Goal: Task Accomplishment & Management: Manage account settings

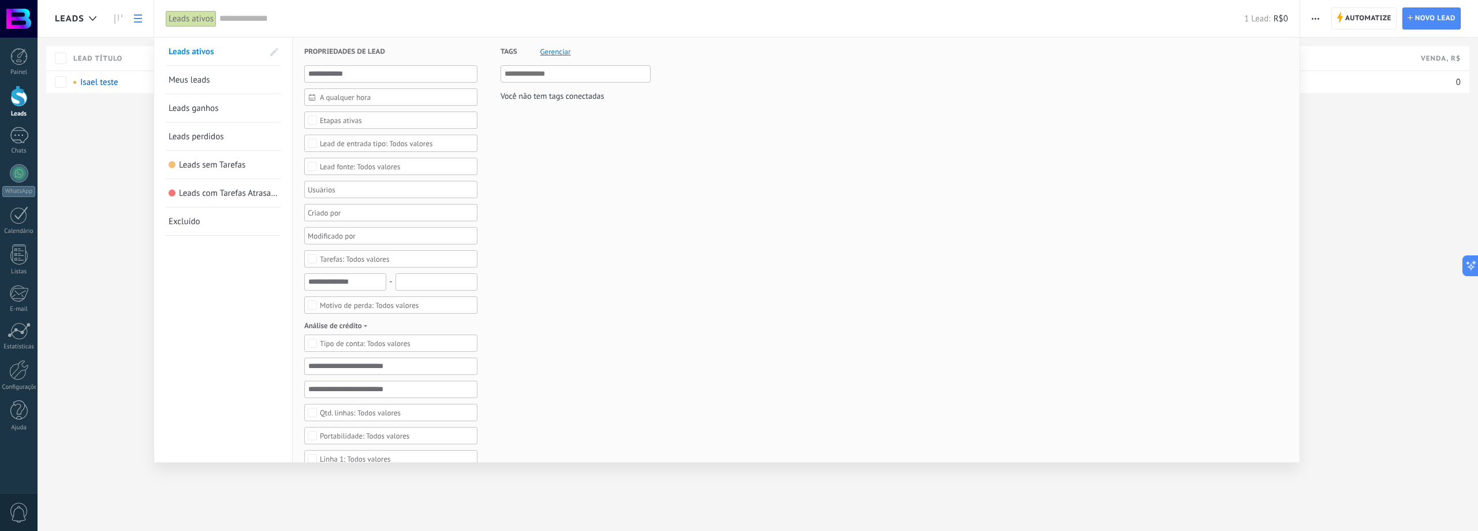
click at [112, 196] on div at bounding box center [739, 265] width 1478 height 531
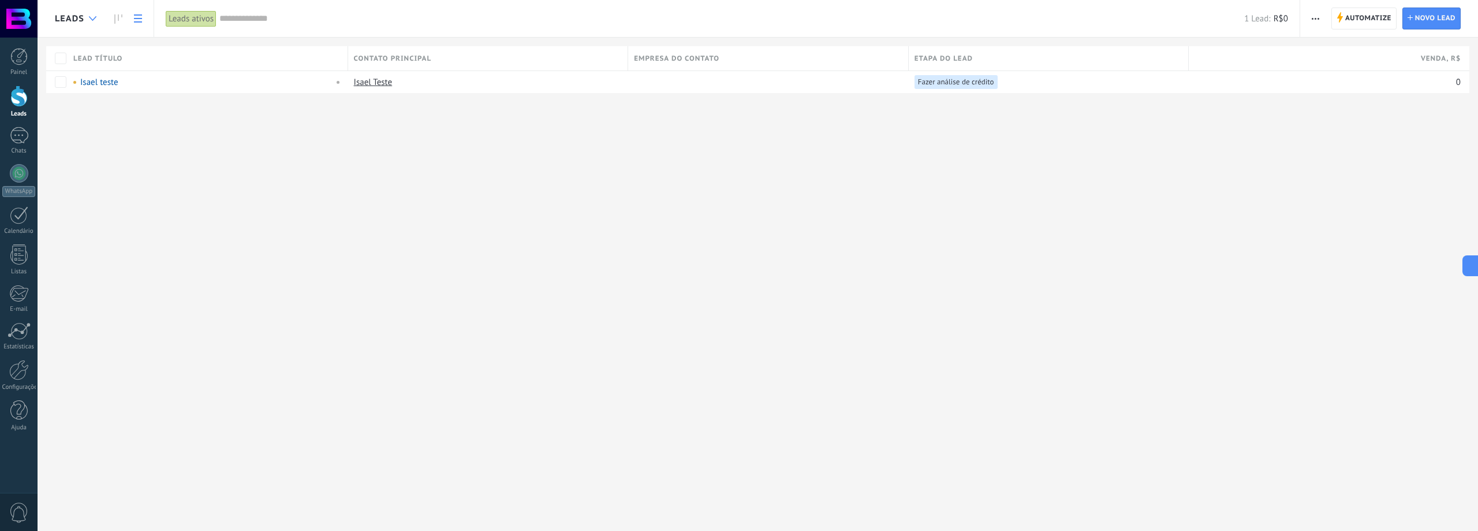
click at [99, 18] on div at bounding box center [92, 19] width 19 height 23
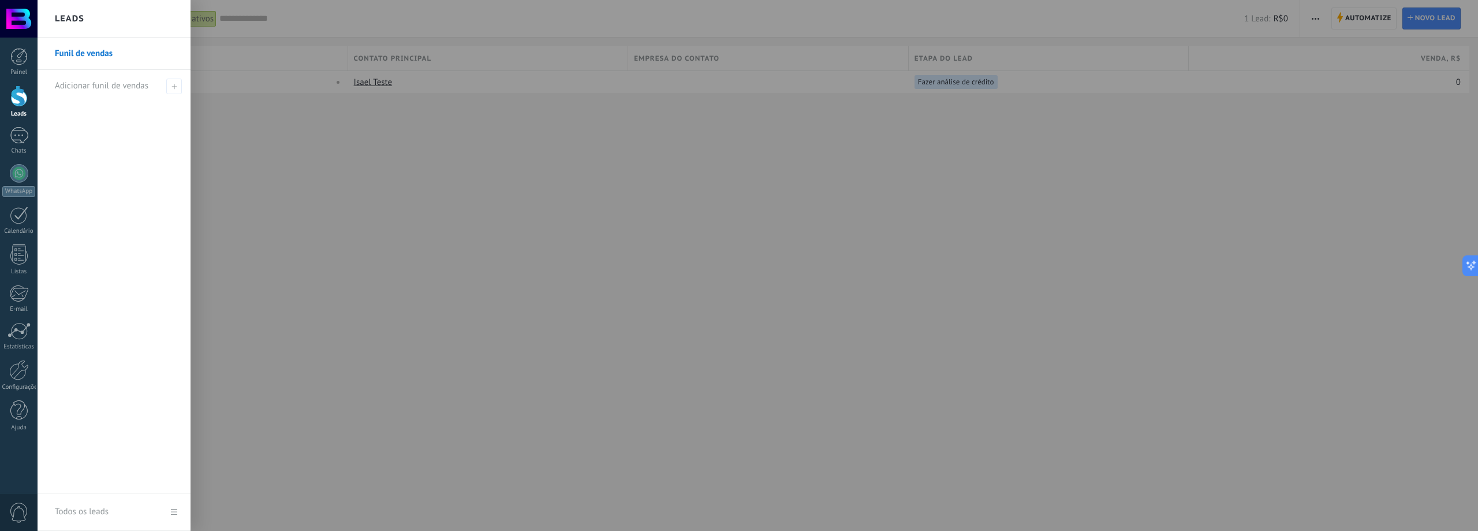
click at [256, 124] on div at bounding box center [777, 265] width 1478 height 531
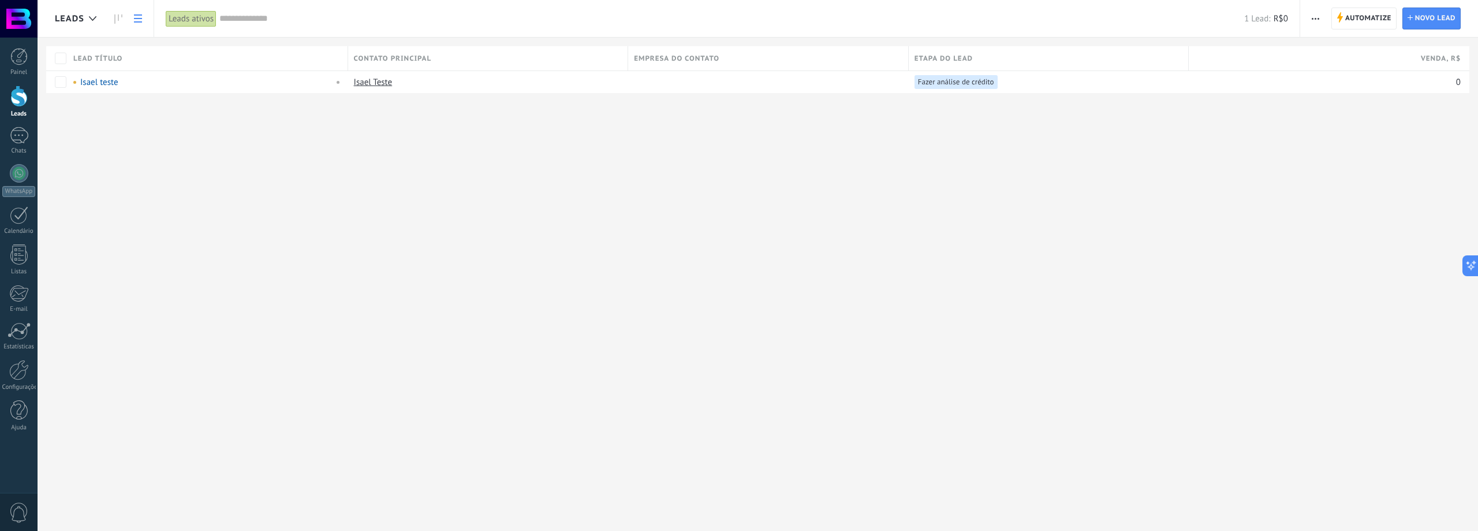
click at [194, 16] on div "Leads ativos" at bounding box center [191, 18] width 51 height 17
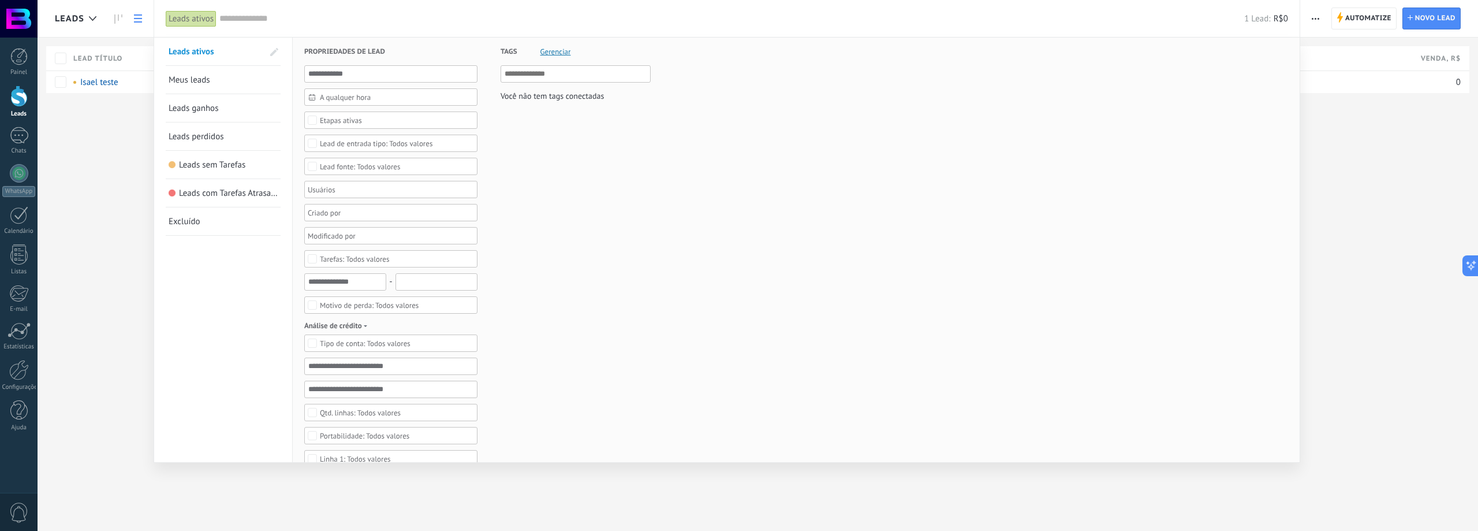
drag, startPoint x: 1376, startPoint y: 154, endPoint x: 1355, endPoint y: 109, distance: 49.8
click at [1376, 145] on div at bounding box center [739, 265] width 1478 height 531
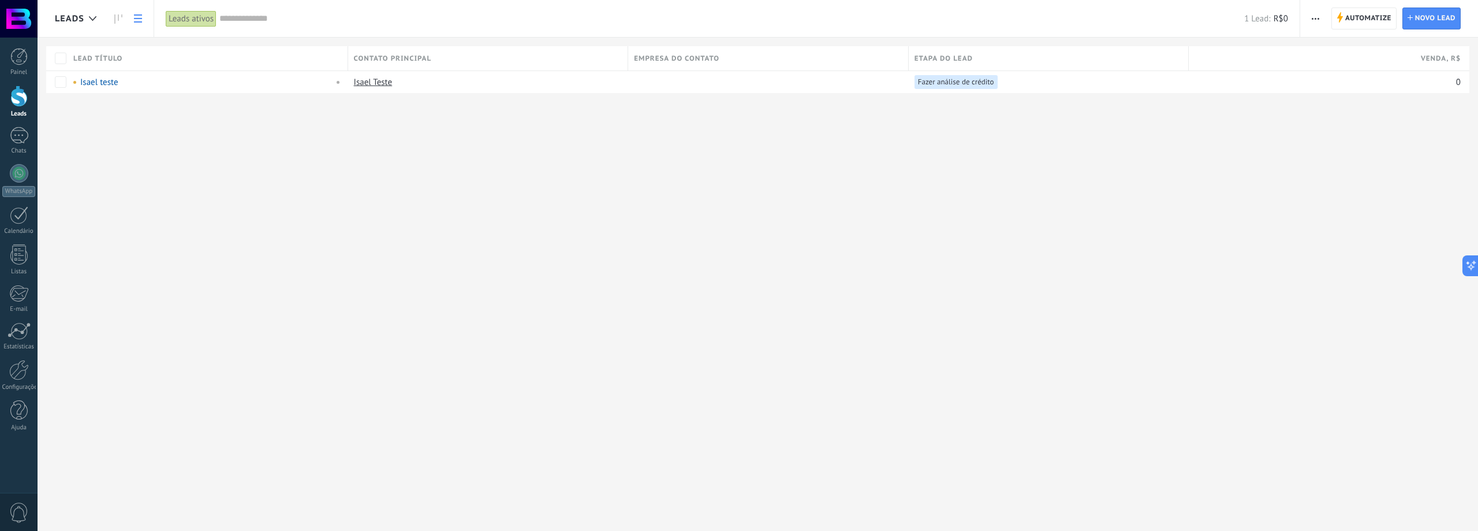
click at [1319, 16] on span "button" at bounding box center [1316, 19] width 8 height 22
click at [1319, 82] on div "Editar funil de vendas" at bounding box center [1355, 72] width 111 height 23
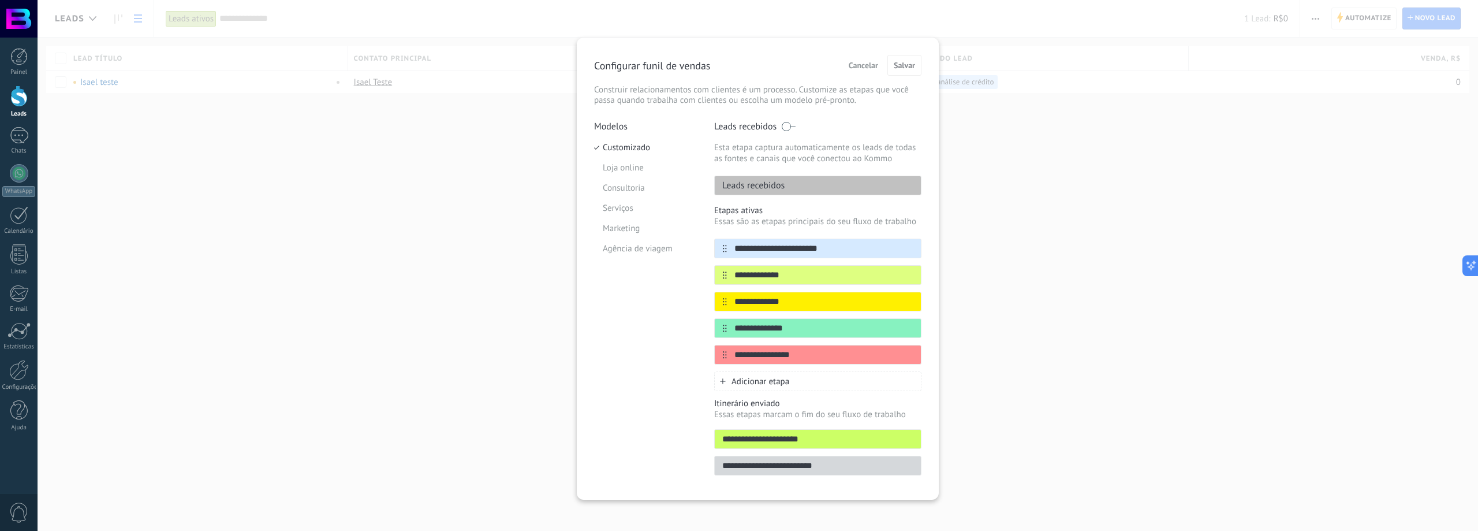
click at [749, 129] on p "Leads recebidos" at bounding box center [745, 127] width 62 height 12
click at [743, 128] on p "Leads recebidos" at bounding box center [745, 127] width 62 height 12
click at [753, 188] on p "Leads recebidos" at bounding box center [750, 186] width 70 height 12
click at [793, 187] on div "Leads recebidos" at bounding box center [817, 186] width 207 height 20
drag, startPoint x: 793, startPoint y: 187, endPoint x: 784, endPoint y: 187, distance: 8.7
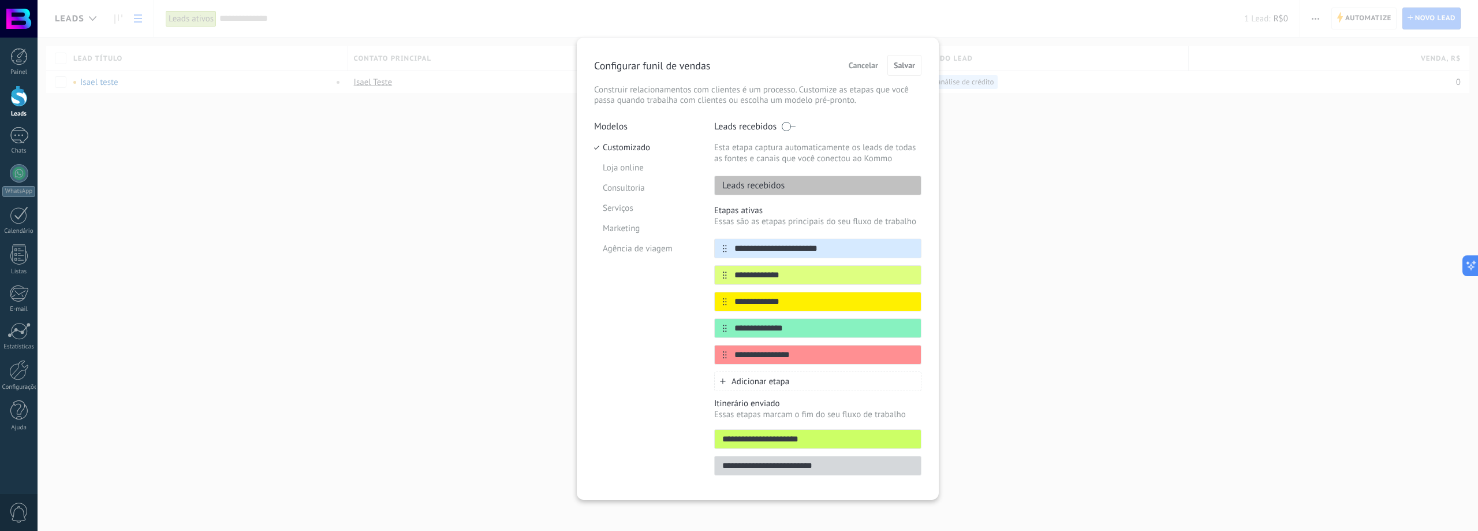
click at [792, 187] on div "Leads recebidos" at bounding box center [817, 186] width 207 height 20
drag, startPoint x: 778, startPoint y: 187, endPoint x: 737, endPoint y: 188, distance: 41.6
click at [764, 188] on p "Leads recebidos" at bounding box center [750, 186] width 70 height 12
click at [736, 188] on p "Leads recebidos" at bounding box center [750, 186] width 70 height 12
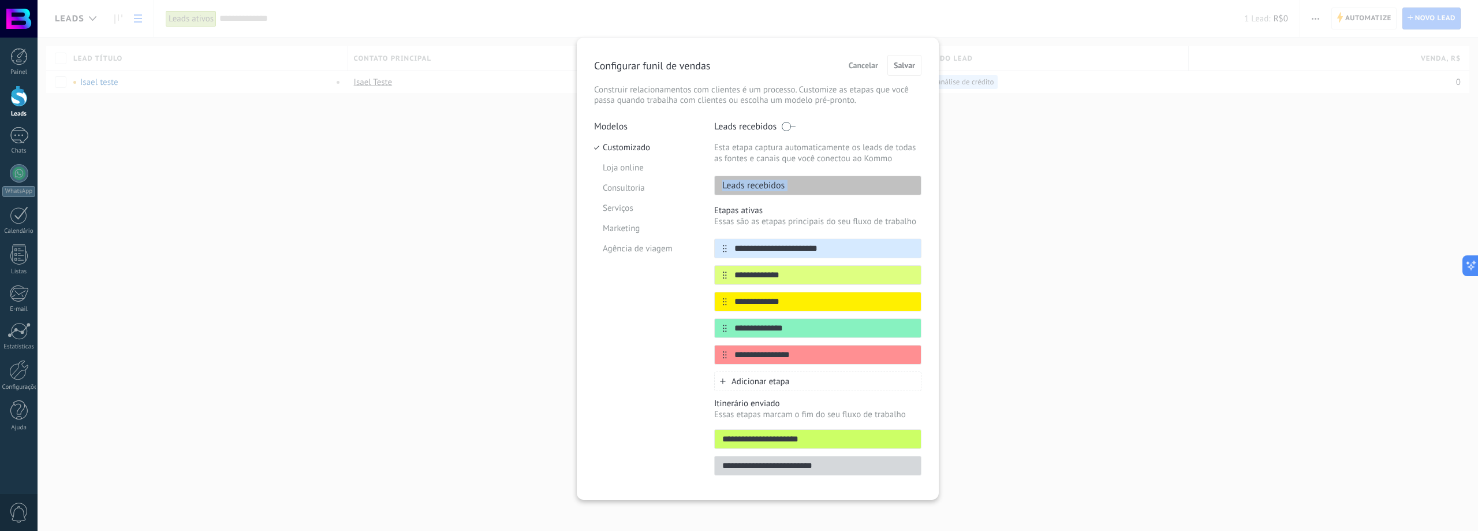
click at [736, 188] on p "Leads recebidos" at bounding box center [750, 186] width 70 height 12
click at [831, 158] on p "Esta etapa captura automaticamente os leads de todas as fontes e canais que voc…" at bounding box center [817, 153] width 207 height 22
click at [653, 329] on div "Modelos Customizado Loja online Consultoria Serviços Marketing Agência de viagem" at bounding box center [645, 301] width 103 height 361
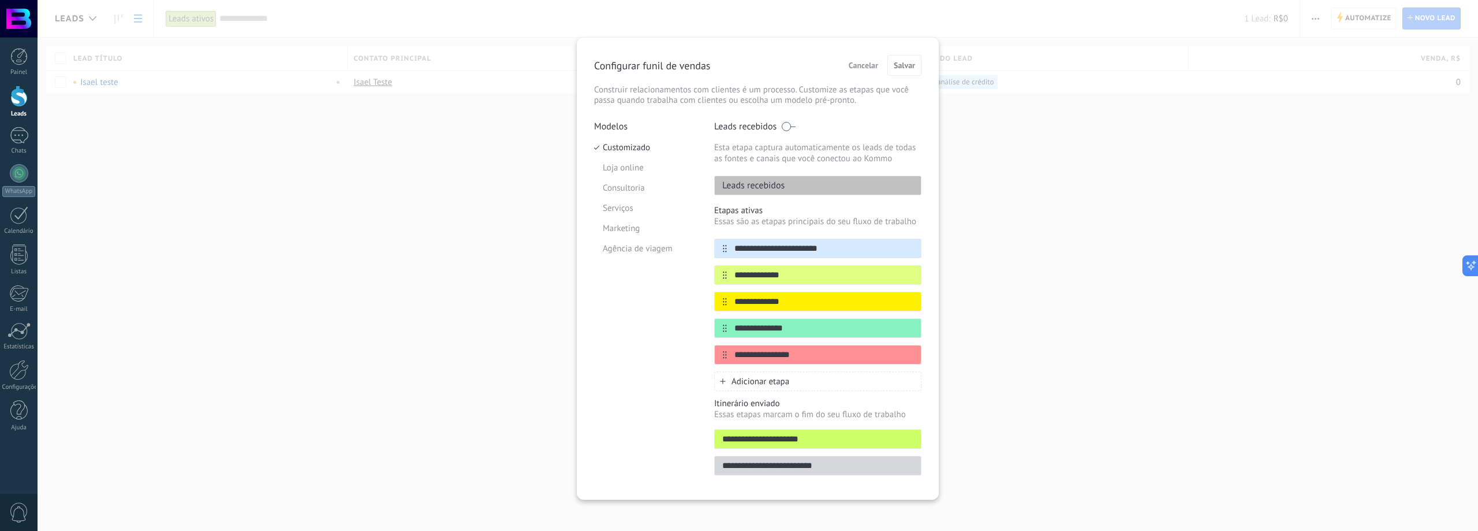
click at [863, 69] on span "Cancelar" at bounding box center [863, 65] width 29 height 8
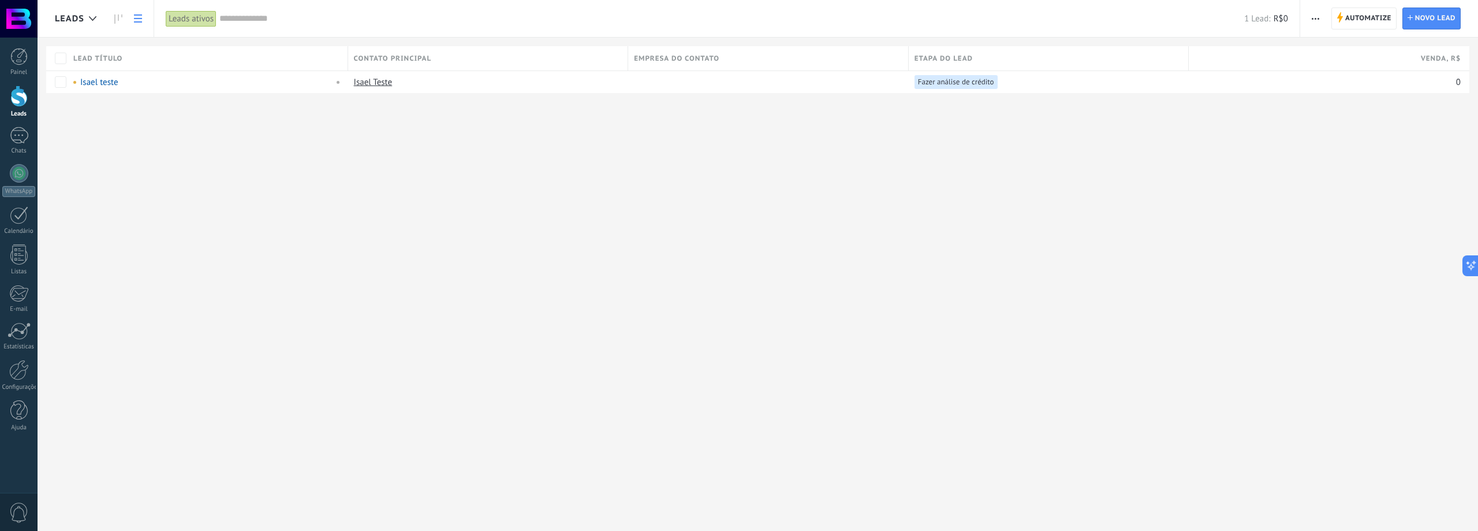
click at [370, 225] on div "Leads Automatize Nova transmissão Editar funil de vendas Imprimir Configurações…" at bounding box center [758, 265] width 1441 height 531
drag, startPoint x: 188, startPoint y: 21, endPoint x: 127, endPoint y: 199, distance: 187.9
click at [127, 199] on div "Leads Automatize Nova transmissão Editar funil de vendas Imprimir Configurações…" at bounding box center [758, 265] width 1441 height 531
click at [94, 22] on div at bounding box center [92, 19] width 19 height 23
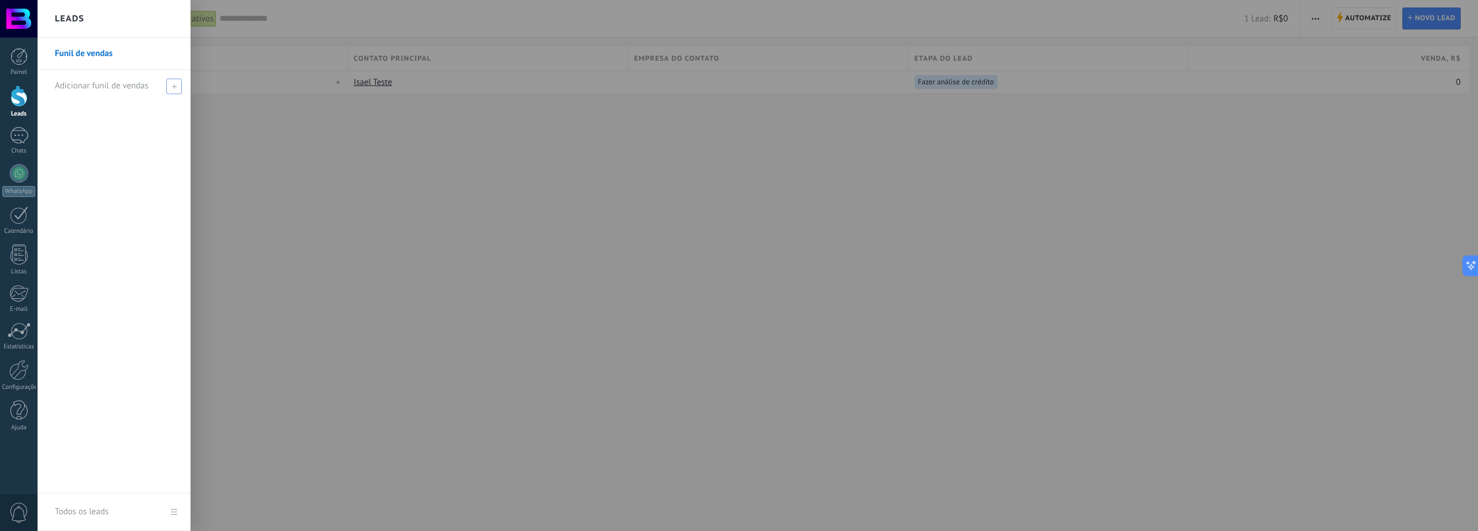
click at [175, 85] on icon at bounding box center [173, 86] width 5 height 5
click at [103, 87] on input "text" at bounding box center [109, 86] width 109 height 18
type input "****"
click at [175, 87] on span at bounding box center [175, 86] width 10 height 8
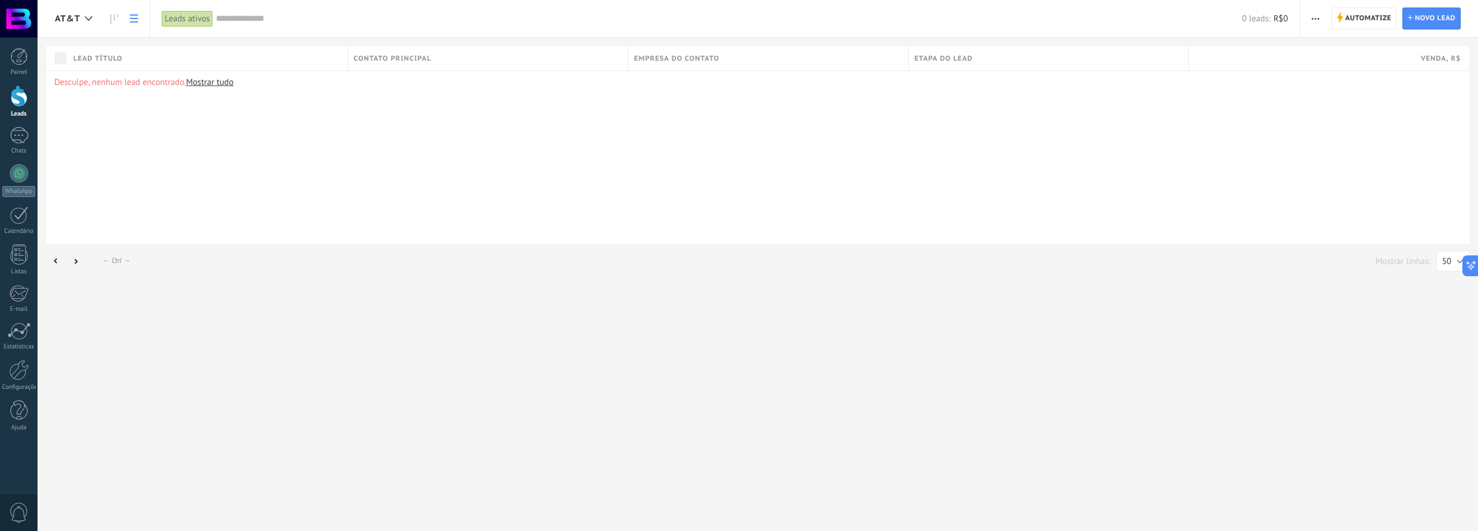
click at [78, 22] on span "AT&T" at bounding box center [67, 18] width 25 height 11
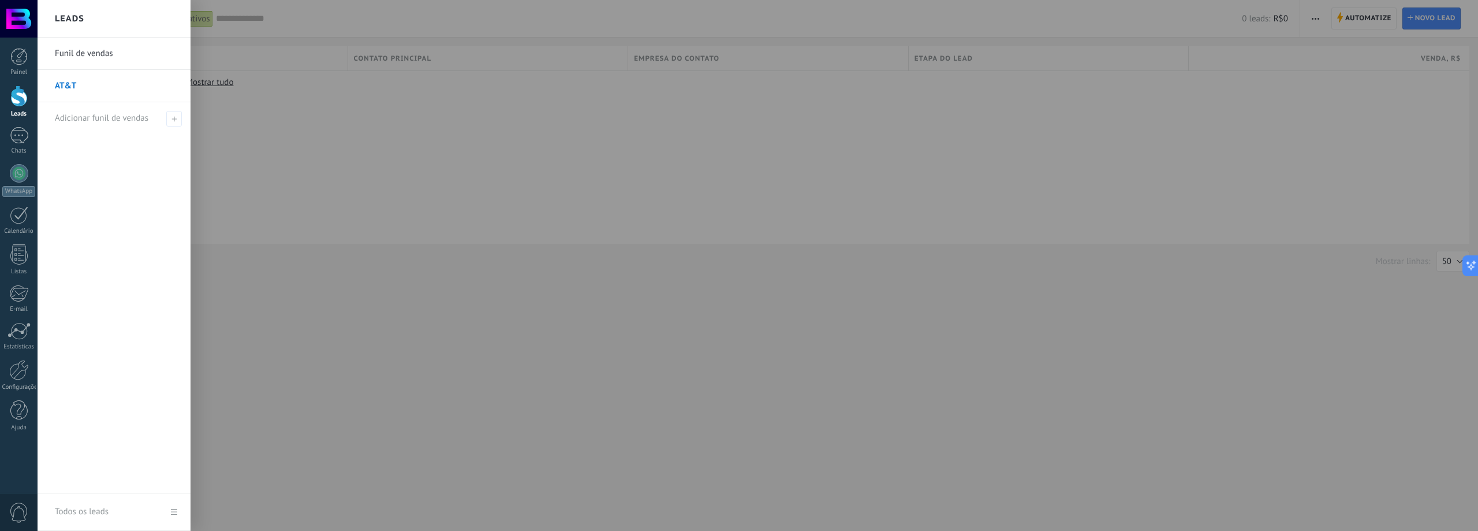
click at [84, 51] on link "Funil de vendas" at bounding box center [117, 54] width 124 height 32
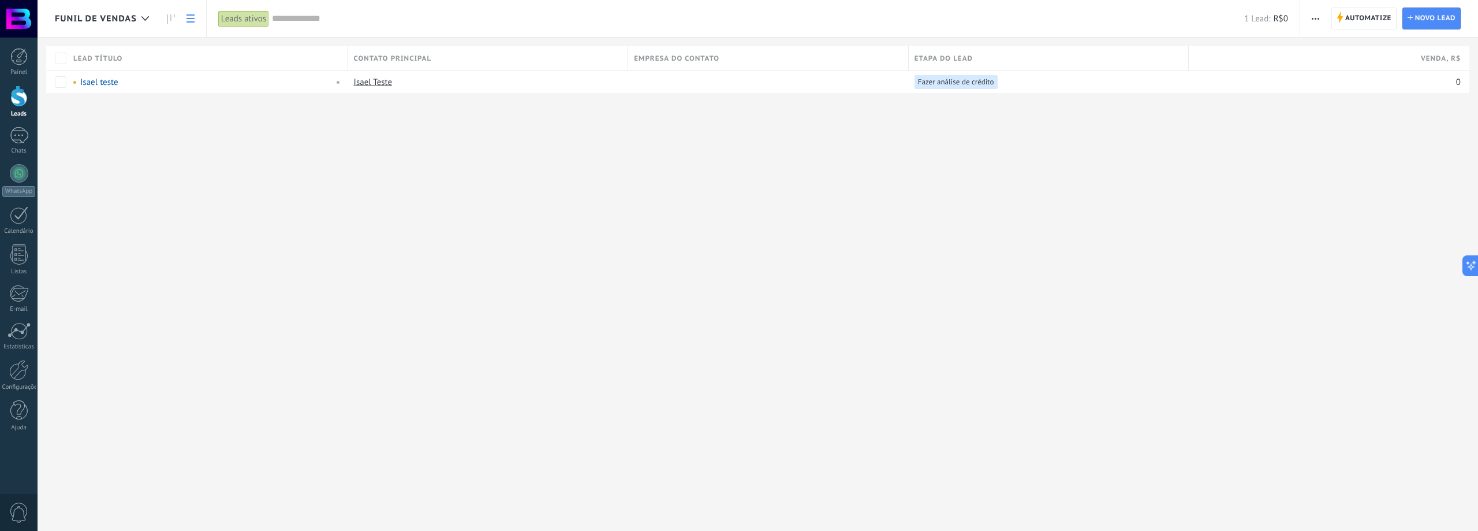
click at [83, 24] on span "Funil de vendas" at bounding box center [96, 18] width 82 height 11
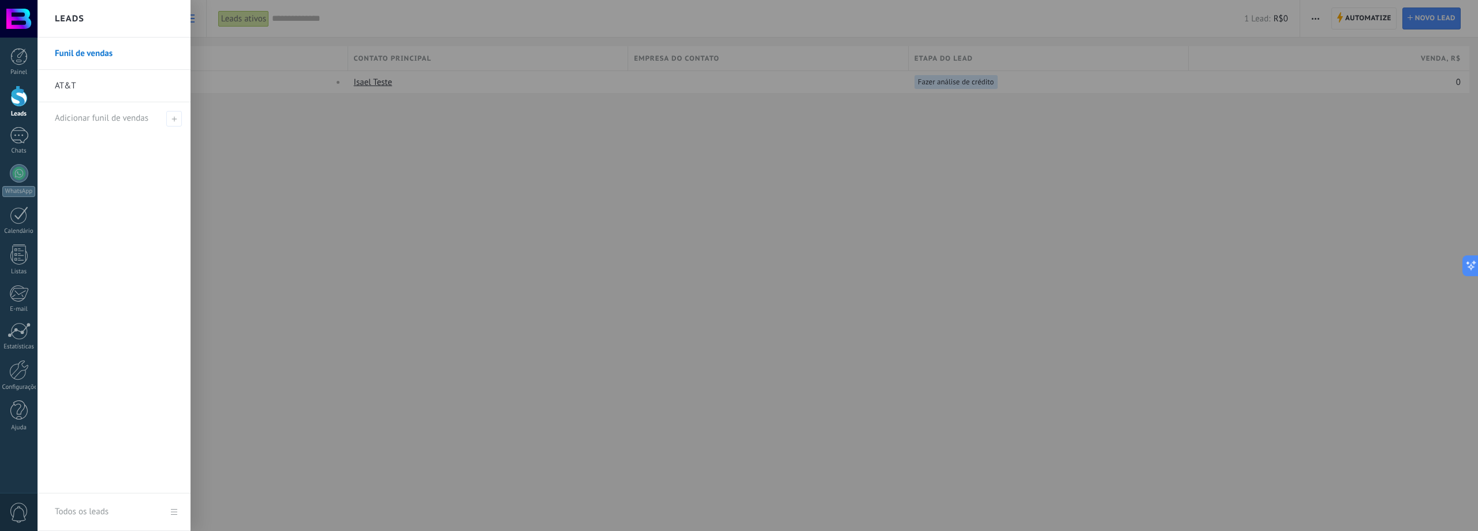
click at [87, 51] on link "Funil de vendas" at bounding box center [117, 54] width 124 height 32
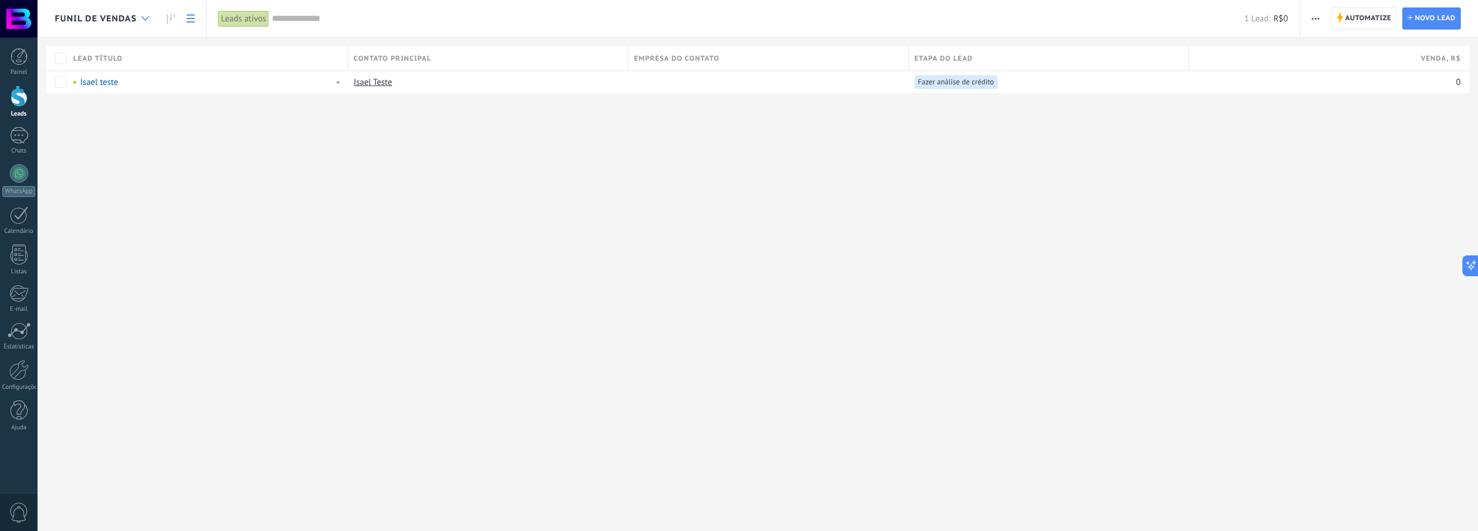
click at [146, 19] on icon at bounding box center [145, 18] width 8 height 5
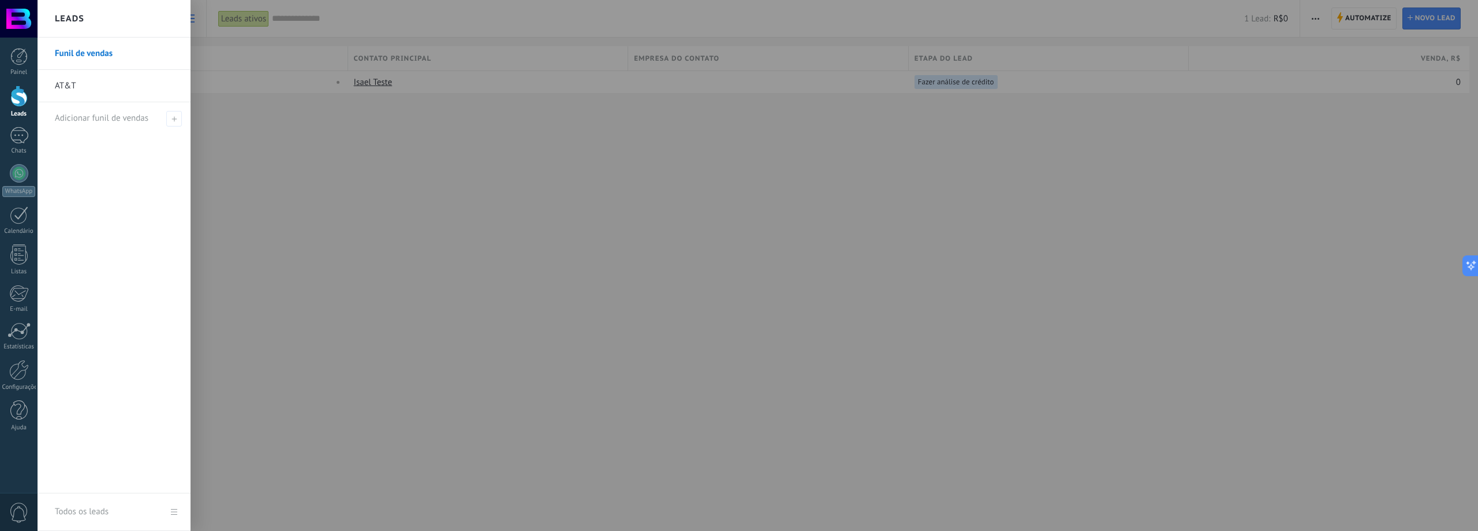
click at [101, 54] on link "Funil de vendas" at bounding box center [117, 54] width 124 height 32
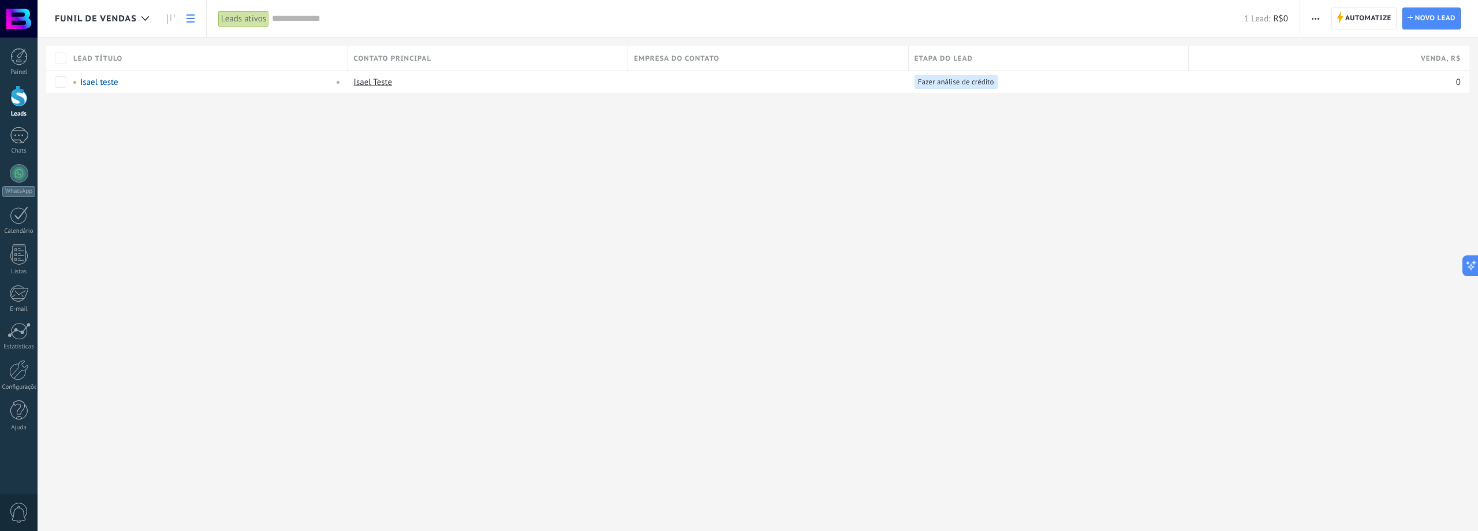
click at [1311, 18] on button "button" at bounding box center [1315, 19] width 17 height 22
click at [1341, 72] on span "Editar funil de vendas" at bounding box center [1362, 72] width 80 height 23
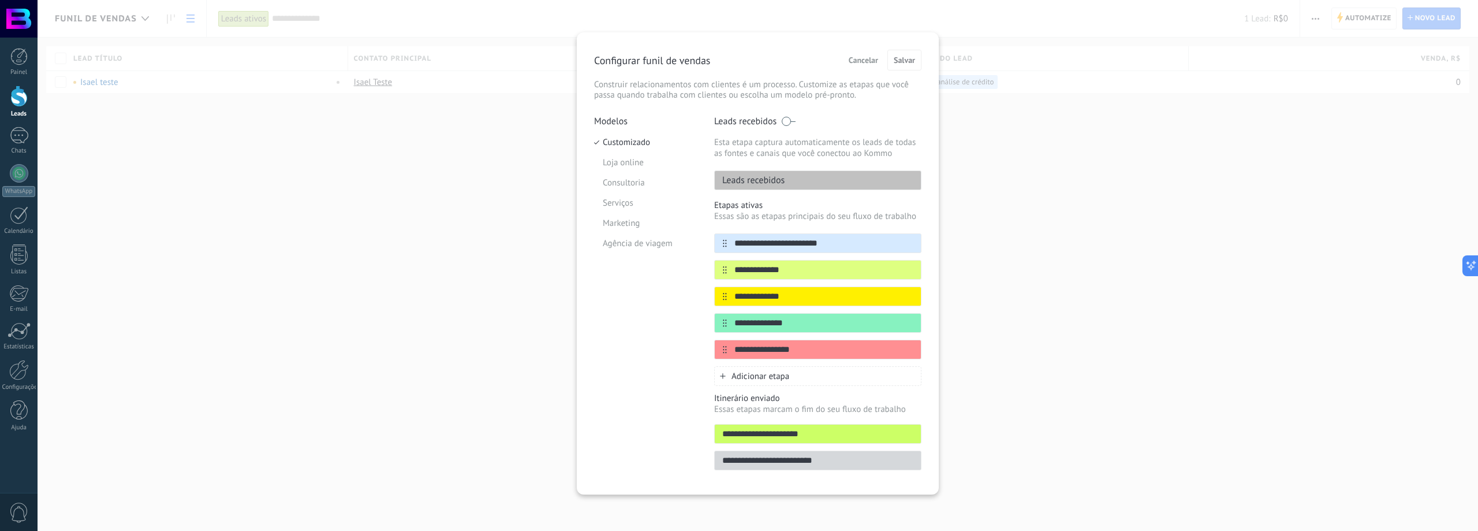
scroll to position [6, 0]
click at [629, 171] on li "Loja online" at bounding box center [645, 161] width 103 height 20
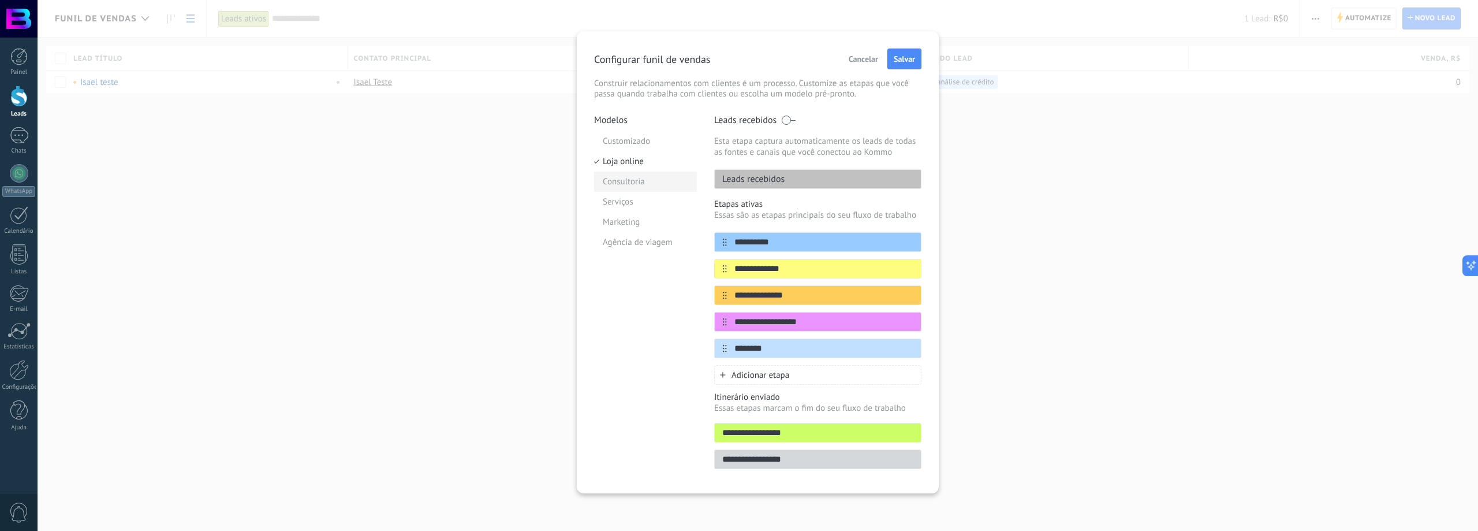
click at [621, 184] on li "Consultoria" at bounding box center [645, 181] width 103 height 20
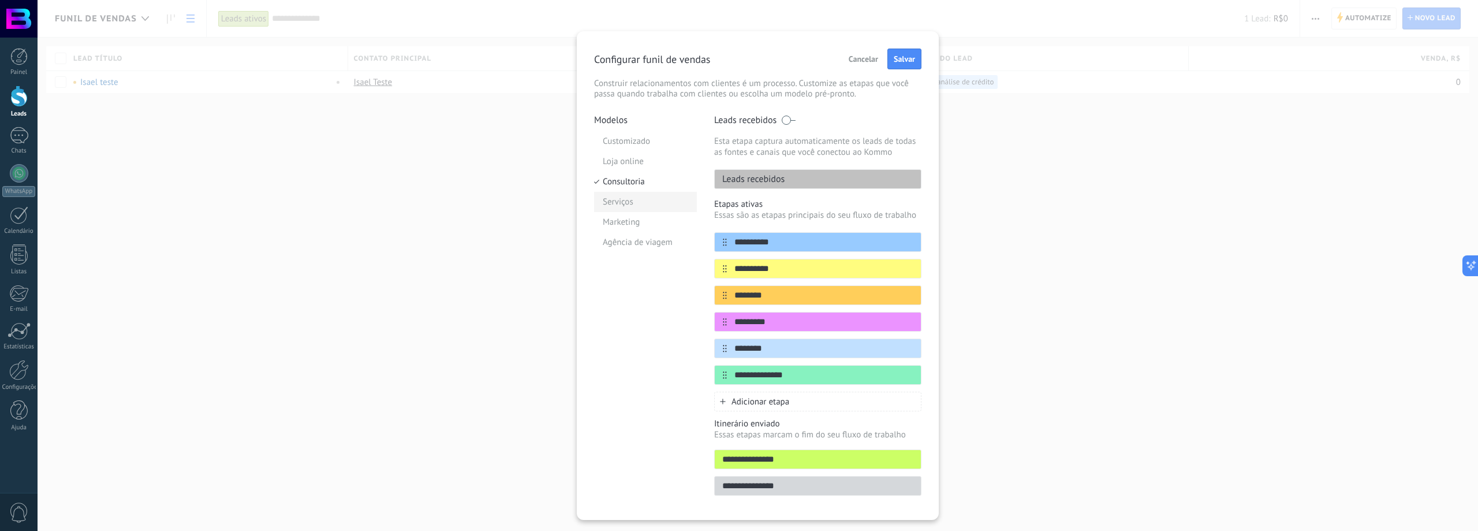
click at [614, 199] on li "Serviços" at bounding box center [645, 202] width 103 height 20
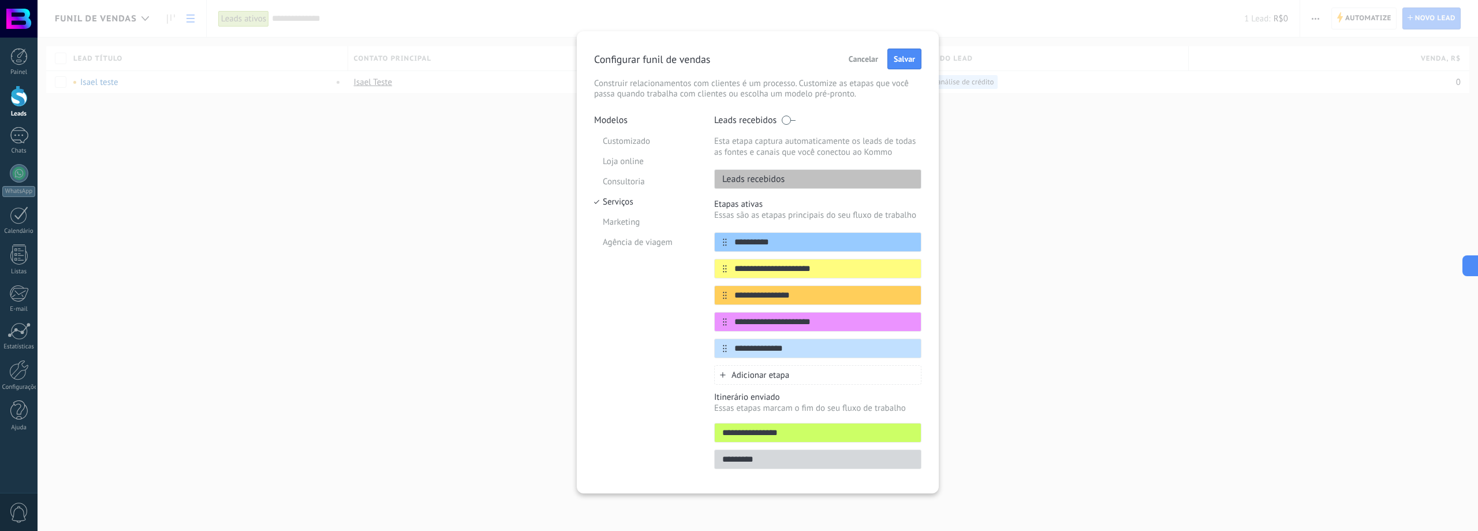
click at [610, 221] on li "Marketing" at bounding box center [645, 222] width 103 height 20
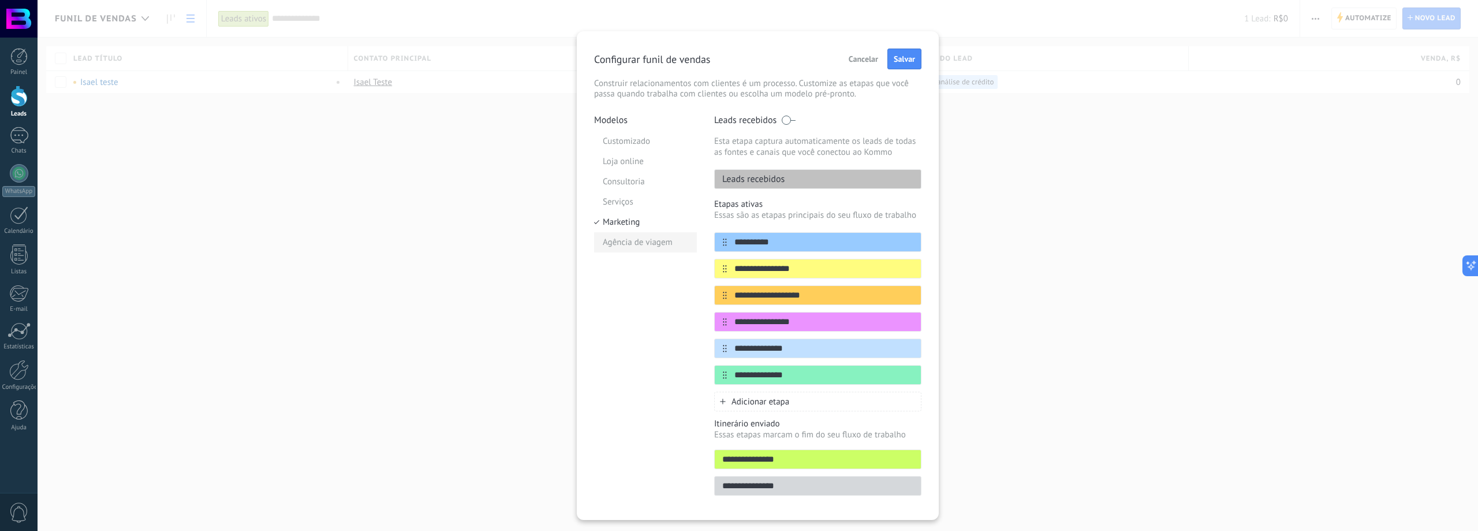
click at [608, 244] on li "Agência de viagem" at bounding box center [645, 242] width 103 height 20
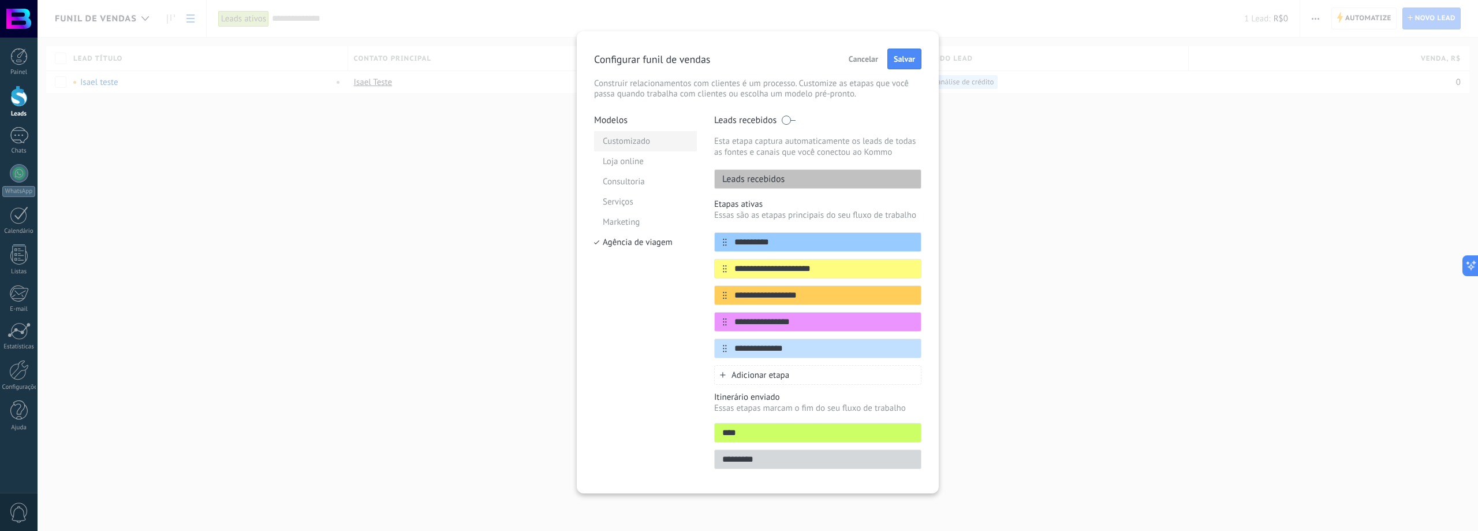
click at [629, 141] on li "Customizado" at bounding box center [645, 141] width 103 height 20
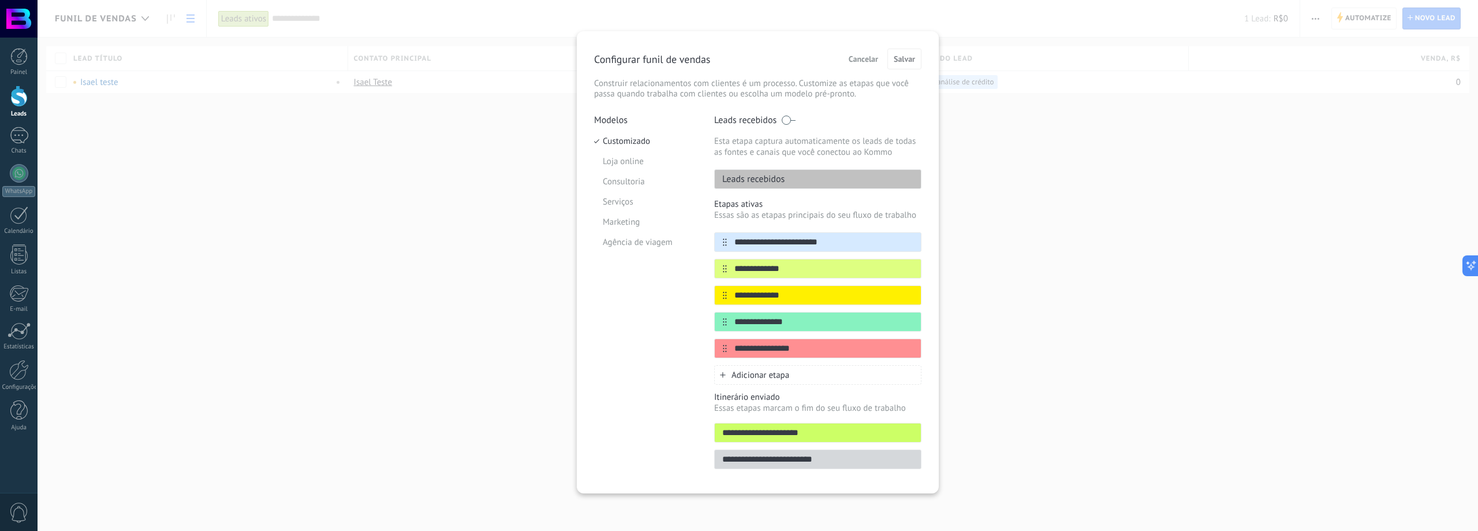
click at [863, 59] on span "Cancelar" at bounding box center [863, 59] width 29 height 8
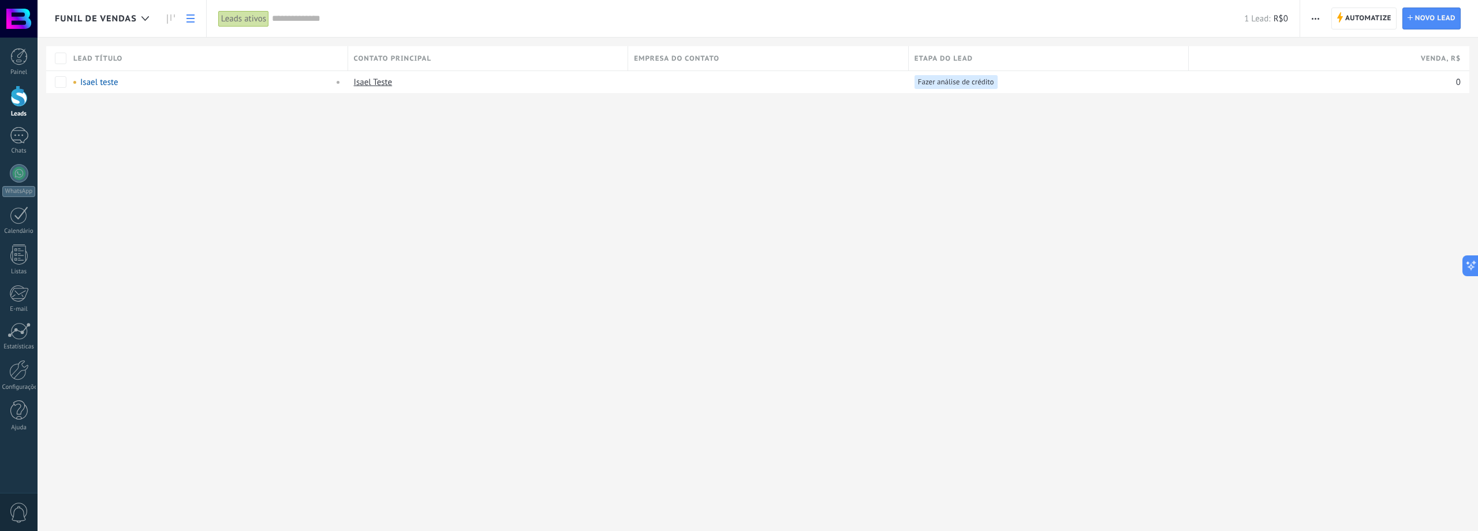
click at [1314, 18] on icon "button" at bounding box center [1316, 19] width 8 height 2
click at [1333, 120] on span "Configurações da lista" at bounding box center [1362, 118] width 81 height 23
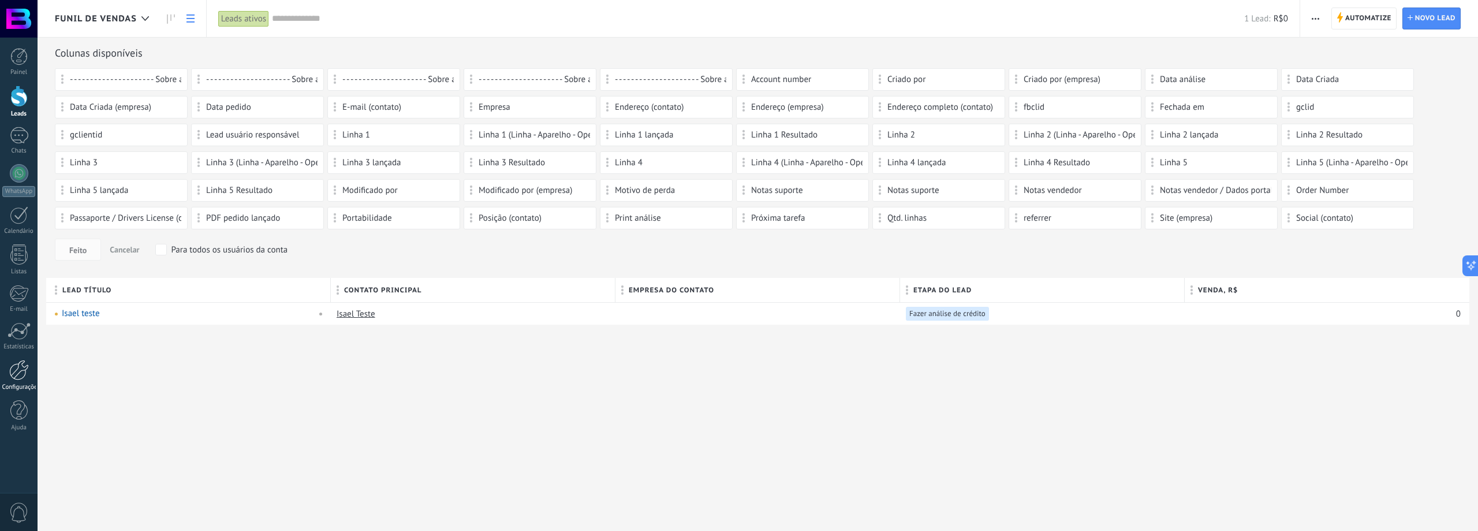
click at [21, 363] on div at bounding box center [19, 370] width 20 height 20
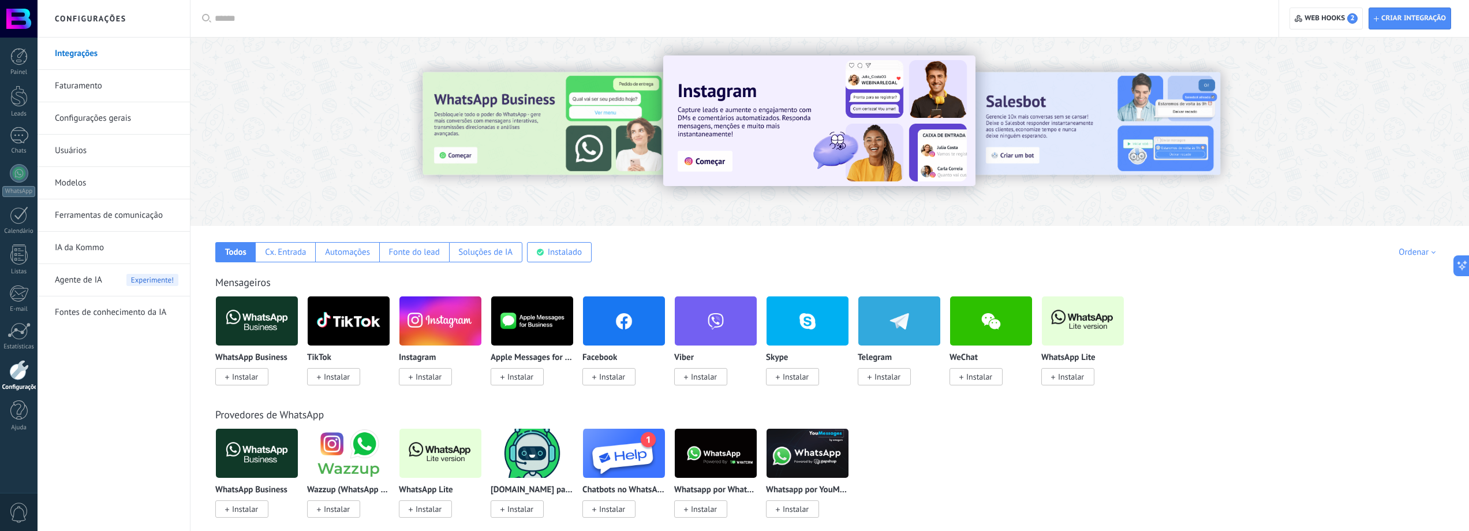
click at [81, 86] on link "Faturamento" at bounding box center [117, 86] width 124 height 32
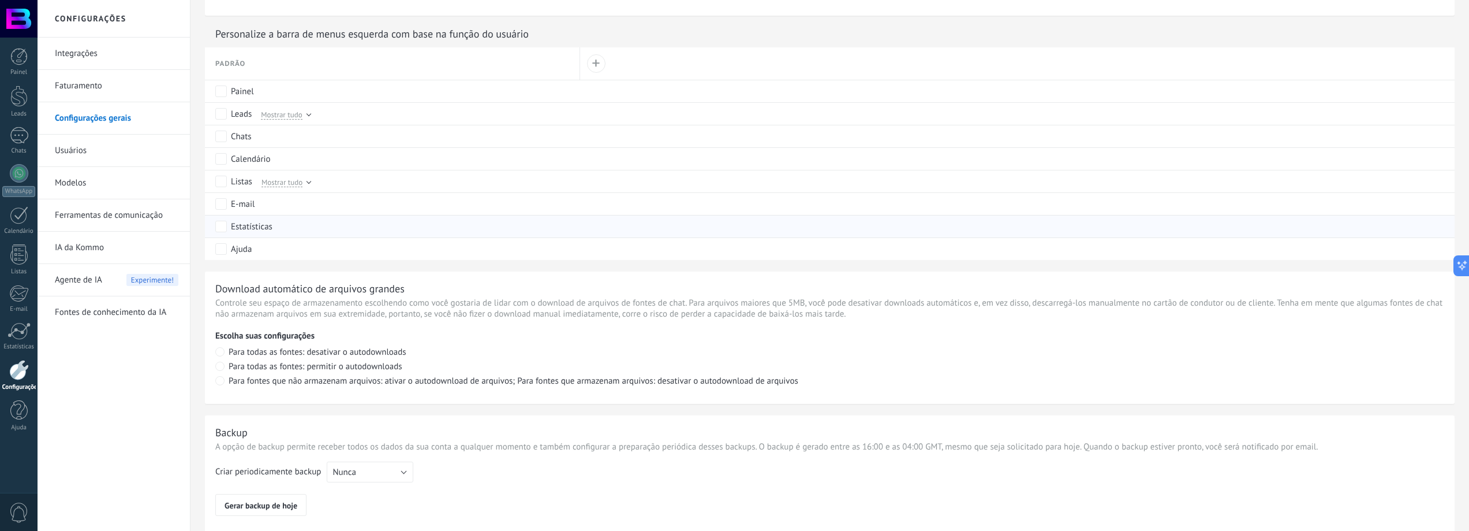
scroll to position [577, 0]
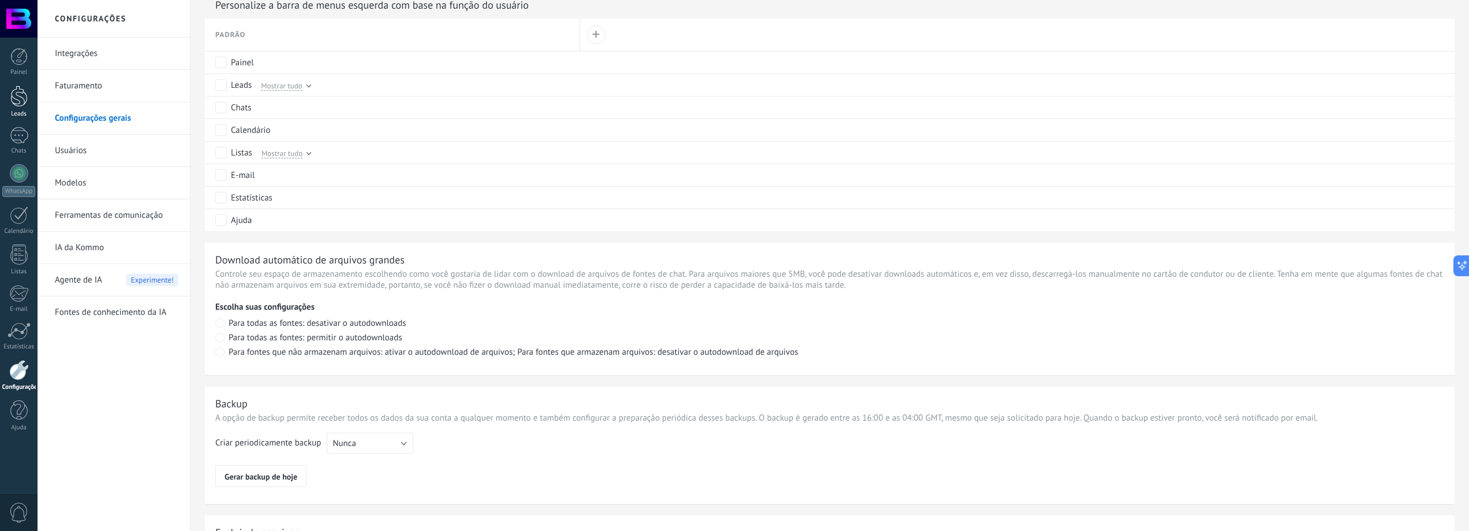
click at [24, 91] on div at bounding box center [18, 95] width 17 height 21
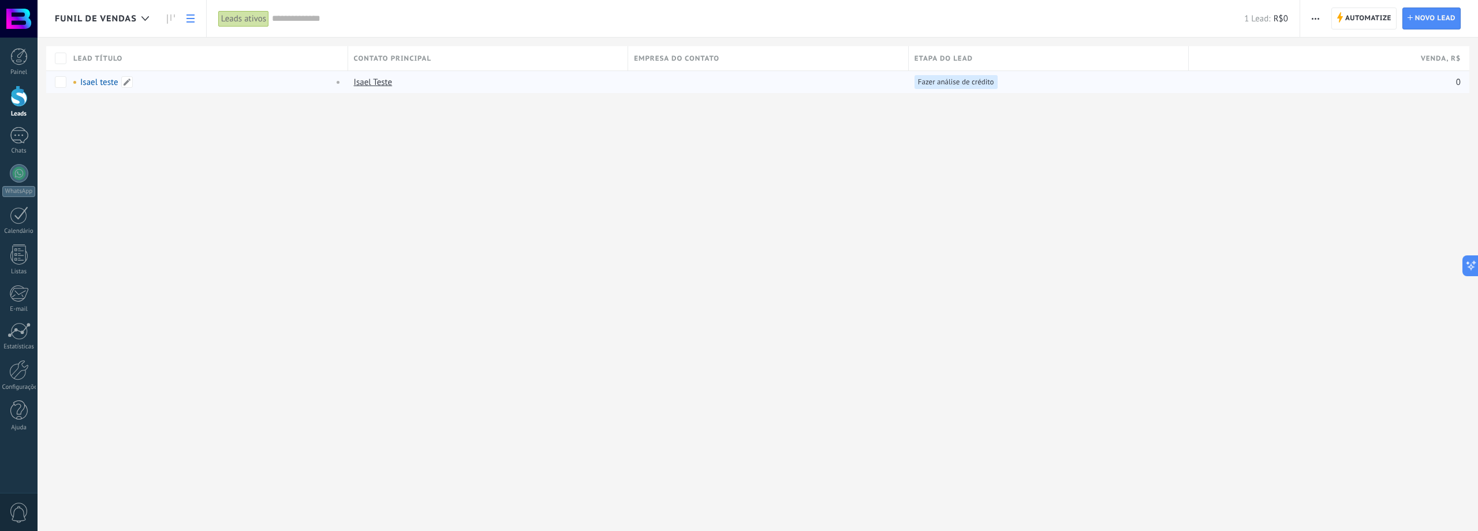
click at [92, 85] on link "Isael teste" at bounding box center [99, 82] width 38 height 11
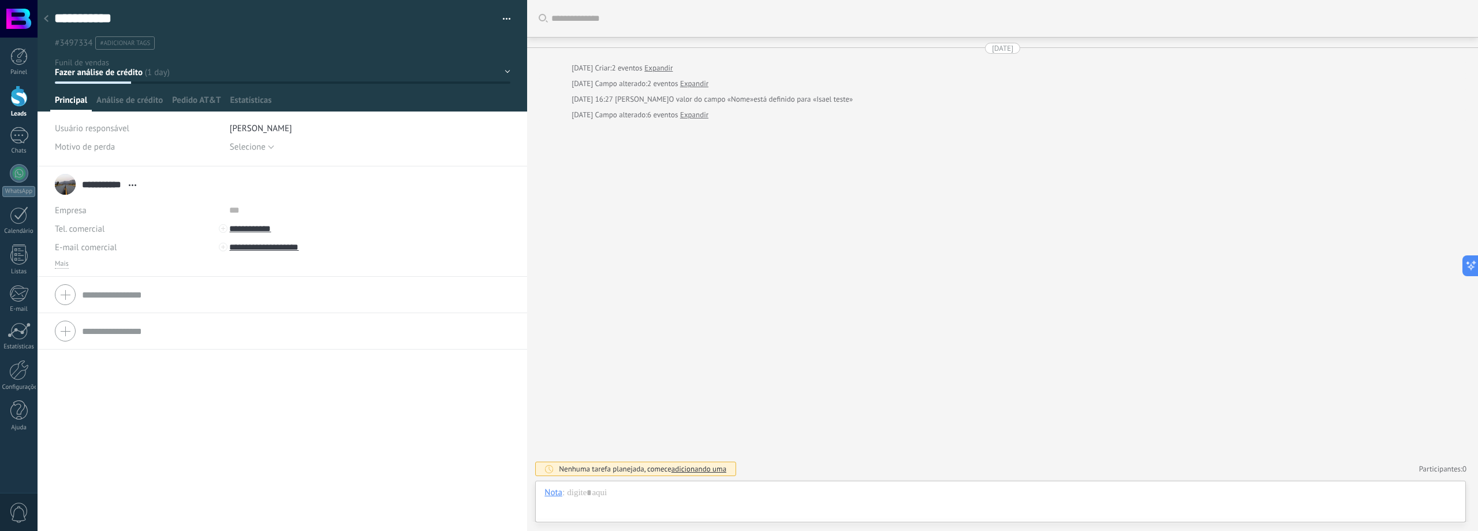
scroll to position [17, 0]
click at [0, 0] on div "Fazer análise de crédito Análise feita Lançar pedido Pedido lançado Cliente des…" at bounding box center [0, 0] width 0 height 0
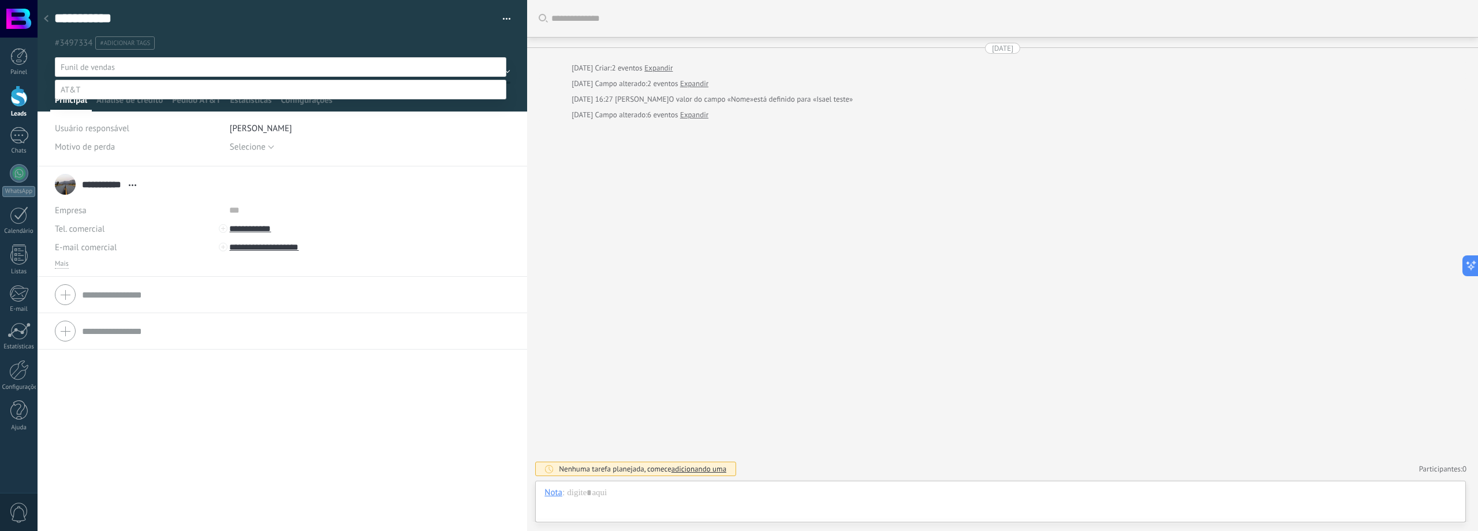
click at [89, 67] on span at bounding box center [88, 67] width 54 height 10
click at [79, 66] on span at bounding box center [88, 67] width 54 height 10
click at [50, 14] on div at bounding box center [758, 265] width 1441 height 531
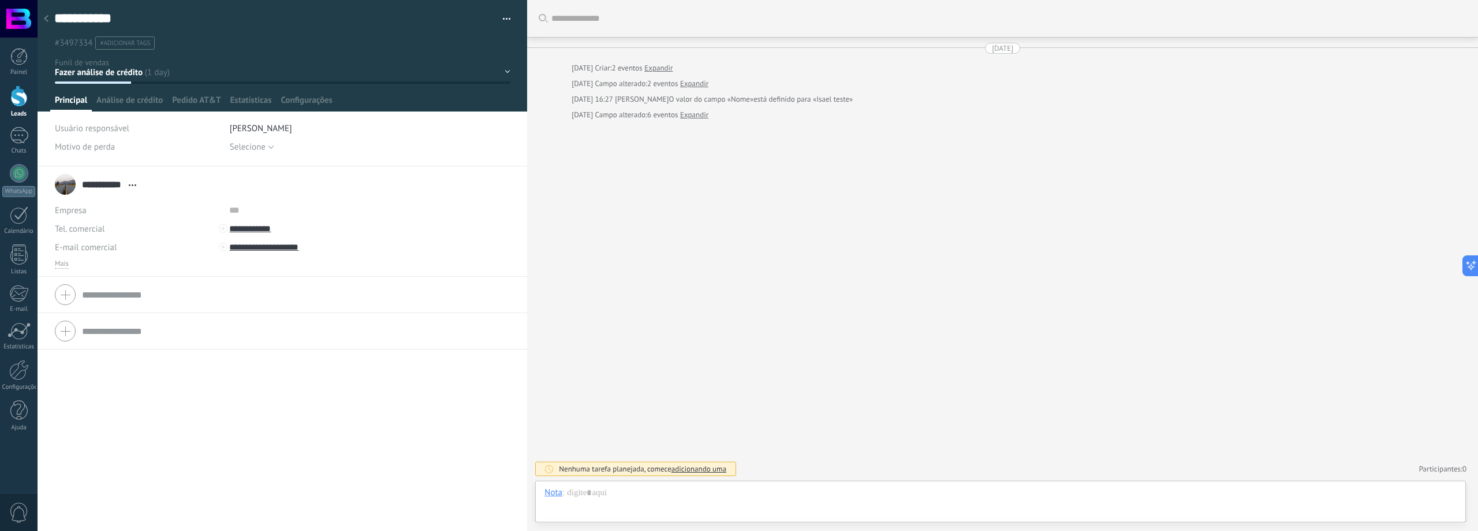
click at [50, 16] on div at bounding box center [46, 19] width 16 height 23
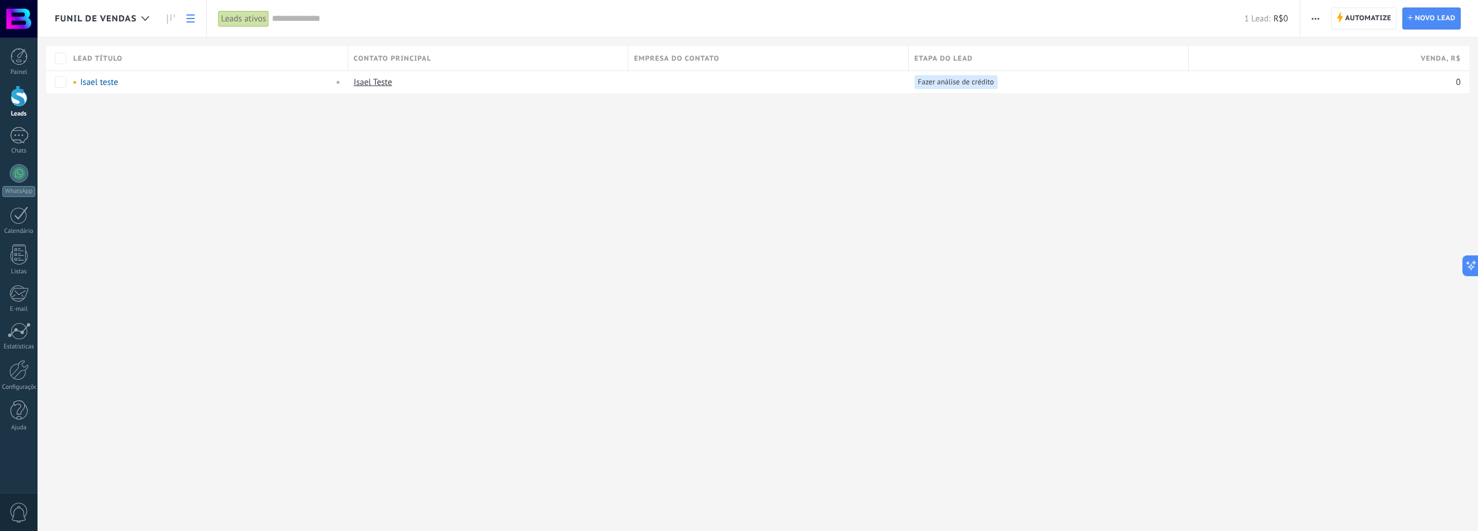
click at [130, 115] on div "Funil de vendas Automatize Nova transmissão Editar funil de vendas Imprimir Con…" at bounding box center [758, 65] width 1441 height 130
click at [144, 14] on div at bounding box center [145, 19] width 19 height 23
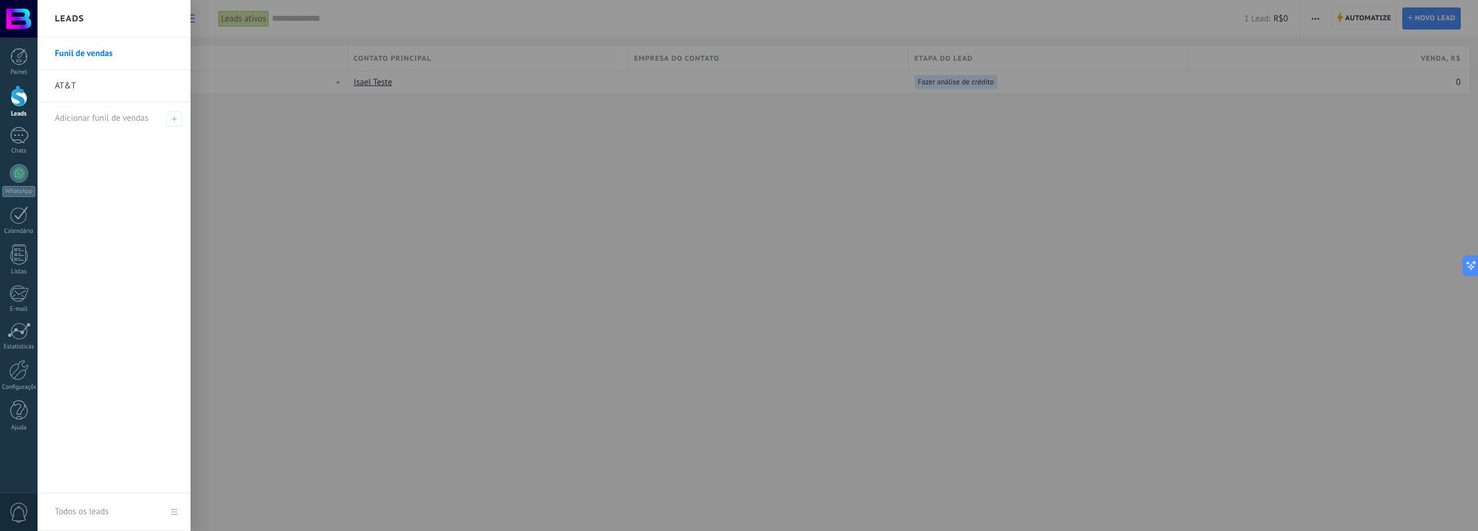
click at [70, 55] on link "Funil de vendas" at bounding box center [117, 54] width 124 height 32
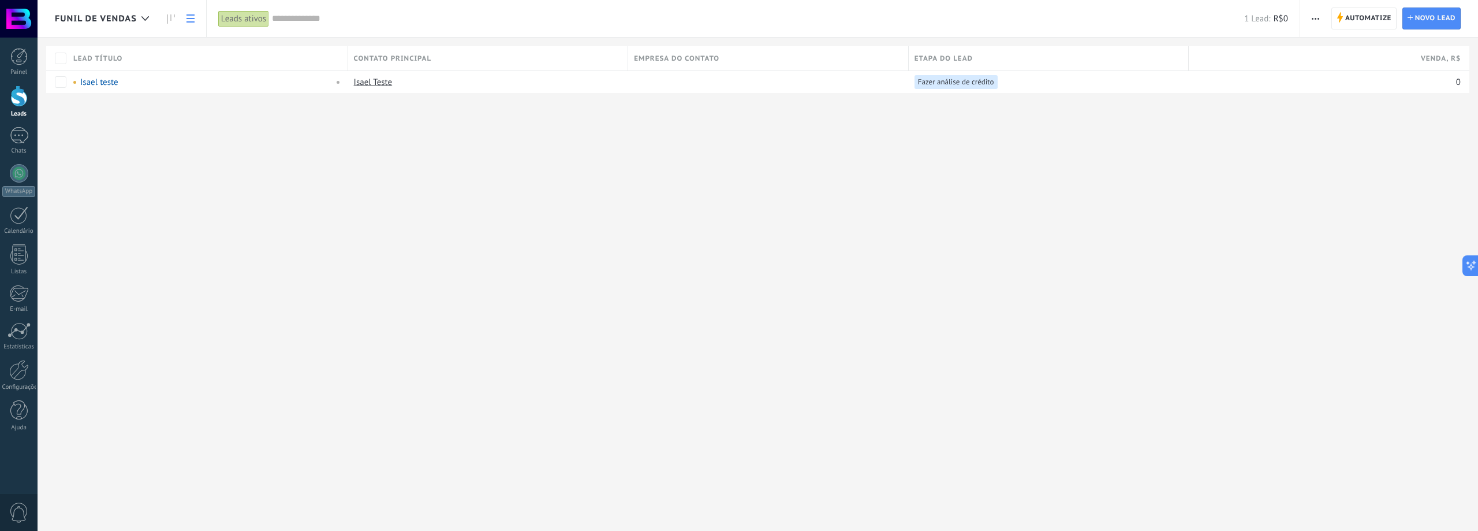
click at [188, 18] on use at bounding box center [191, 18] width 8 height 8
click at [171, 20] on use at bounding box center [171, 18] width 8 height 9
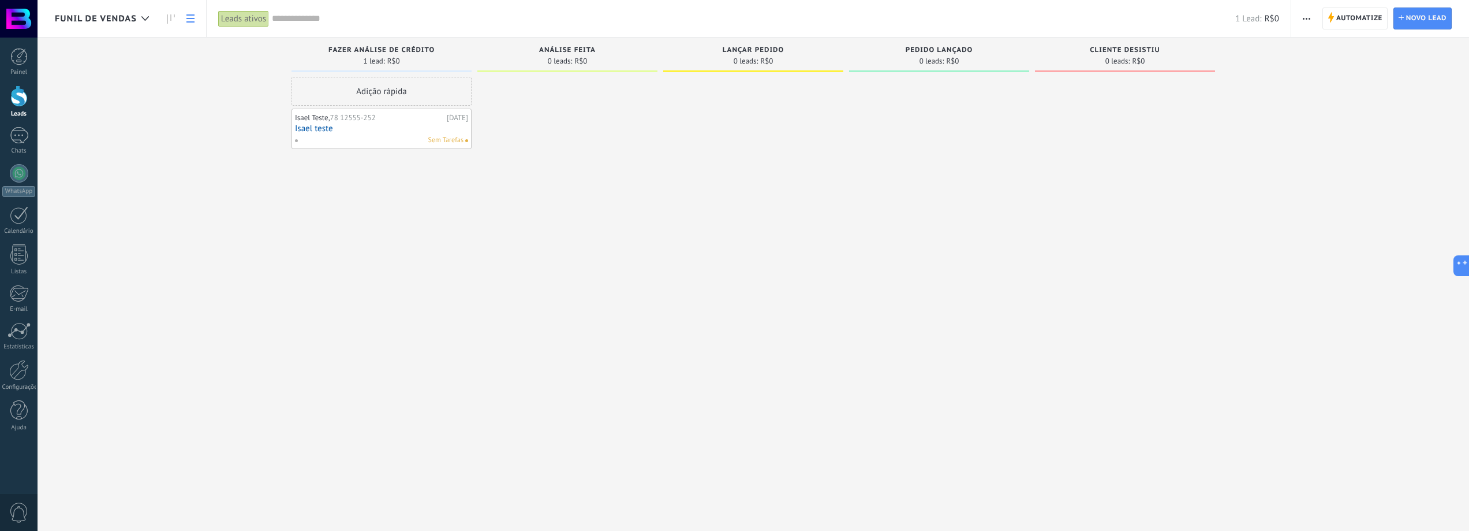
click at [187, 18] on use at bounding box center [191, 18] width 8 height 8
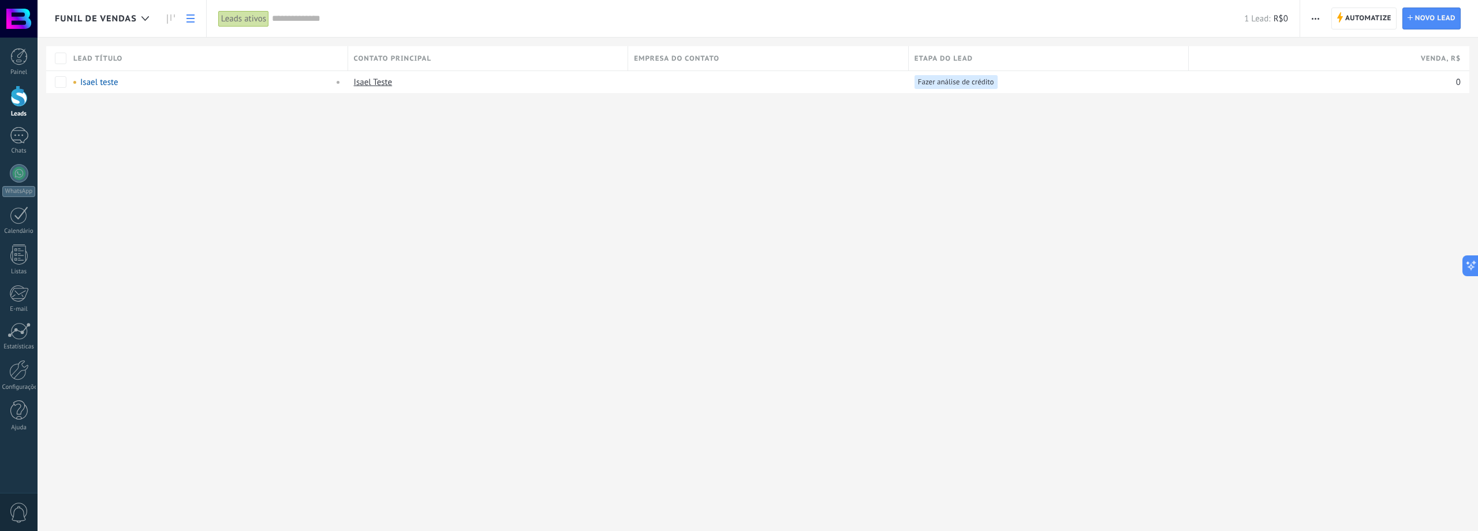
click at [169, 20] on icon at bounding box center [171, 18] width 8 height 9
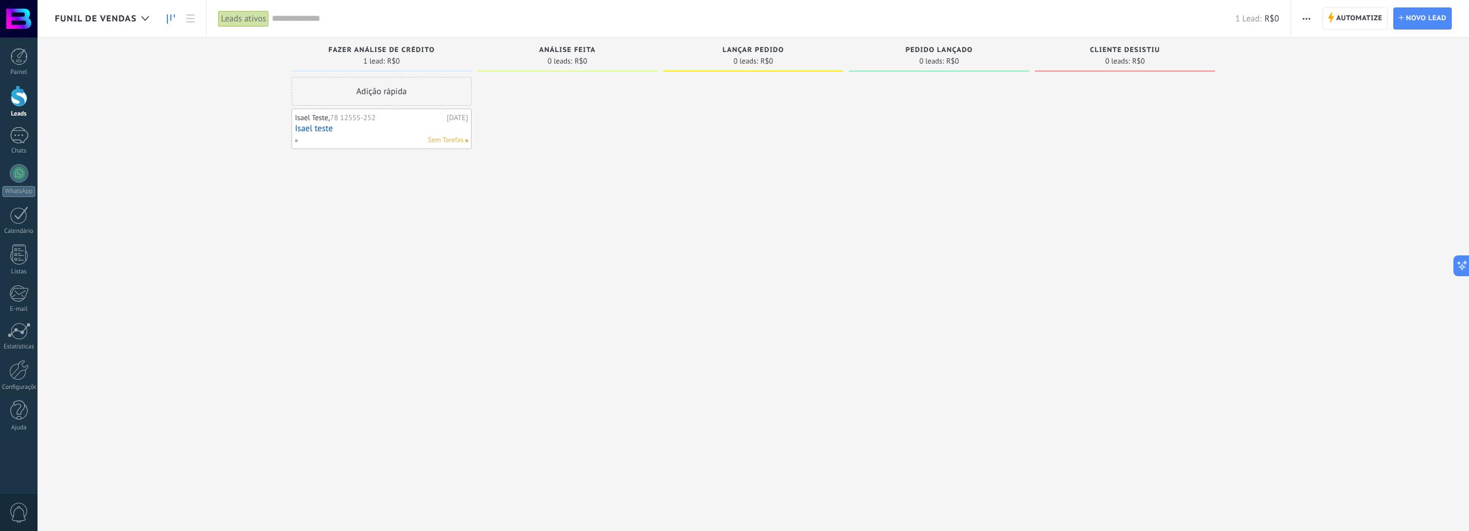
drag, startPoint x: 115, startPoint y: 20, endPoint x: 446, endPoint y: 272, distance: 415.6
click at [402, 268] on div "Funil de vendas Leads ativos Aplicar 1 Lead: R$0 Leads ativos Meus leads Leads …" at bounding box center [754, 275] width 1432 height 550
click at [647, 342] on div at bounding box center [568, 267] width 180 height 380
click at [1312, 15] on button "button" at bounding box center [1307, 19] width 17 height 22
click at [1367, 79] on span "Editar funil de vendas" at bounding box center [1354, 72] width 80 height 23
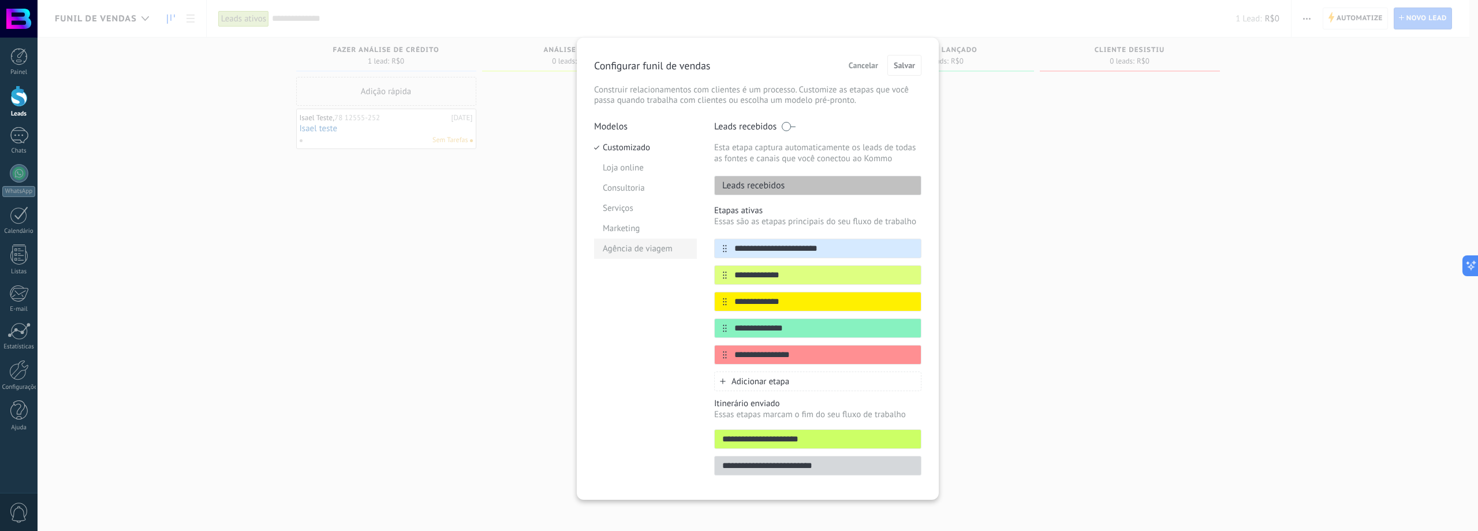
click at [616, 251] on li "Agência de viagem" at bounding box center [645, 248] width 103 height 20
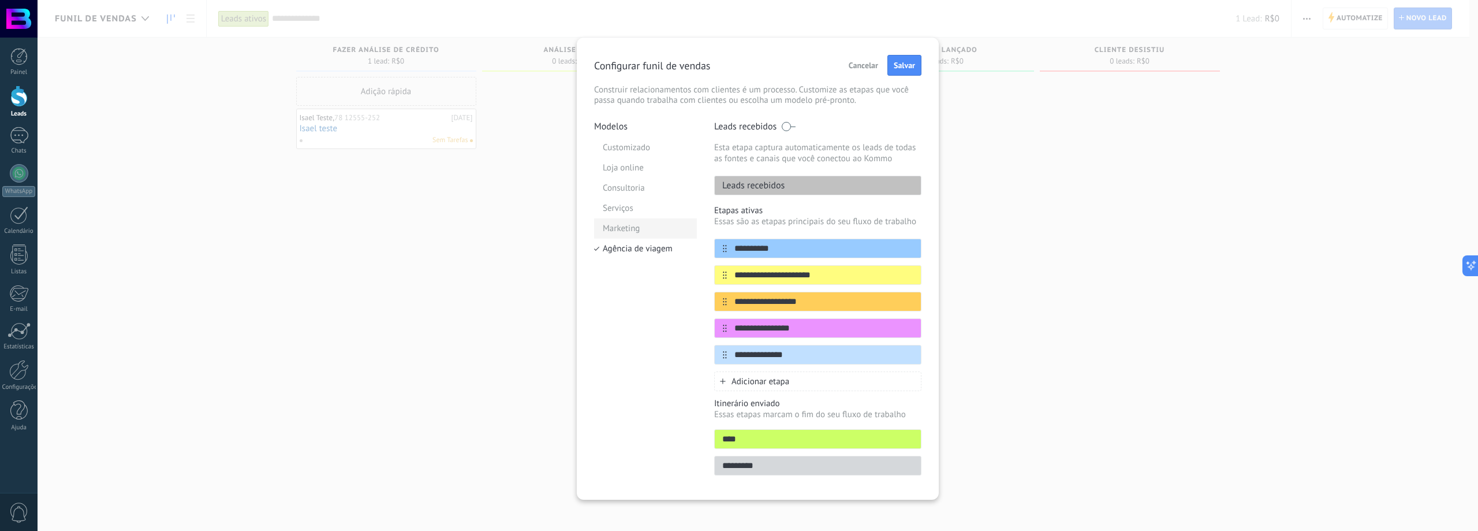
click at [614, 232] on li "Marketing" at bounding box center [645, 228] width 103 height 20
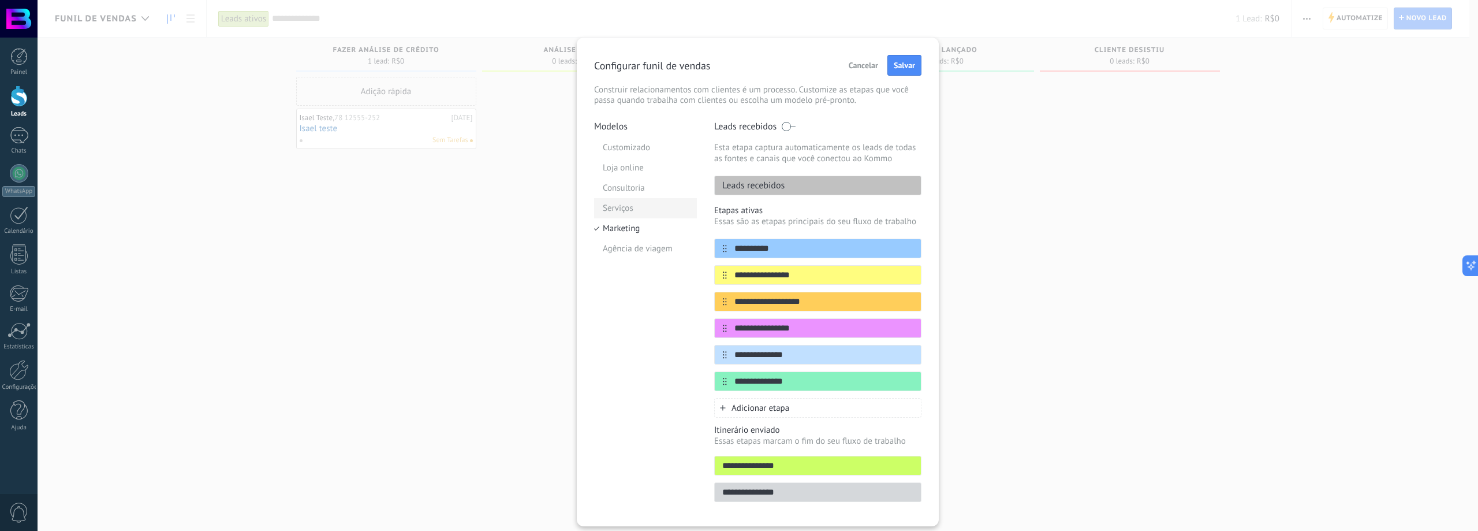
click at [614, 211] on li "Serviços" at bounding box center [645, 208] width 103 height 20
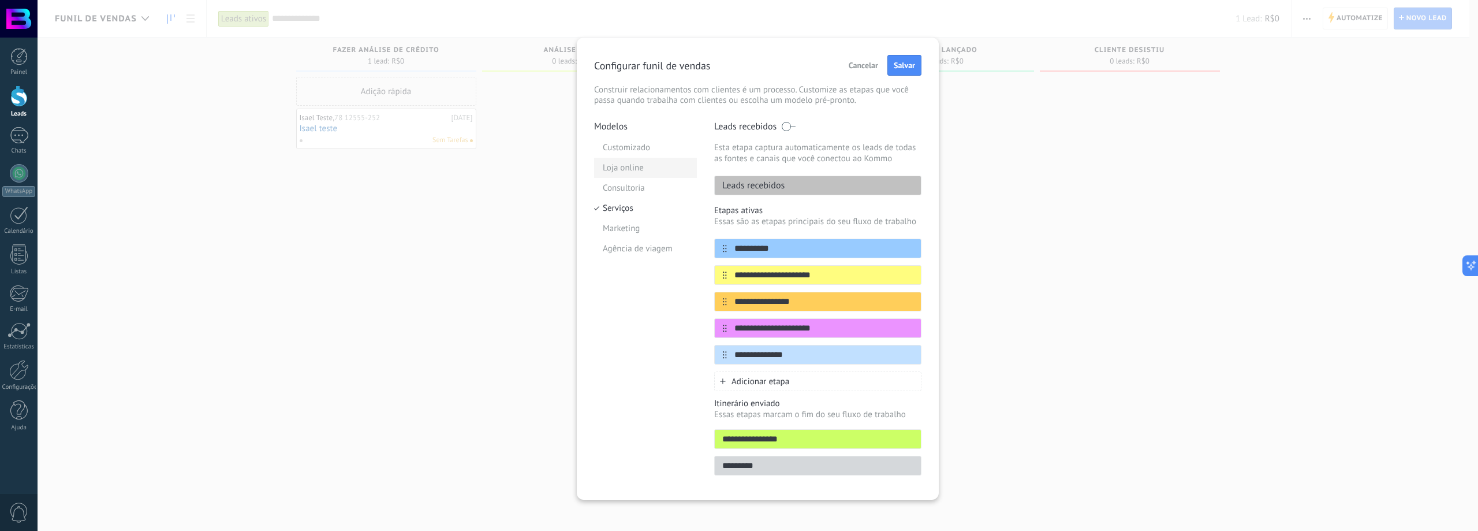
click at [618, 173] on li "Loja online" at bounding box center [645, 168] width 103 height 20
click at [630, 145] on li "Customizado" at bounding box center [645, 147] width 103 height 20
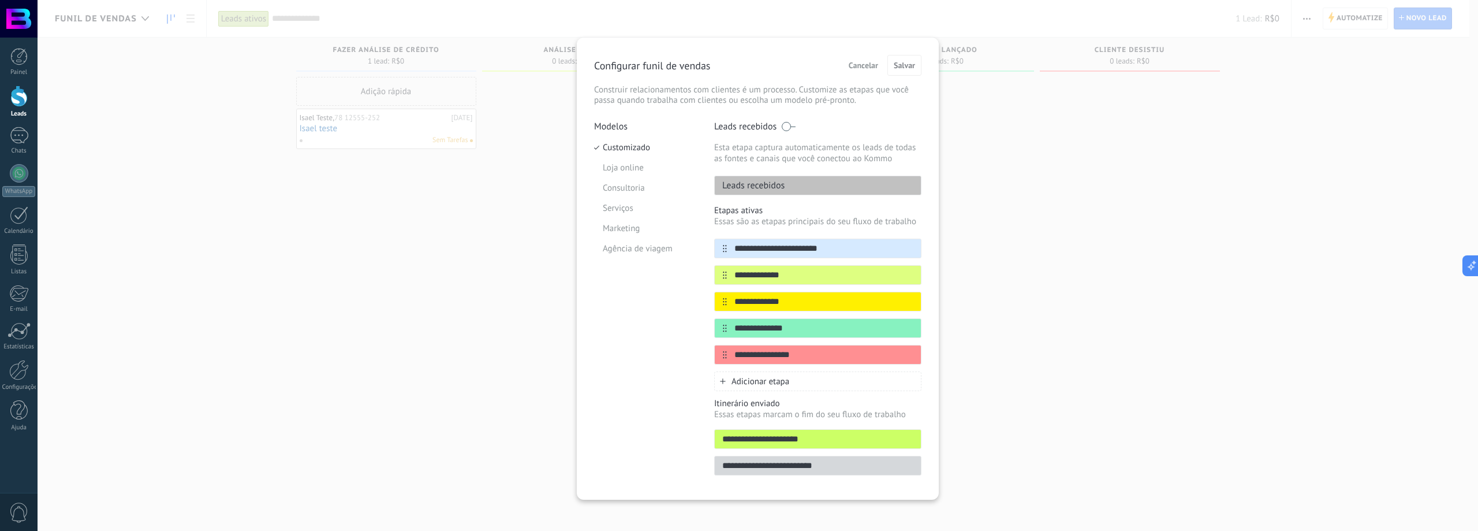
click at [859, 59] on button "Cancelar" at bounding box center [864, 65] width 40 height 17
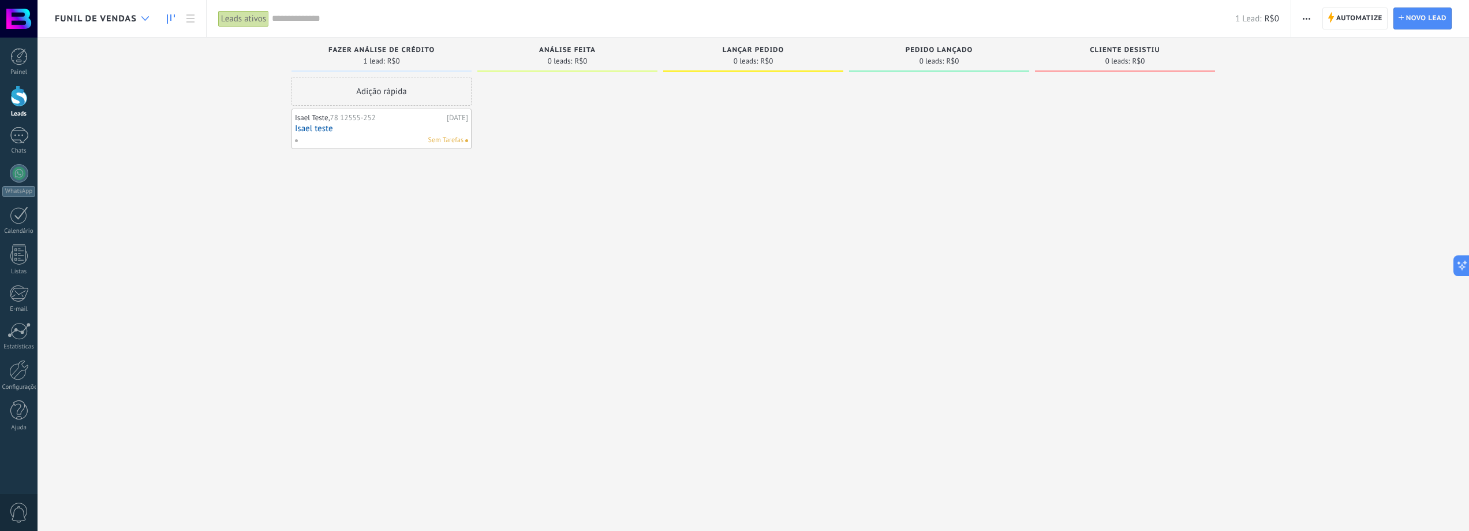
click at [144, 15] on div at bounding box center [145, 19] width 19 height 23
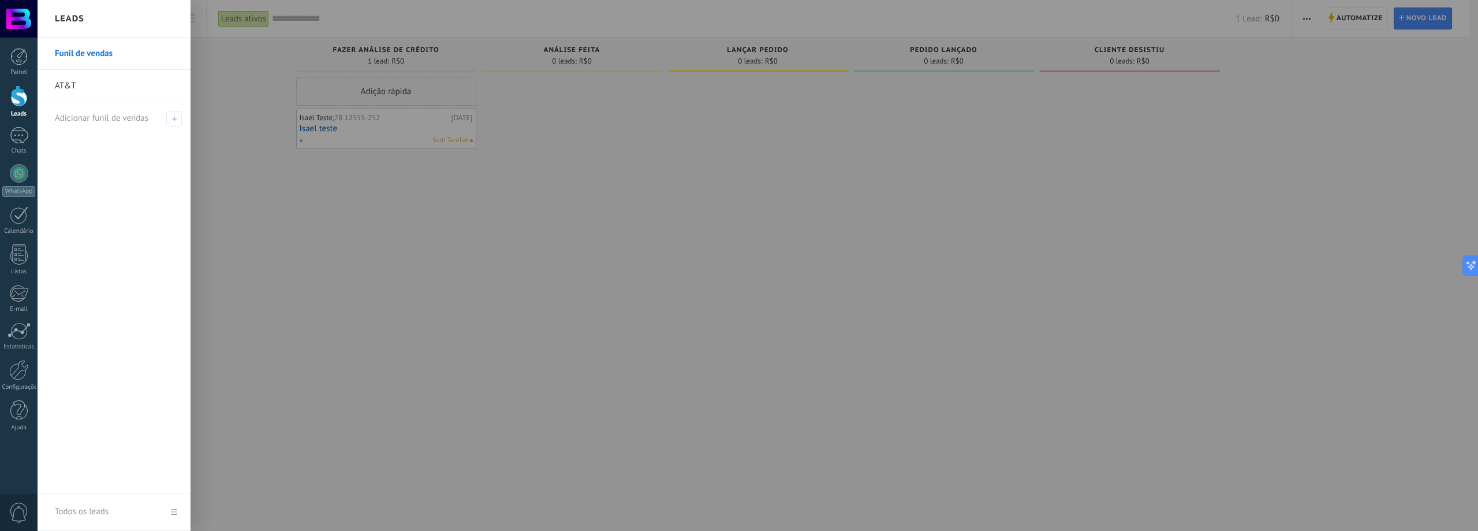
click at [95, 88] on link "AT&T" at bounding box center [117, 86] width 124 height 32
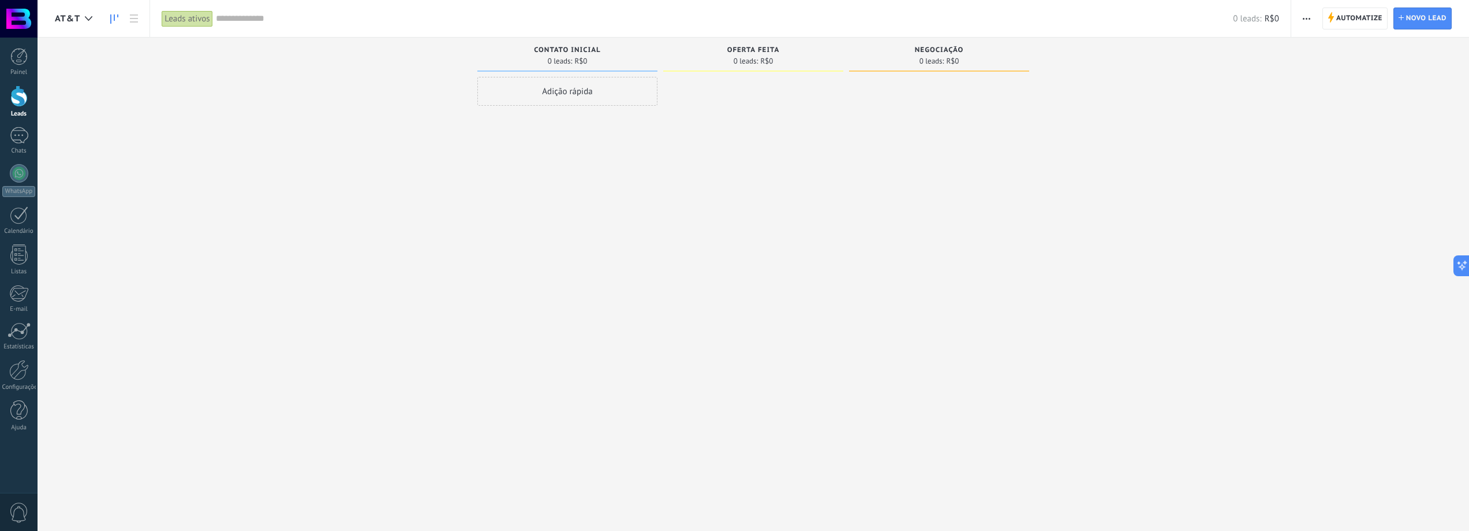
click at [1306, 22] on span "button" at bounding box center [1307, 19] width 8 height 22
click at [1318, 79] on span "Editar funil de vendas" at bounding box center [1354, 72] width 80 height 23
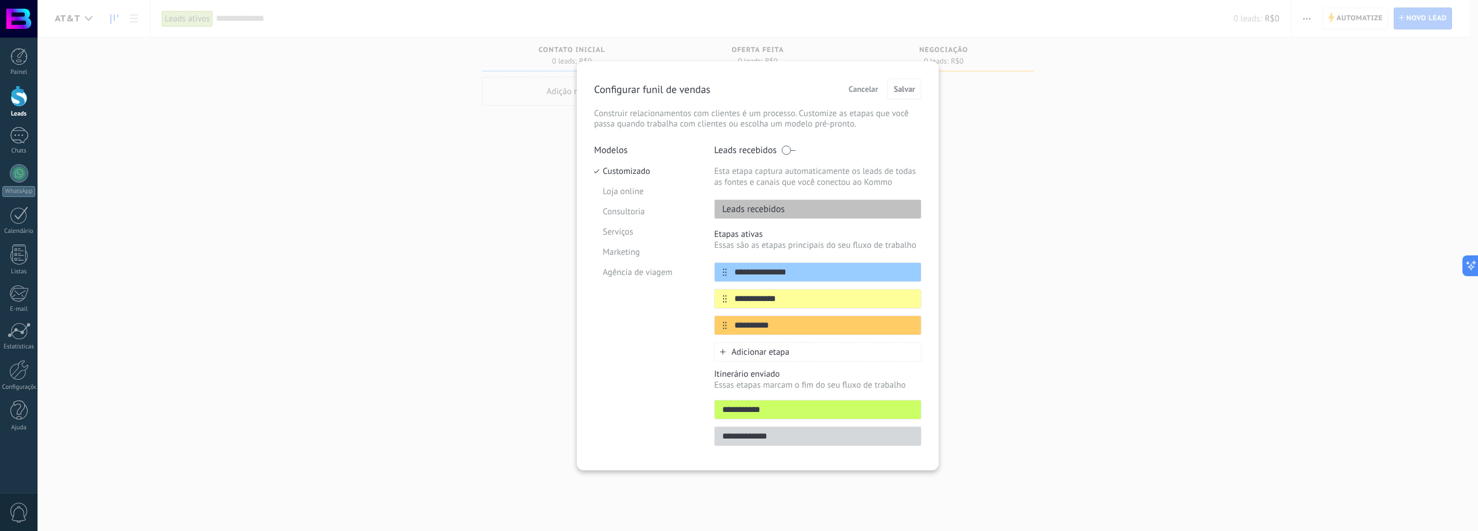
click at [390, 173] on div "**********" at bounding box center [758, 265] width 1441 height 531
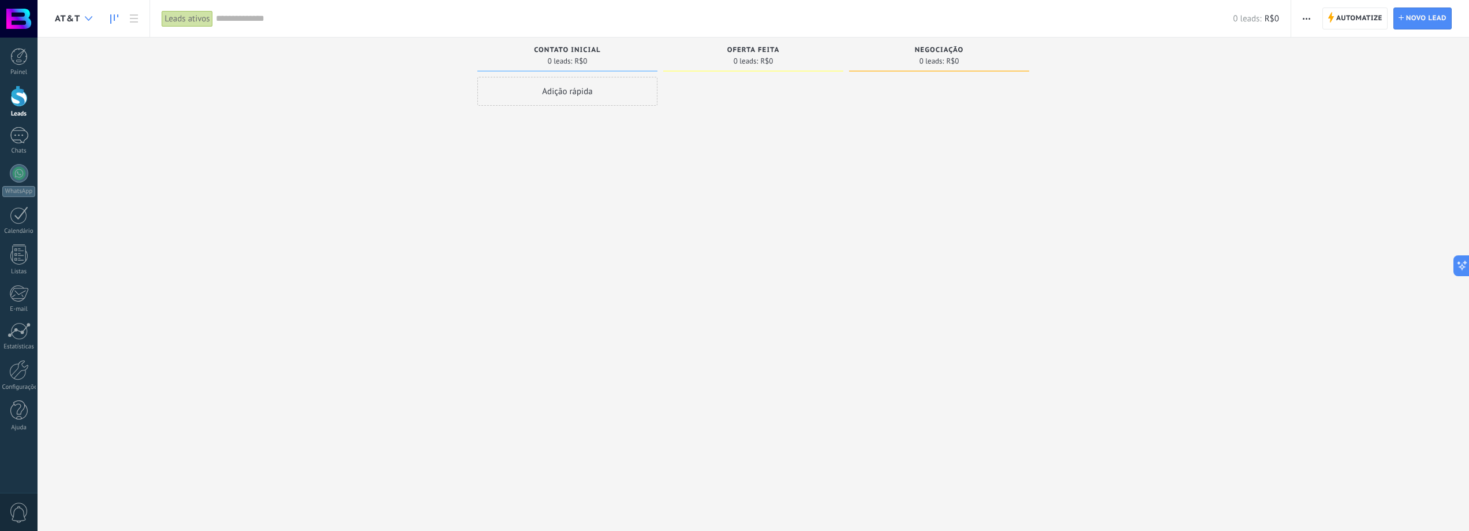
click at [89, 18] on icon at bounding box center [89, 18] width 8 height 5
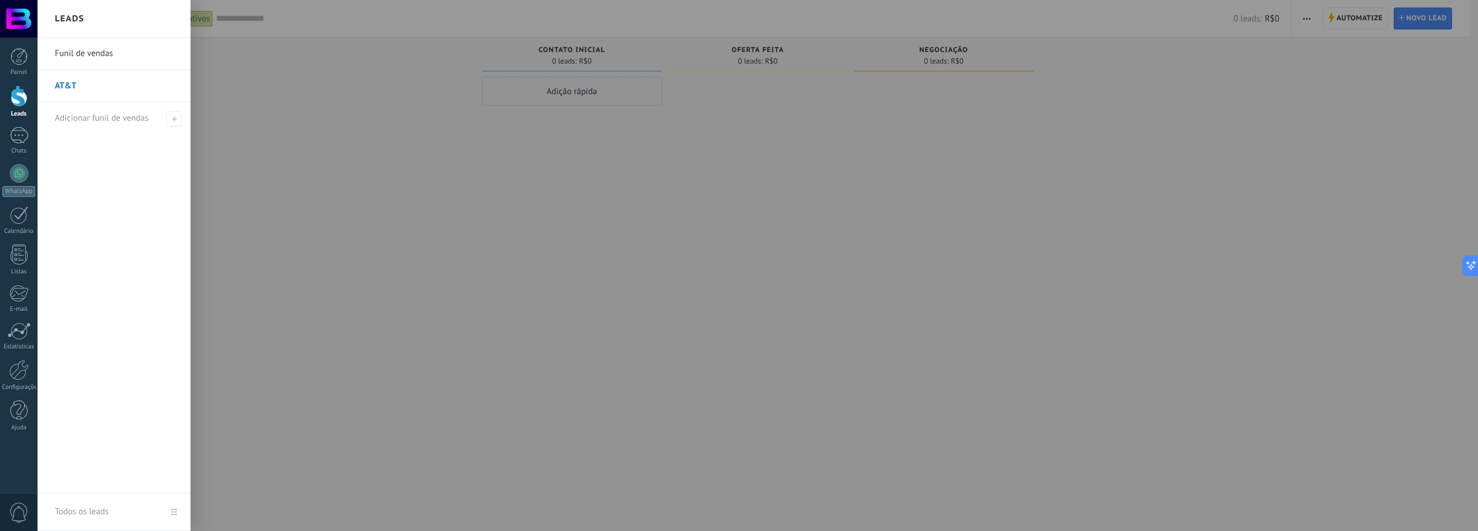
click at [65, 85] on link "AT&T" at bounding box center [117, 86] width 124 height 32
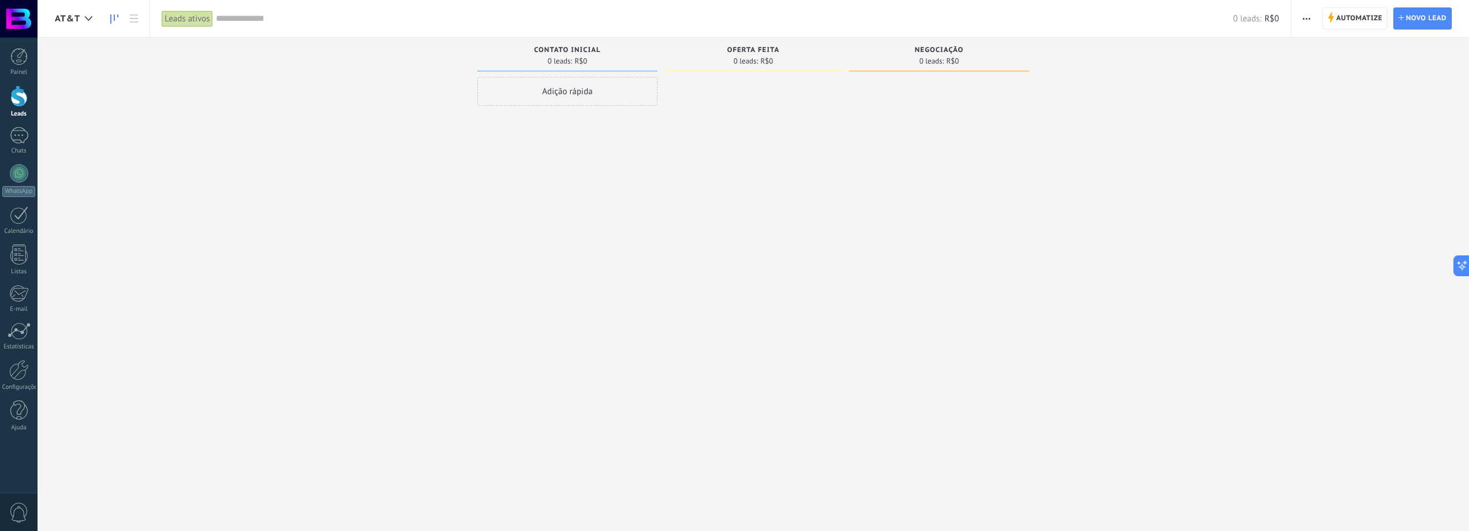
click at [185, 20] on div "Leads ativos" at bounding box center [187, 18] width 51 height 17
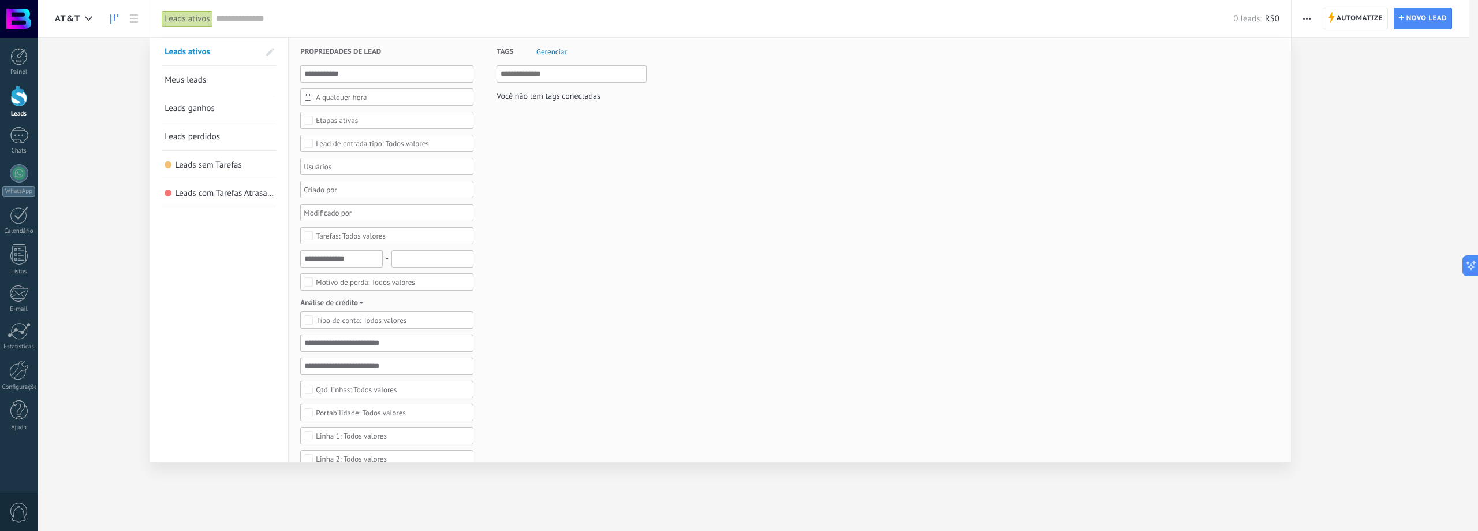
click at [121, 176] on div at bounding box center [739, 265] width 1478 height 531
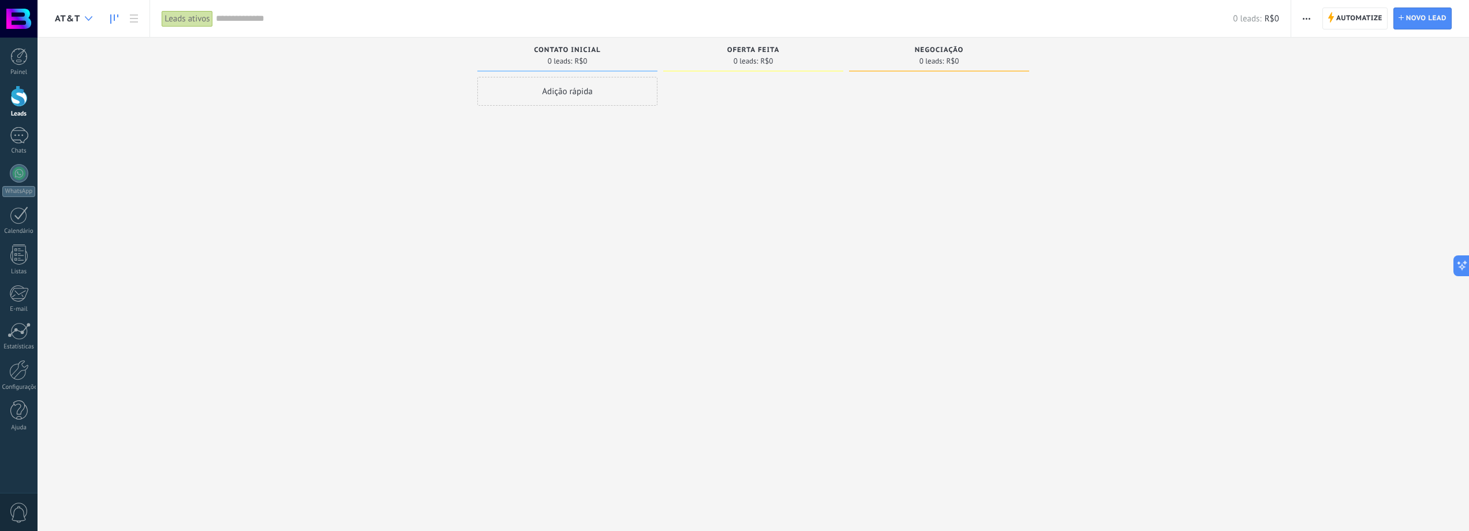
click at [80, 12] on div at bounding box center [88, 19] width 19 height 23
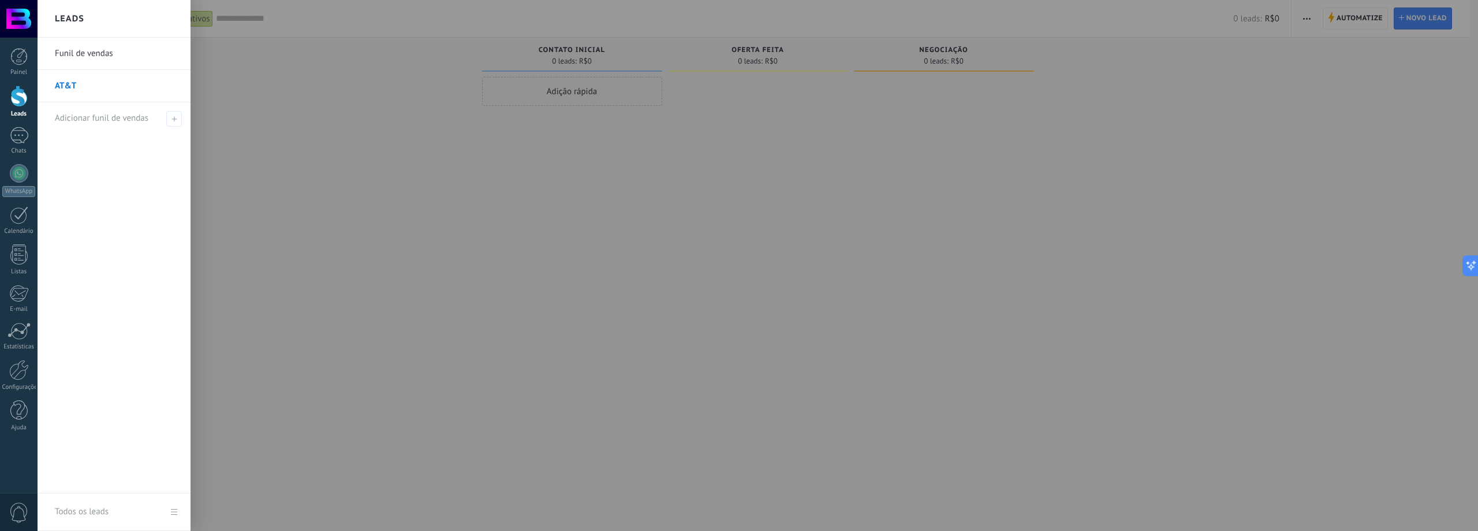
click at [1316, 53] on div at bounding box center [777, 265] width 1478 height 531
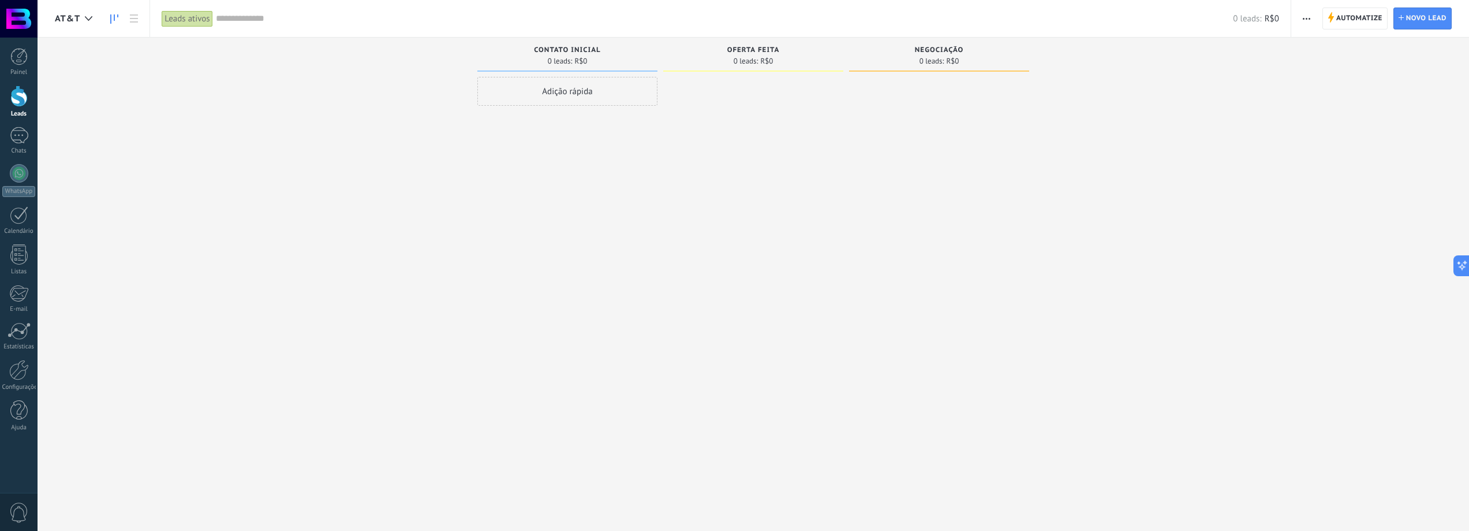
click at [1312, 17] on button "button" at bounding box center [1307, 19] width 17 height 22
click at [1342, 12] on span "Automatize" at bounding box center [1360, 18] width 46 height 21
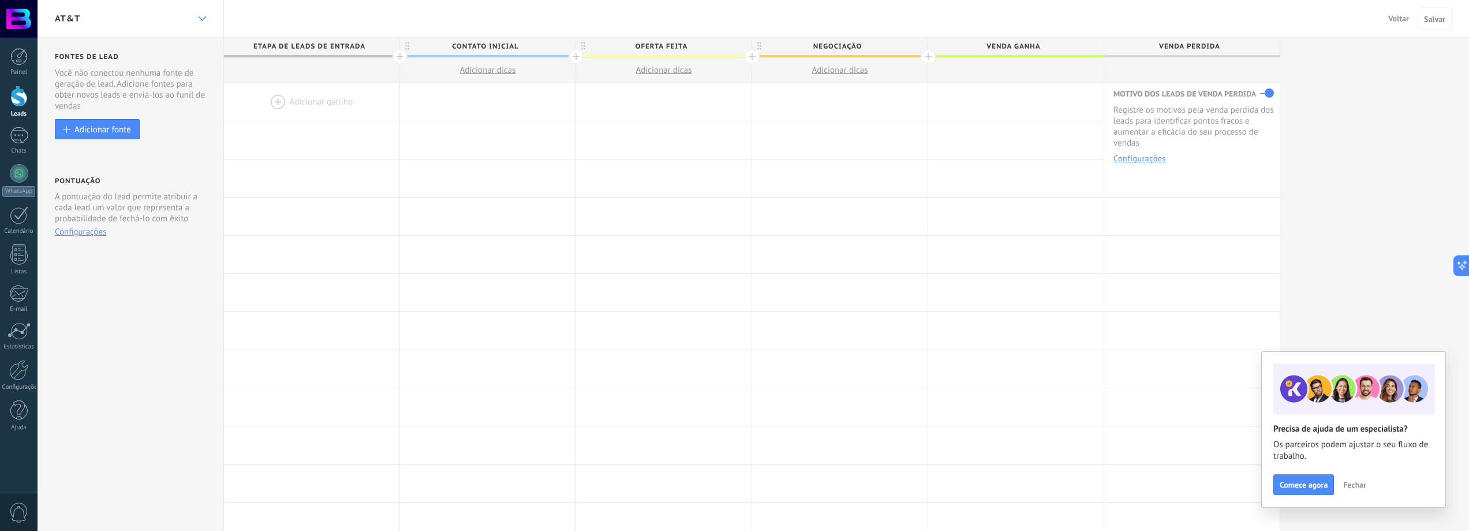
click at [196, 16] on div at bounding box center [202, 19] width 20 height 23
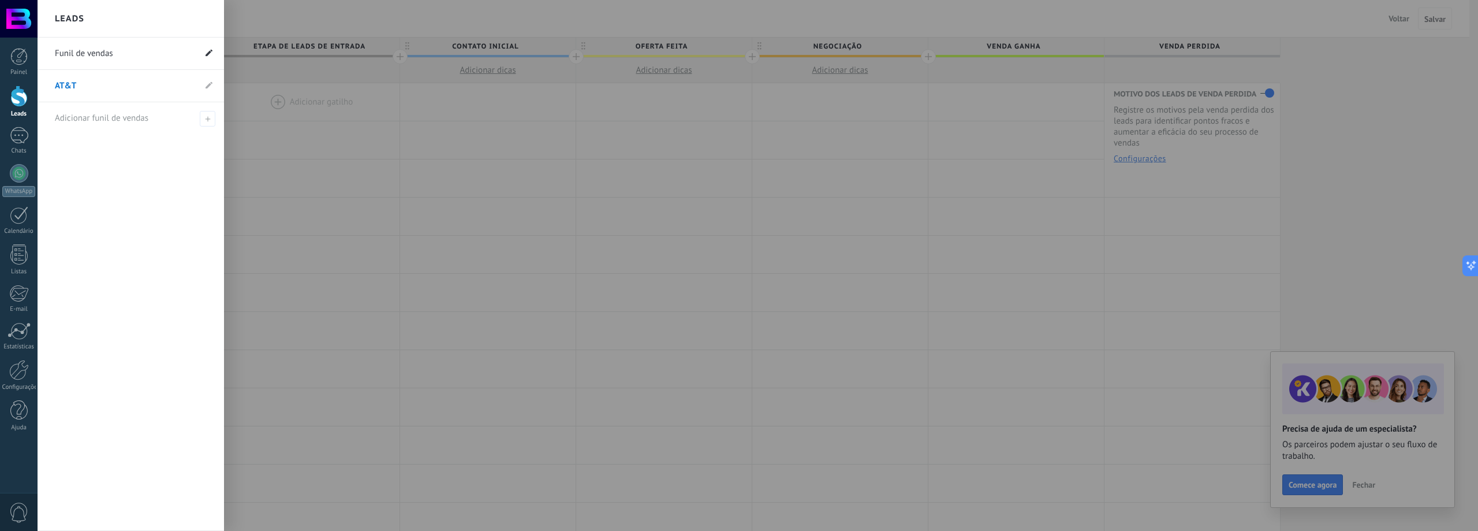
click at [209, 54] on use at bounding box center [209, 52] width 7 height 7
drag, startPoint x: 101, startPoint y: 53, endPoint x: 38, endPoint y: 53, distance: 63.5
click at [38, 53] on li "**********" at bounding box center [131, 54] width 187 height 32
type input "****"
click at [208, 87] on use at bounding box center [209, 84] width 7 height 7
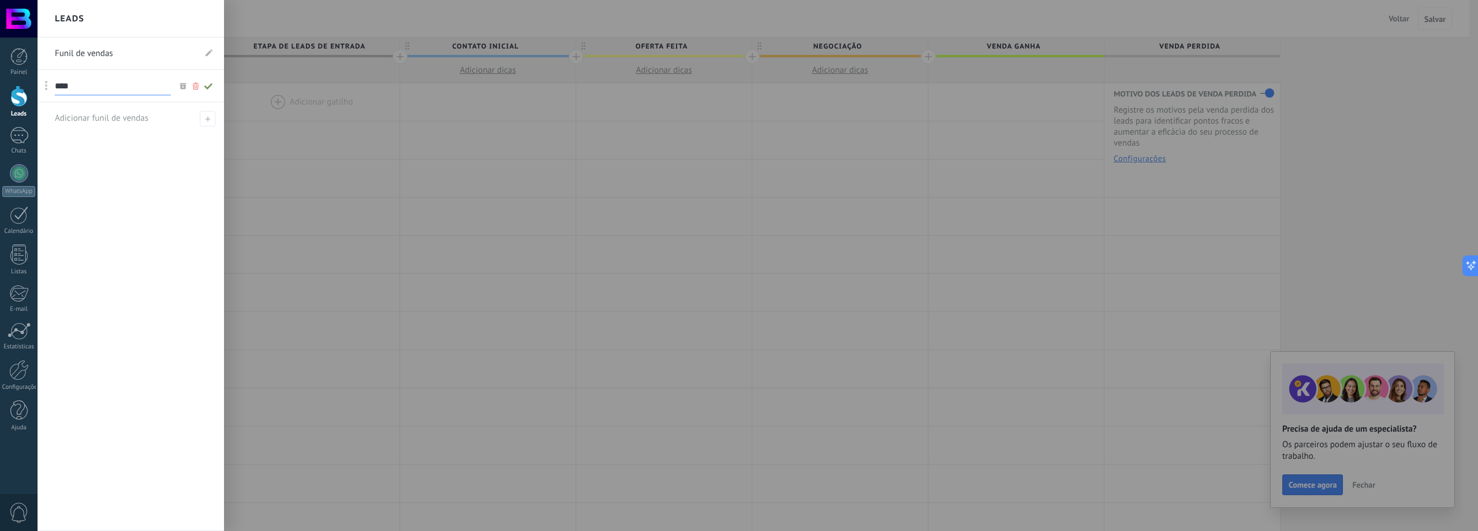
drag, startPoint x: 57, startPoint y: 85, endPoint x: 50, endPoint y: 83, distance: 8.0
click at [51, 84] on li "AT&T ****" at bounding box center [131, 86] width 187 height 32
type input "********"
click at [208, 85] on icon at bounding box center [208, 86] width 13 height 7
click at [112, 88] on link "Internet" at bounding box center [125, 86] width 140 height 32
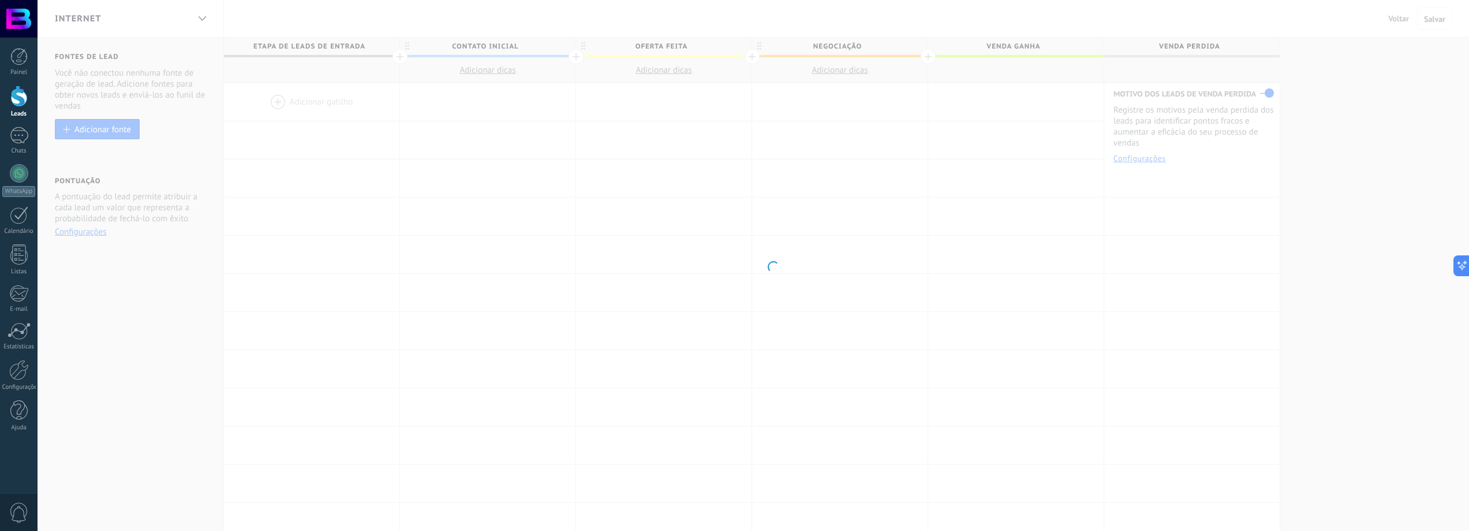
click at [204, 17] on body ".abccls-1,.abccls-2{fill-rule:evenodd}.abccls-2{fill:#fff} .abfcls-1{fill:none}…" at bounding box center [734, 265] width 1469 height 531
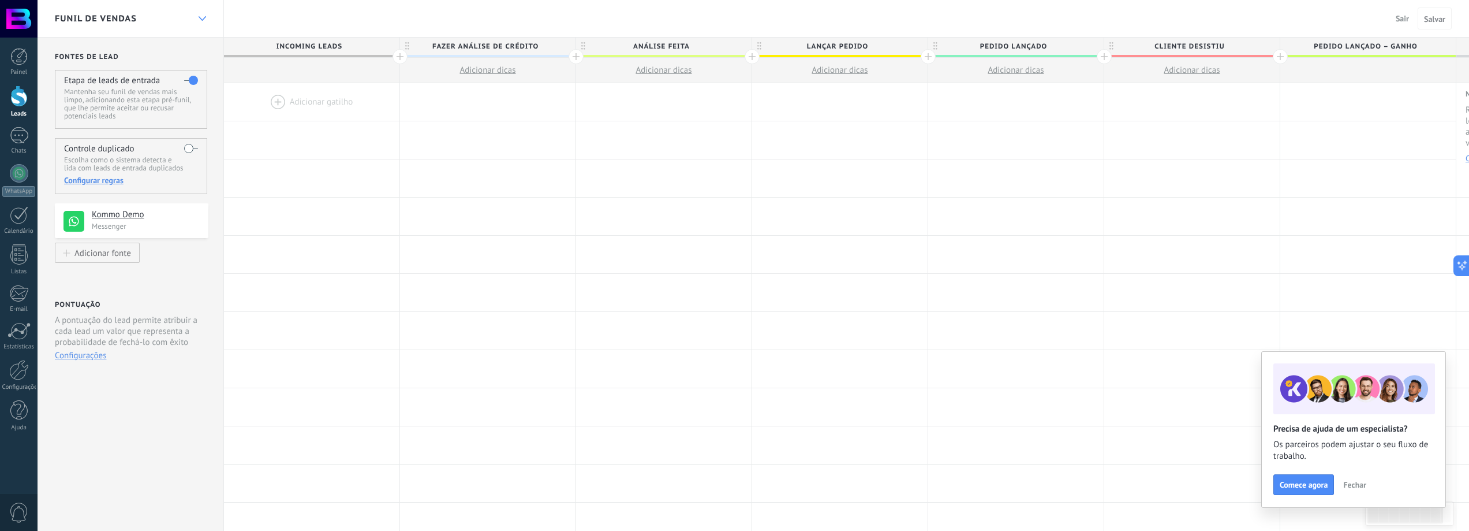
click at [206, 16] on icon at bounding box center [203, 18] width 8 height 5
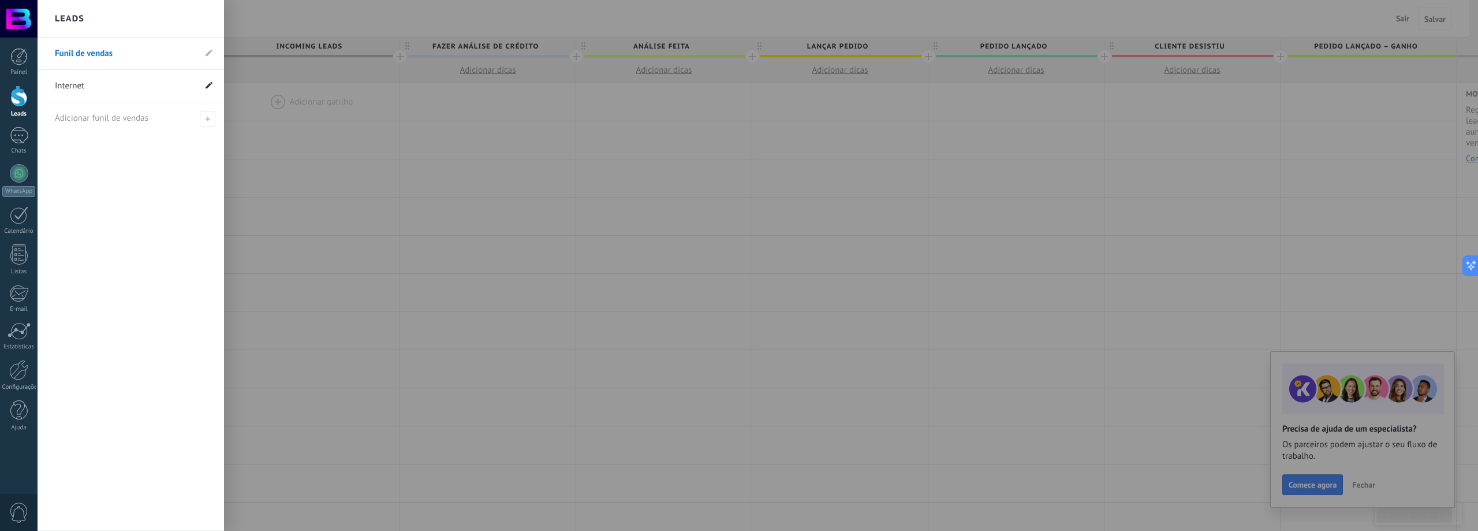
click at [208, 83] on icon at bounding box center [209, 84] width 7 height 7
type input "**********"
click at [210, 84] on icon at bounding box center [208, 86] width 13 height 7
click at [208, 54] on use at bounding box center [209, 52] width 7 height 7
click at [40, 55] on li "**********" at bounding box center [131, 54] width 187 height 32
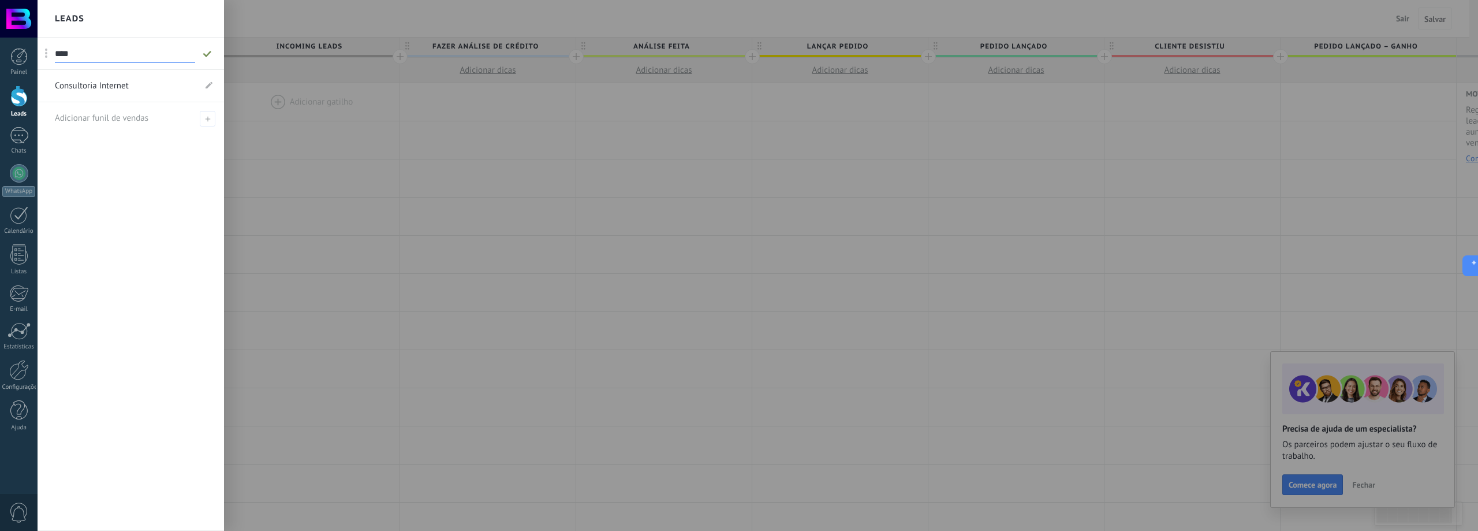
type input "****"
click at [212, 56] on icon at bounding box center [207, 53] width 13 height 7
click at [208, 122] on span at bounding box center [208, 119] width 16 height 16
type input "*********"
click at [211, 118] on span at bounding box center [209, 118] width 10 height 8
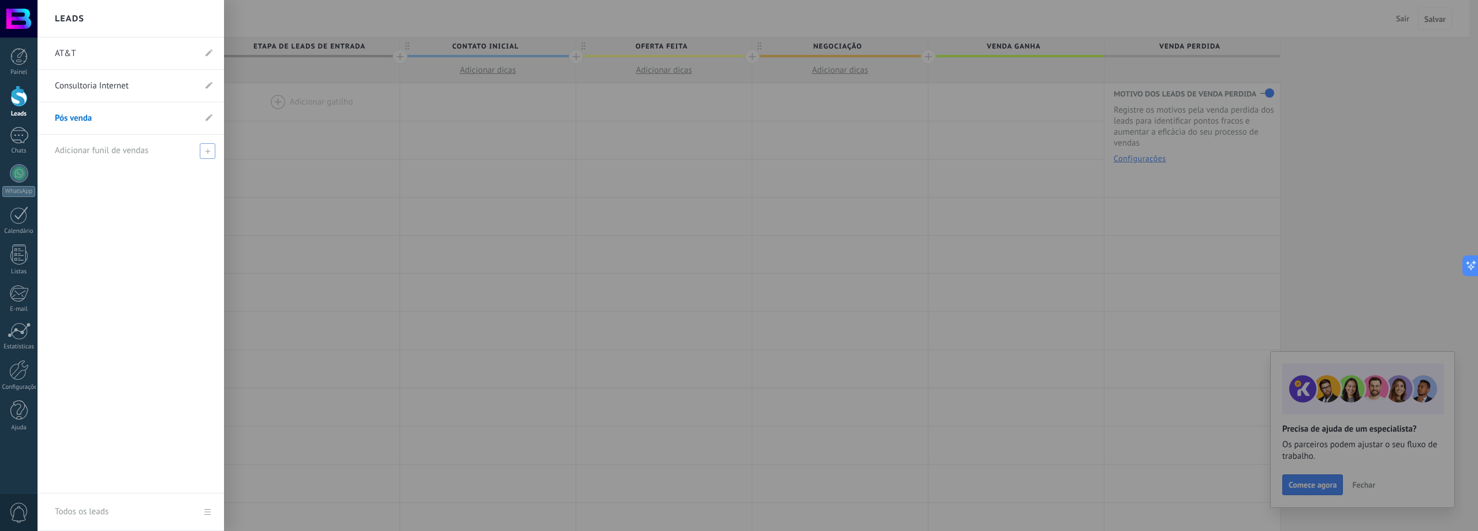
click at [206, 148] on icon at bounding box center [207, 150] width 5 height 5
type input "*****"
click at [57, 150] on input "*****" at bounding box center [126, 150] width 142 height 18
type input "**********"
click at [212, 151] on span at bounding box center [209, 151] width 10 height 8
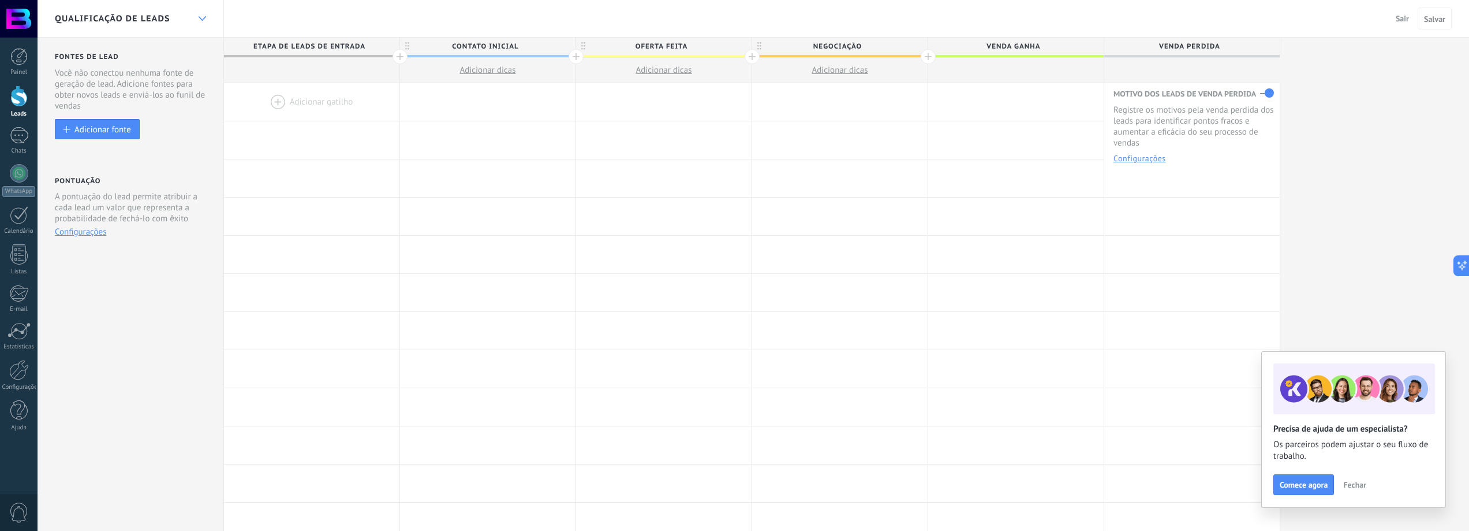
click at [200, 18] on use at bounding box center [202, 18] width 8 height 5
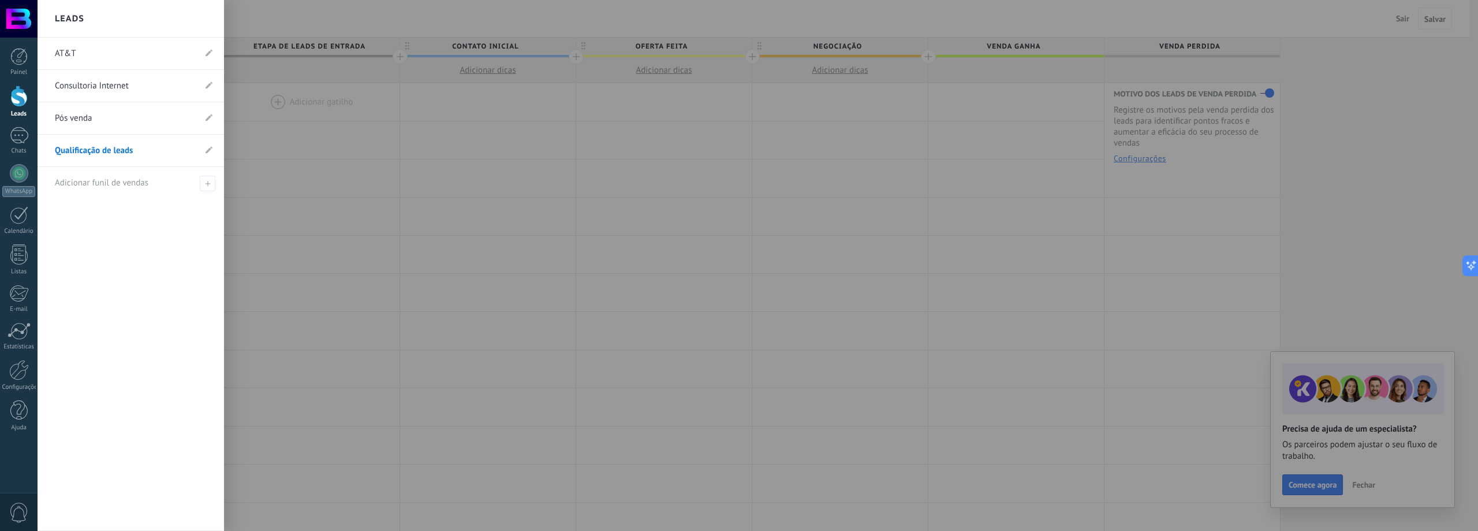
click at [59, 209] on div "AT&T Consultoria Internet Pós venda Qualificação de leads Adicionar funil de ve…" at bounding box center [131, 284] width 187 height 493
click at [208, 153] on icon at bounding box center [209, 149] width 7 height 7
drag, startPoint x: 47, startPoint y: 154, endPoint x: 49, endPoint y: 54, distance: 99.9
click at [208, 54] on use at bounding box center [208, 53] width 8 height 6
click at [140, 270] on div "Qualificação de leads AT&T Consultoria Internet Pós venda Adicionar funil de ve…" at bounding box center [131, 284] width 187 height 493
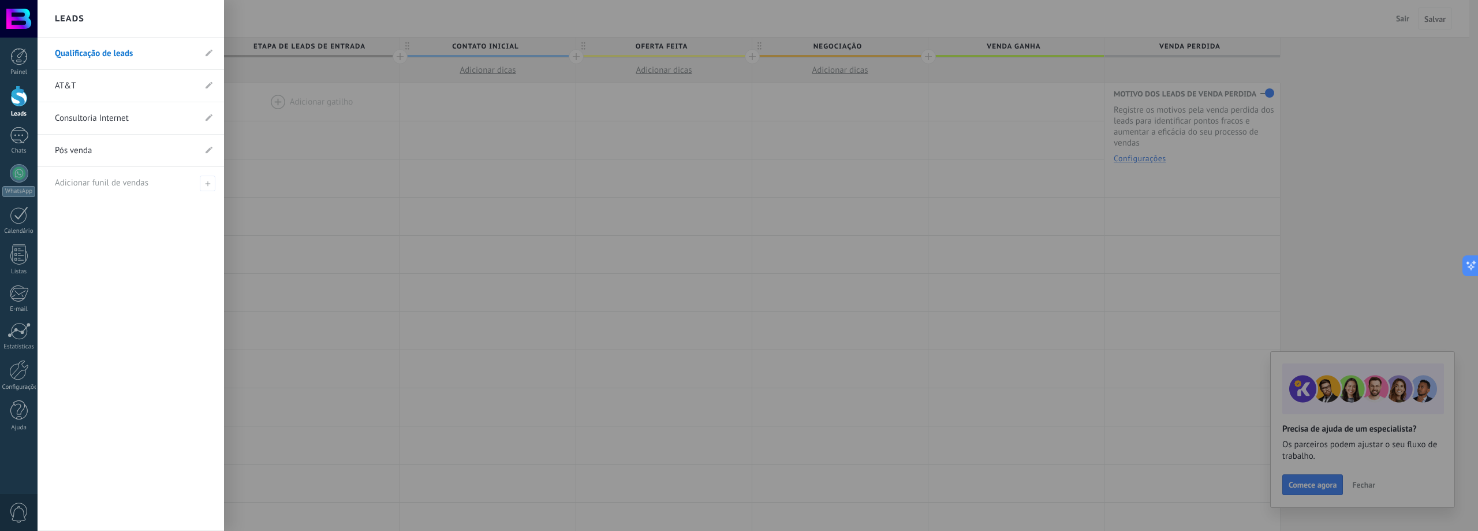
click at [346, 258] on div at bounding box center [777, 265] width 1478 height 531
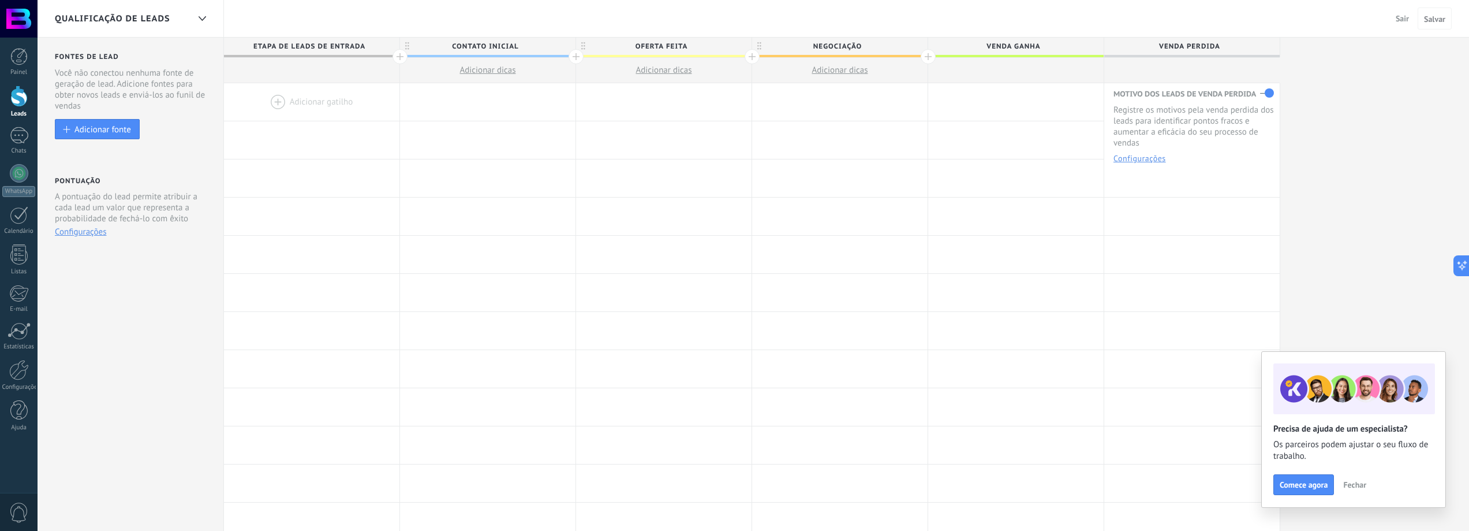
click at [159, 303] on div "Fontes de lead Etapa de leads de entrada Mantenha seu funil de vendas mais limp…" at bounding box center [131, 462] width 187 height 849
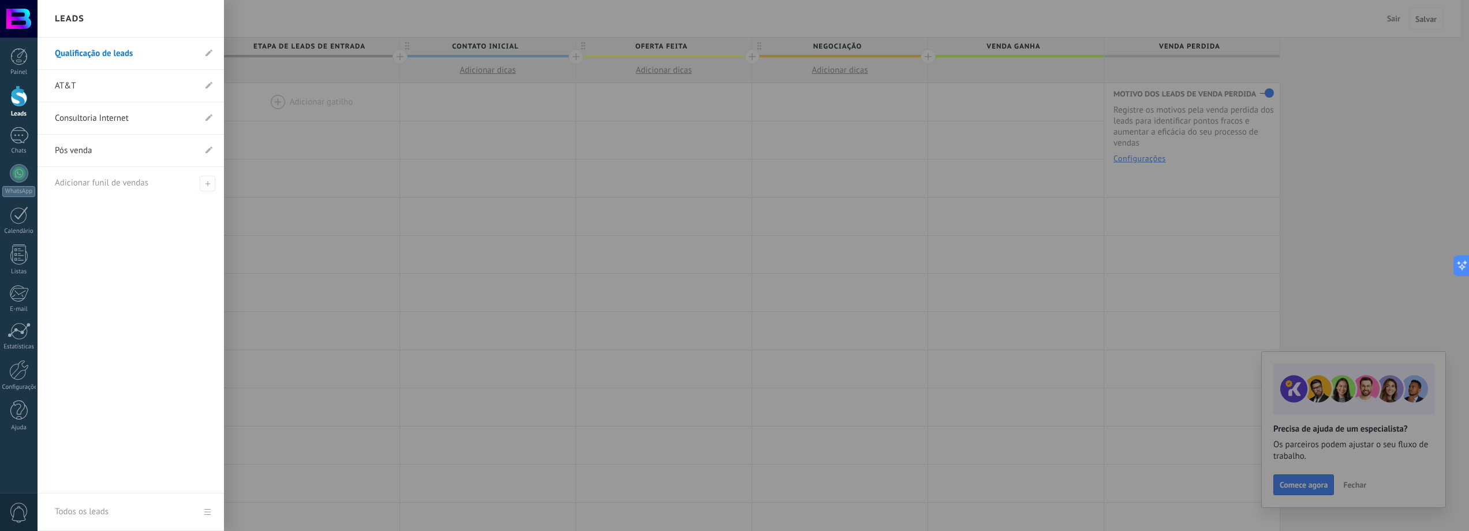
click at [21, 99] on div at bounding box center [18, 95] width 17 height 21
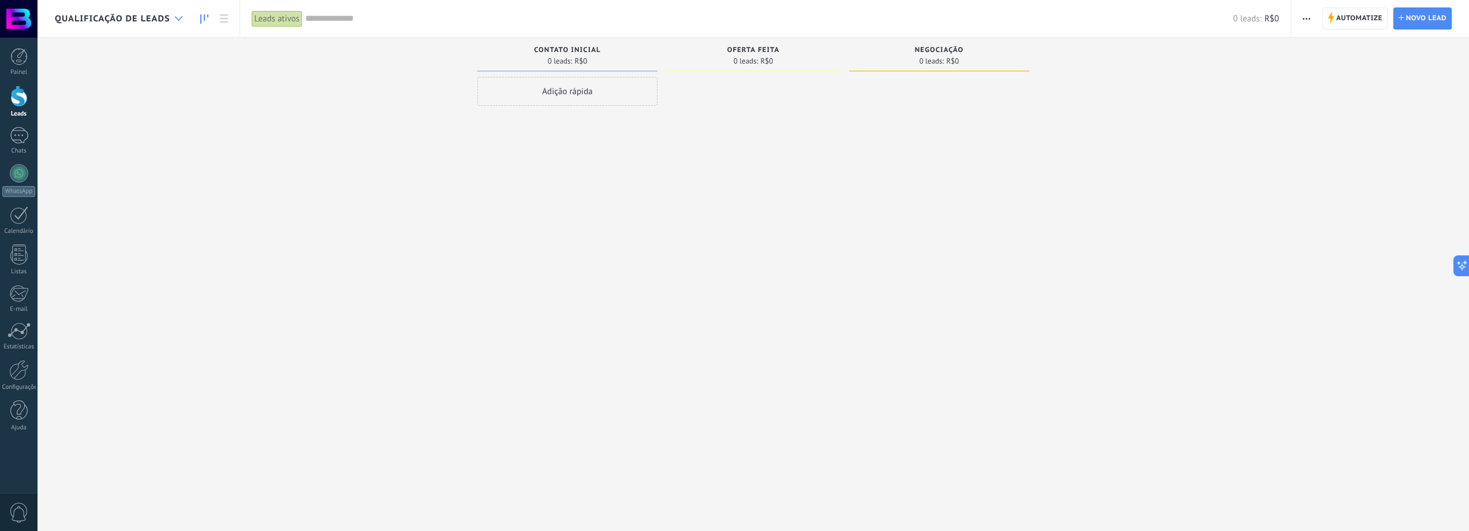
click at [177, 20] on icon at bounding box center [179, 18] width 8 height 5
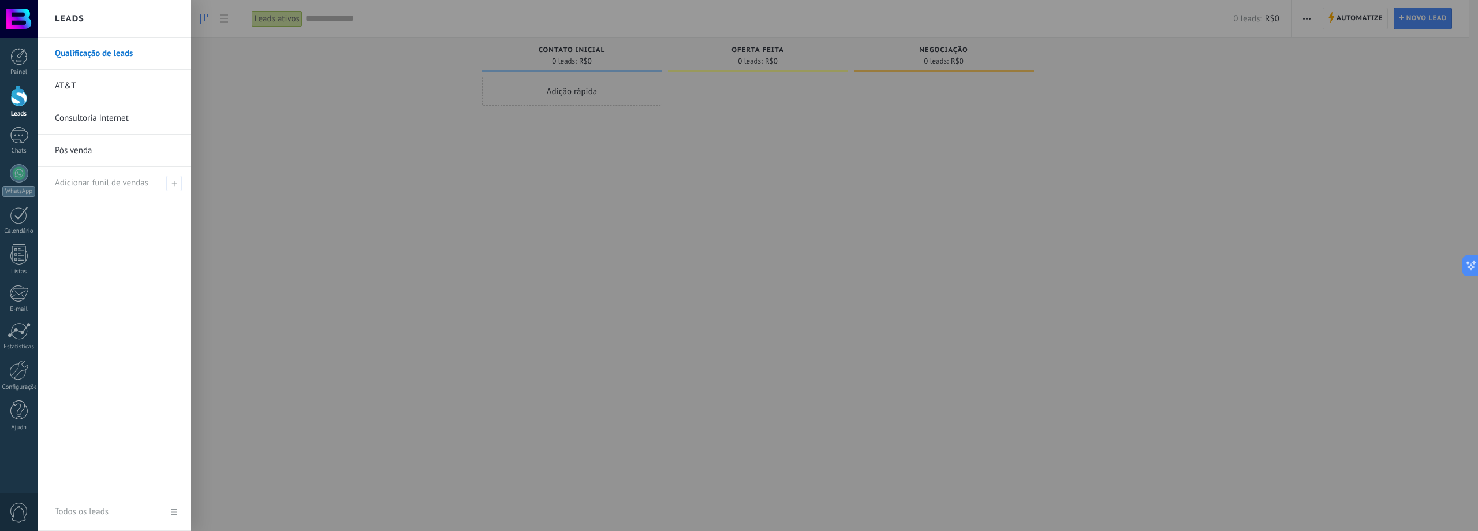
click at [341, 161] on div at bounding box center [777, 265] width 1478 height 531
click at [62, 85] on link "AT&T" at bounding box center [117, 86] width 124 height 32
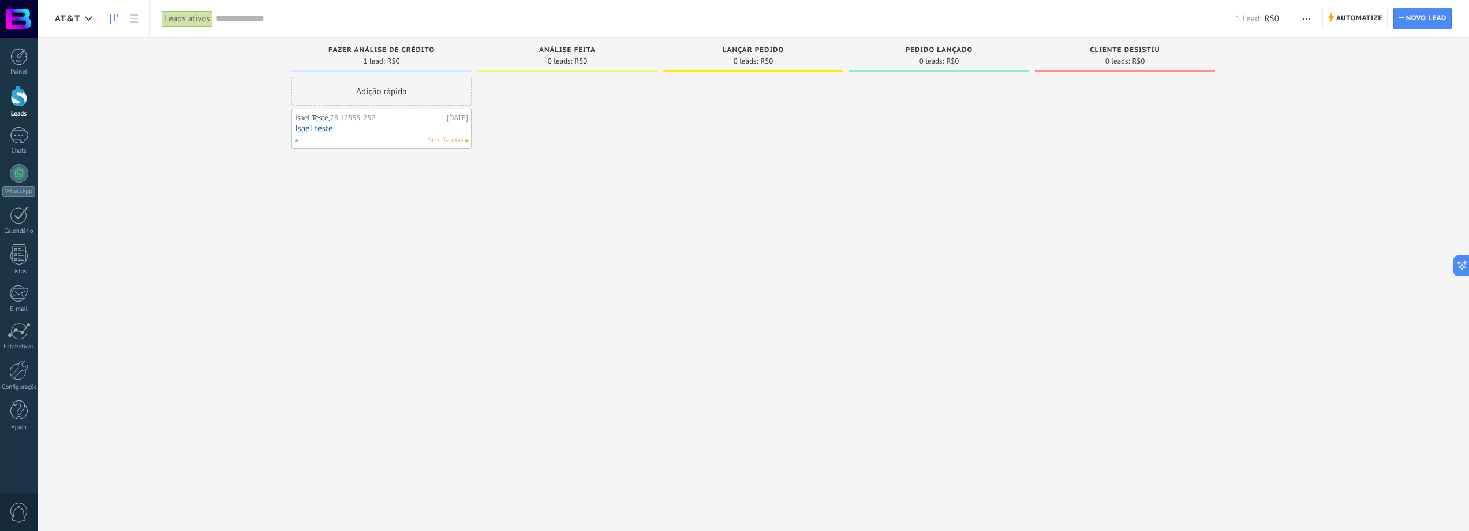
click at [361, 127] on link "Isael teste" at bounding box center [381, 129] width 173 height 10
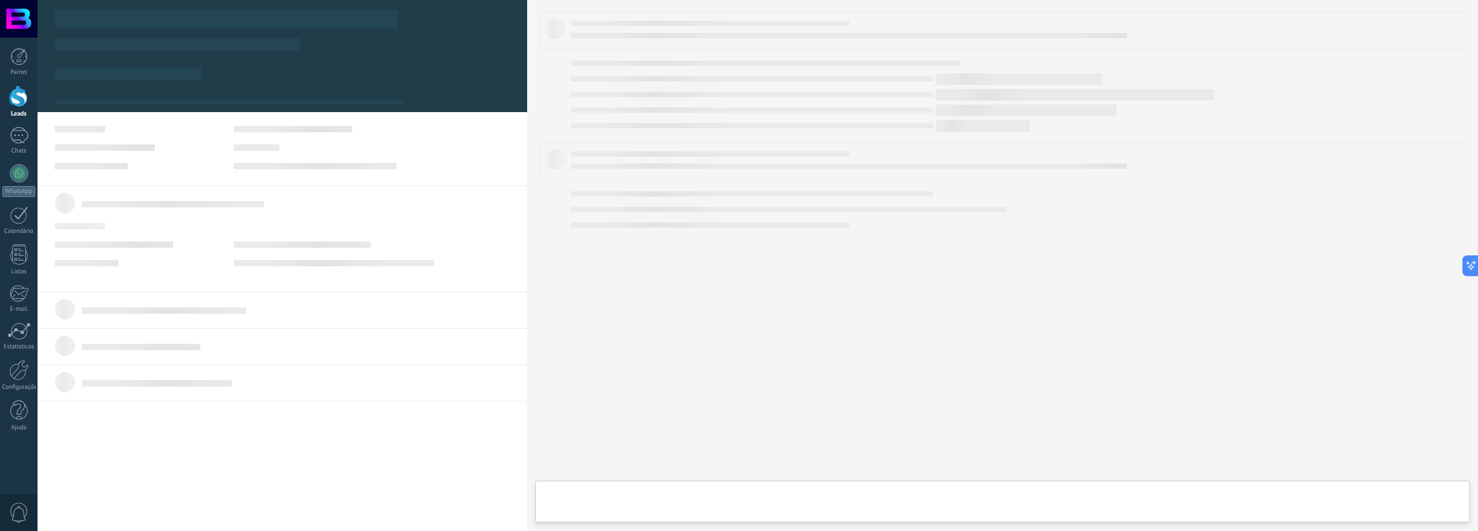
type textarea "**********"
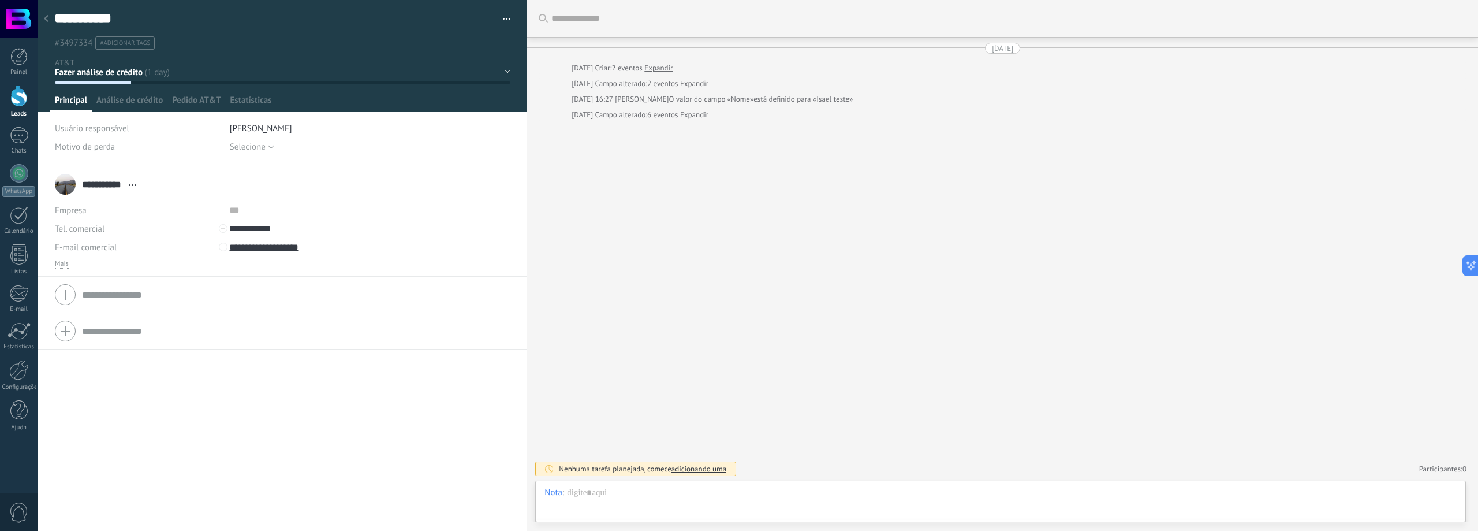
scroll to position [17, 0]
click at [0, 0] on div "Fazer análise de crédito Análise feita Lançar pedido Pedido lançado Cliente des…" at bounding box center [0, 0] width 0 height 0
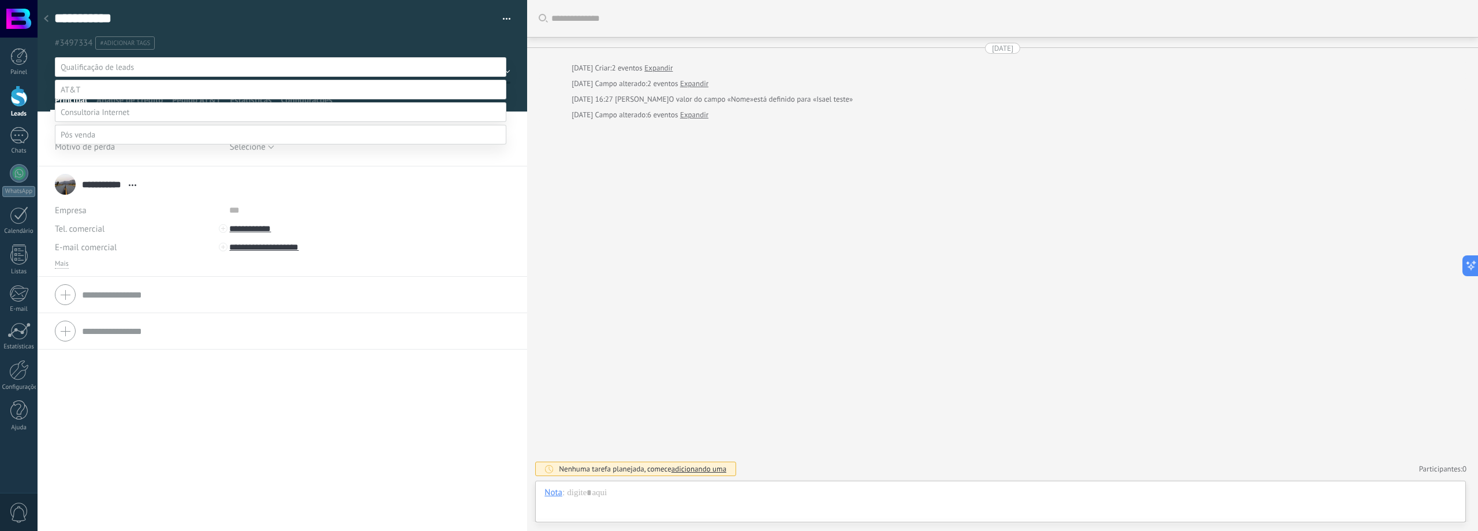
scroll to position [23, 0]
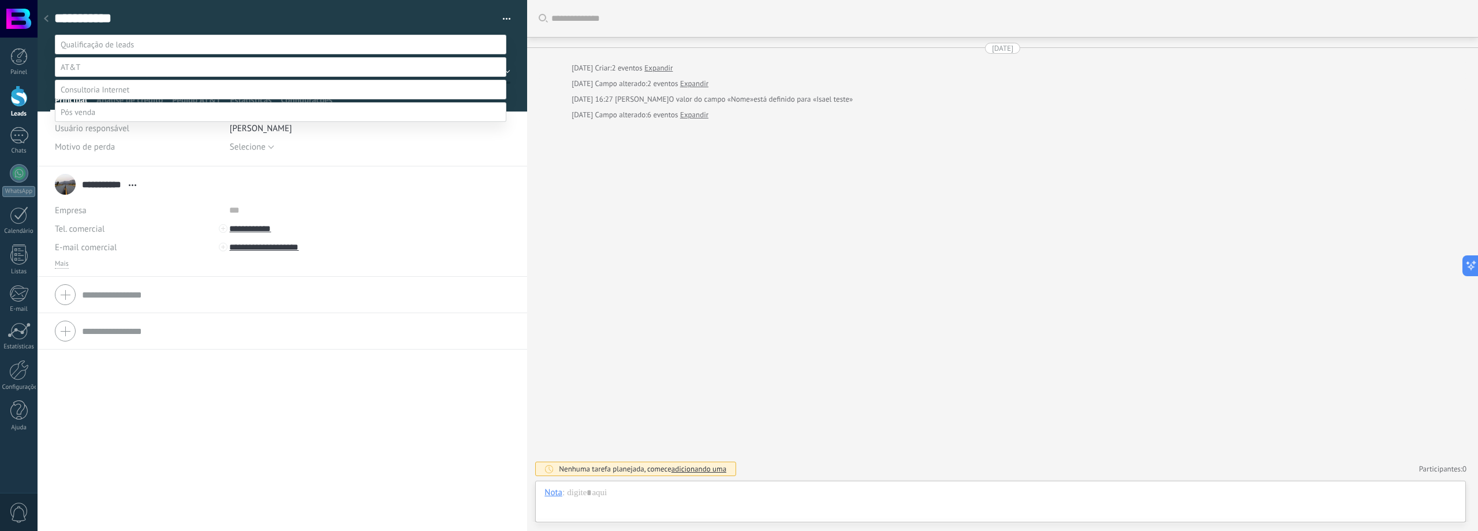
click at [91, 95] on span at bounding box center [95, 89] width 69 height 10
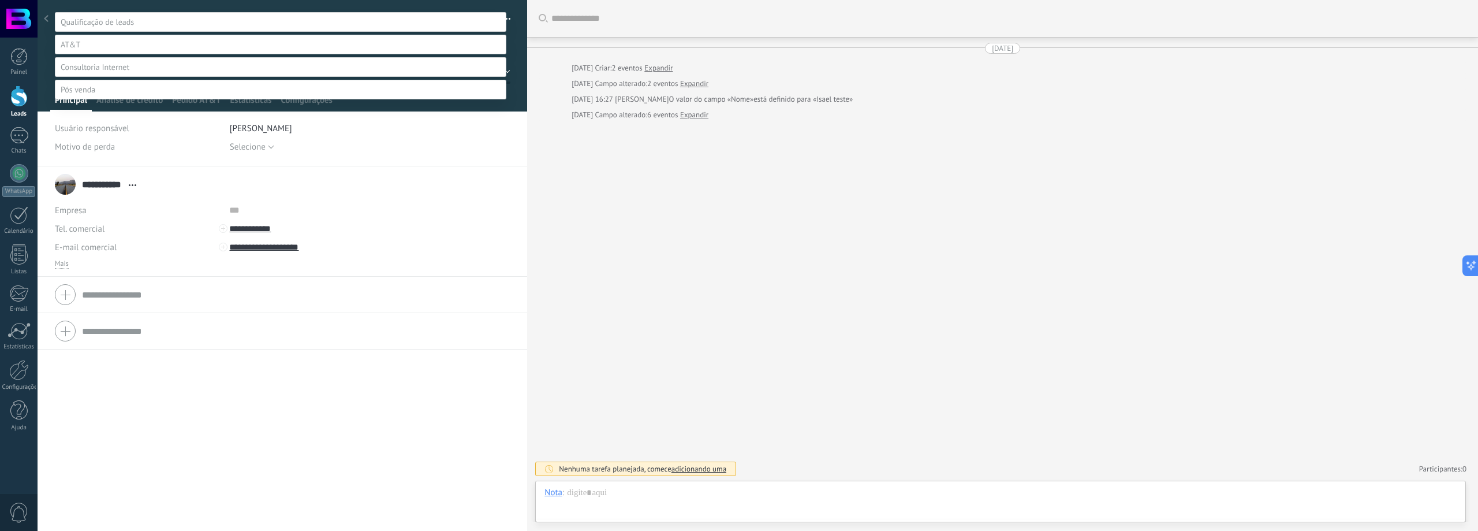
click at [541, 221] on div at bounding box center [758, 220] width 1441 height 531
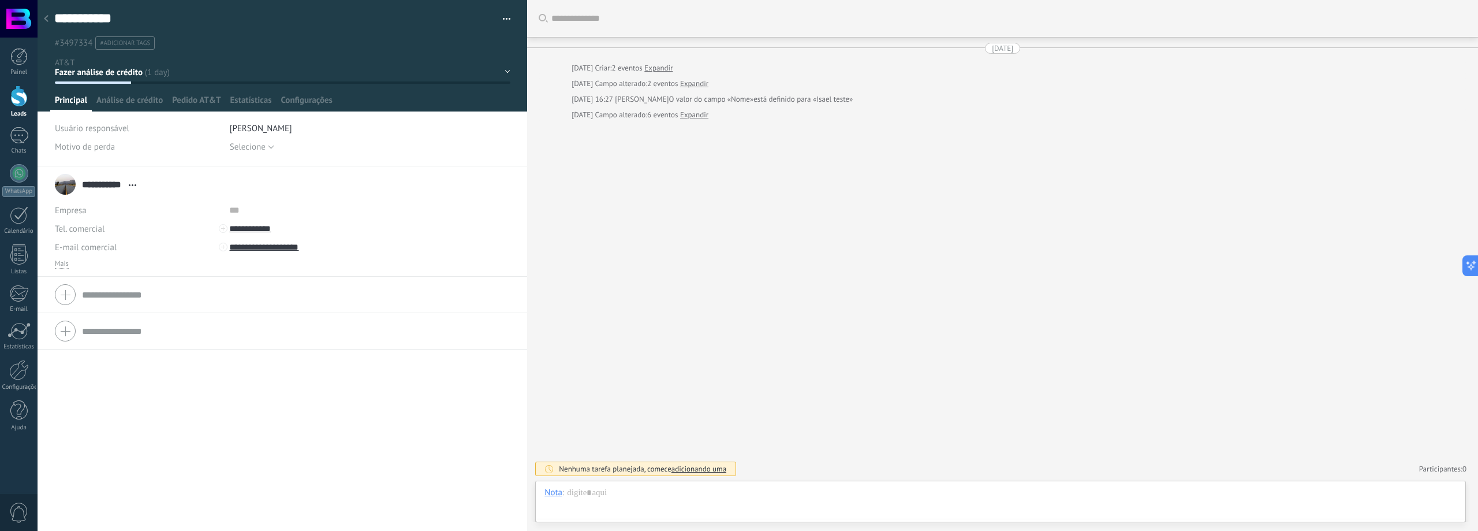
click at [107, 41] on span "#adicionar tags" at bounding box center [125, 43] width 50 height 8
drag, startPoint x: 110, startPoint y: 43, endPoint x: 46, endPoint y: 44, distance: 64.1
click at [46, 44] on div "**********" at bounding box center [283, 25] width 490 height 50
click at [133, 47] on li "#adicionar tags" at bounding box center [124, 42] width 59 height 13
type input "**"
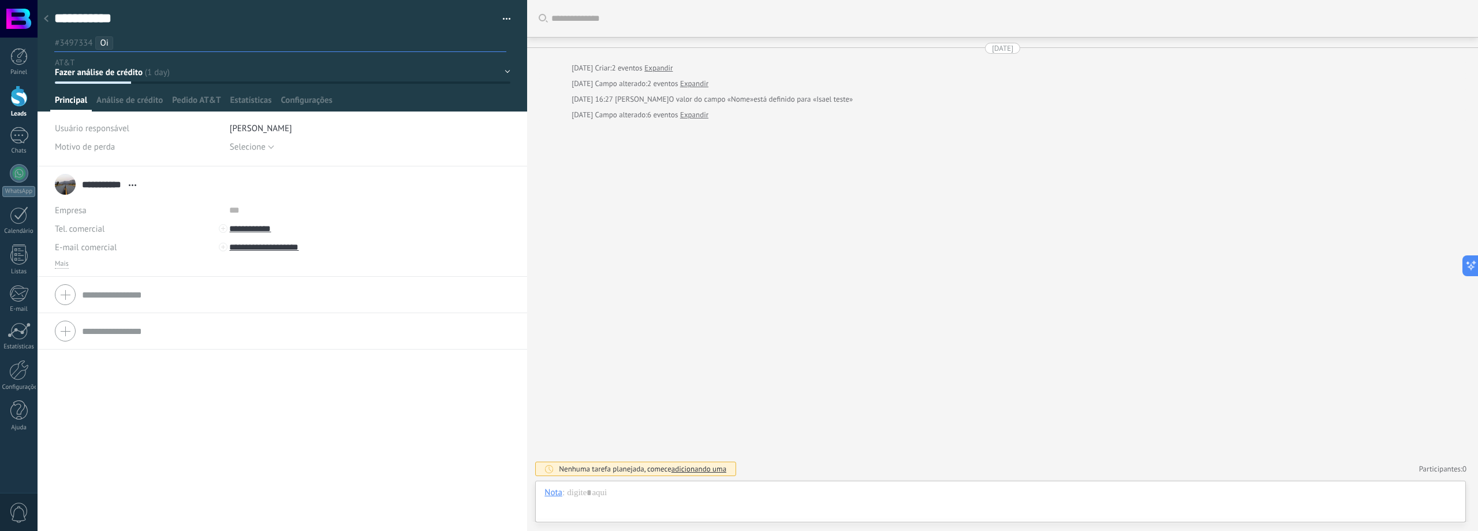
click at [510, 202] on li "**********" at bounding box center [283, 221] width 490 height 110
click at [345, 404] on div "**********" at bounding box center [283, 348] width 490 height 364
click at [103, 42] on span "Oi" at bounding box center [104, 43] width 8 height 11
click at [284, 419] on div "**********" at bounding box center [283, 348] width 490 height 364
click at [108, 43] on span "Oi" at bounding box center [104, 43] width 8 height 11
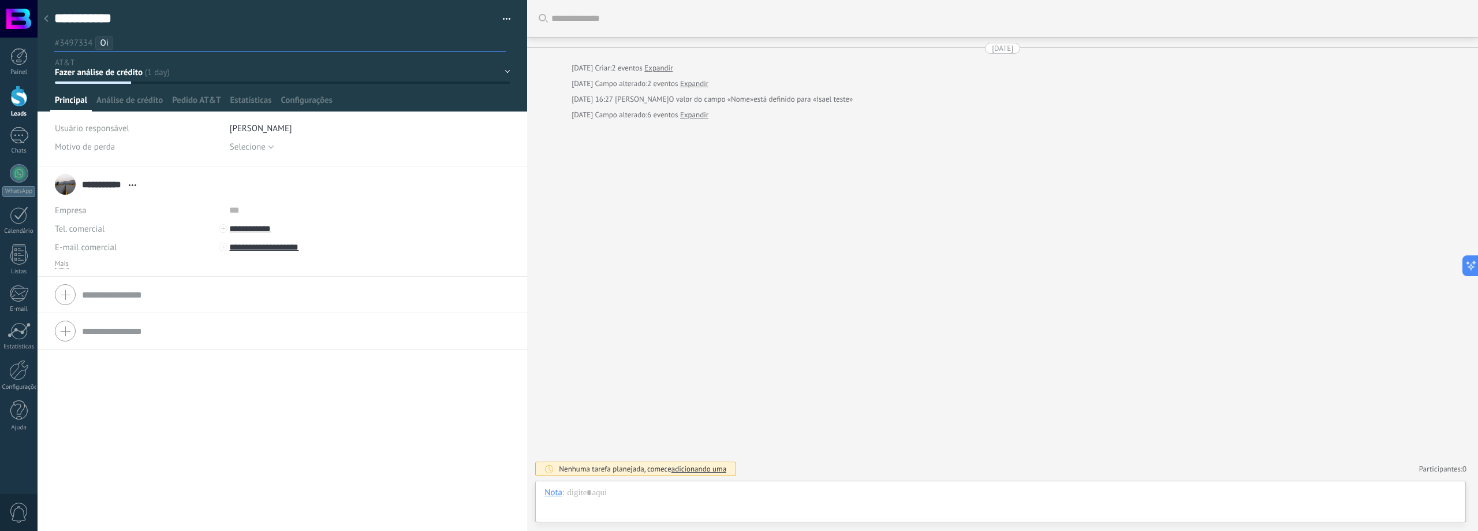
drag, startPoint x: 120, startPoint y: 397, endPoint x: 161, endPoint y: 305, distance: 100.3
click at [120, 398] on div "**********" at bounding box center [283, 348] width 490 height 364
click at [105, 43] on span "Oi" at bounding box center [104, 43] width 8 height 11
click at [194, 43] on input "text" at bounding box center [312, 43] width 388 height 12
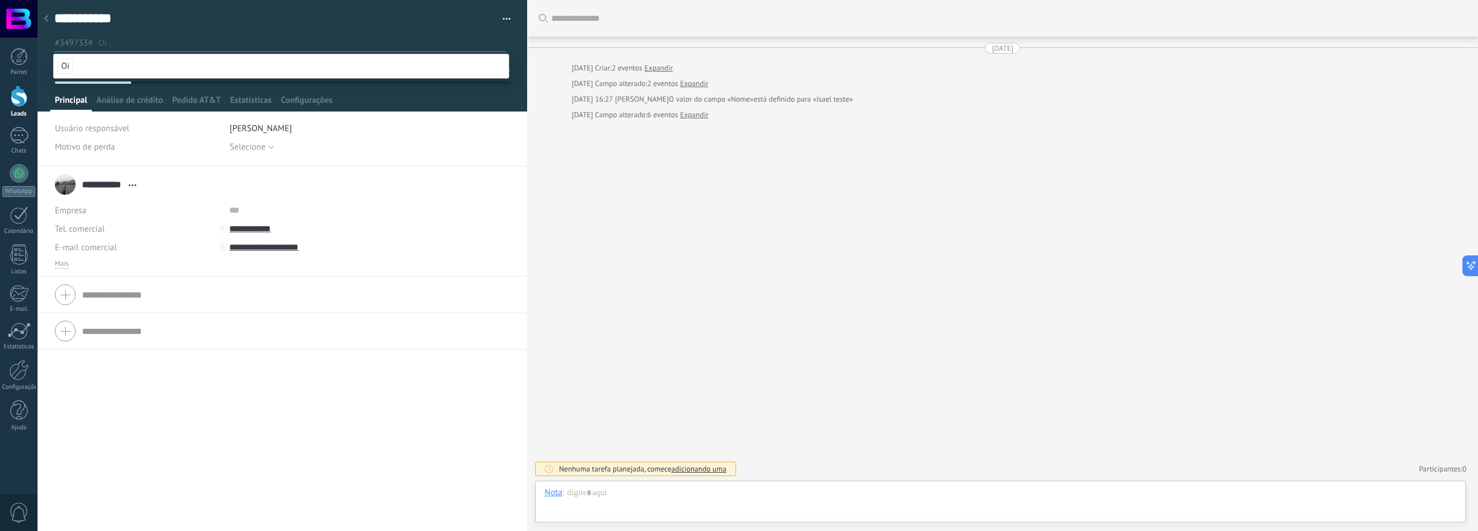
click at [149, 393] on div "**********" at bounding box center [283, 348] width 490 height 364
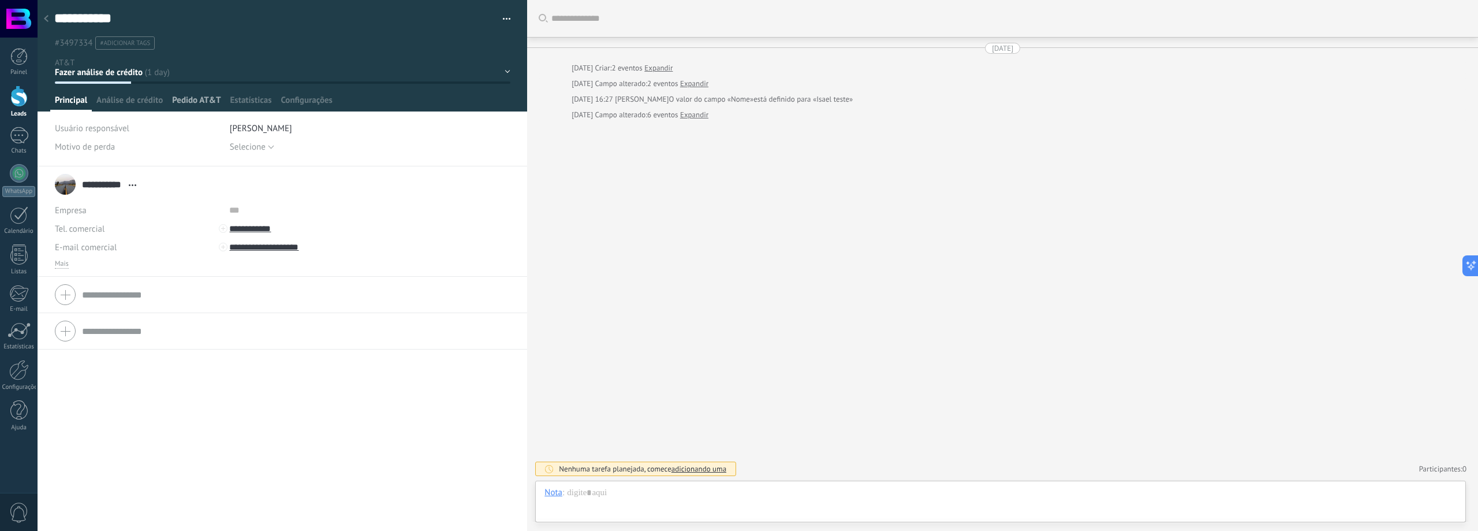
click at [207, 97] on span "Pedido AT&T" at bounding box center [196, 103] width 49 height 17
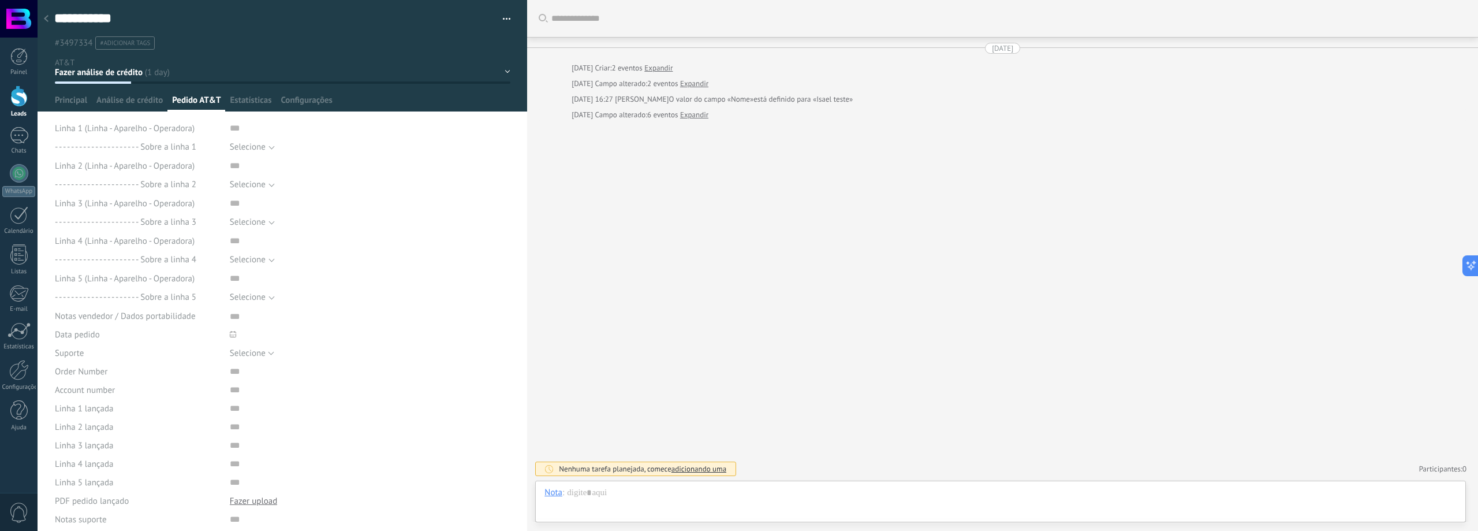
scroll to position [12, 0]
click at [141, 102] on span "Análise de crédito" at bounding box center [129, 103] width 66 height 17
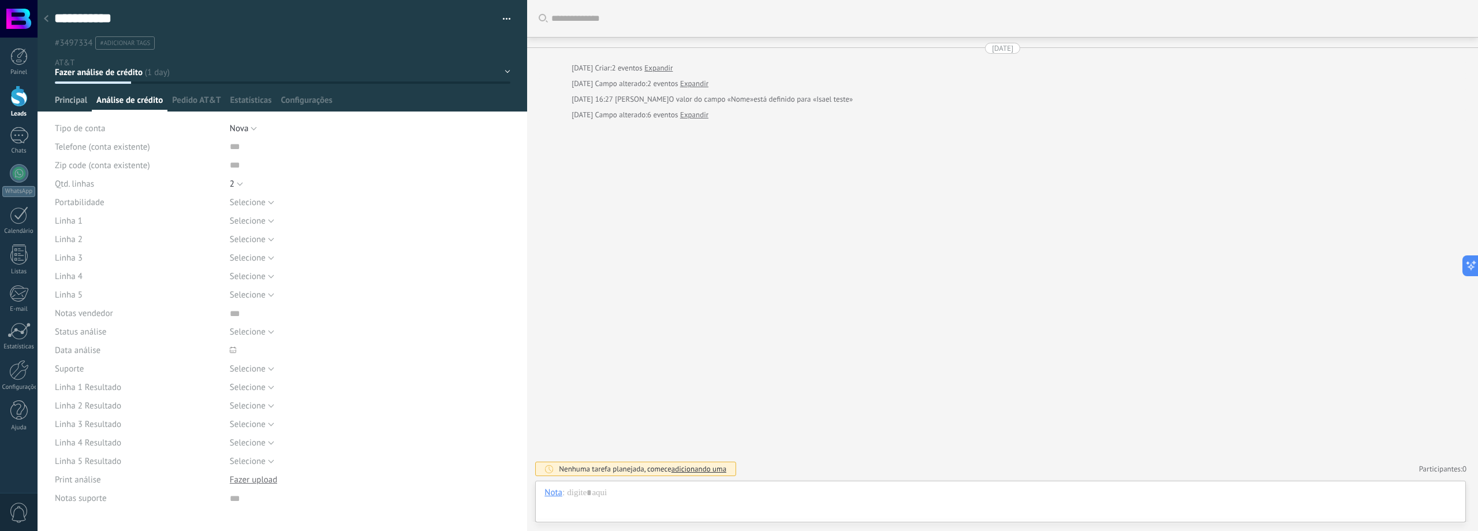
click at [74, 100] on span "Principal" at bounding box center [71, 103] width 32 height 17
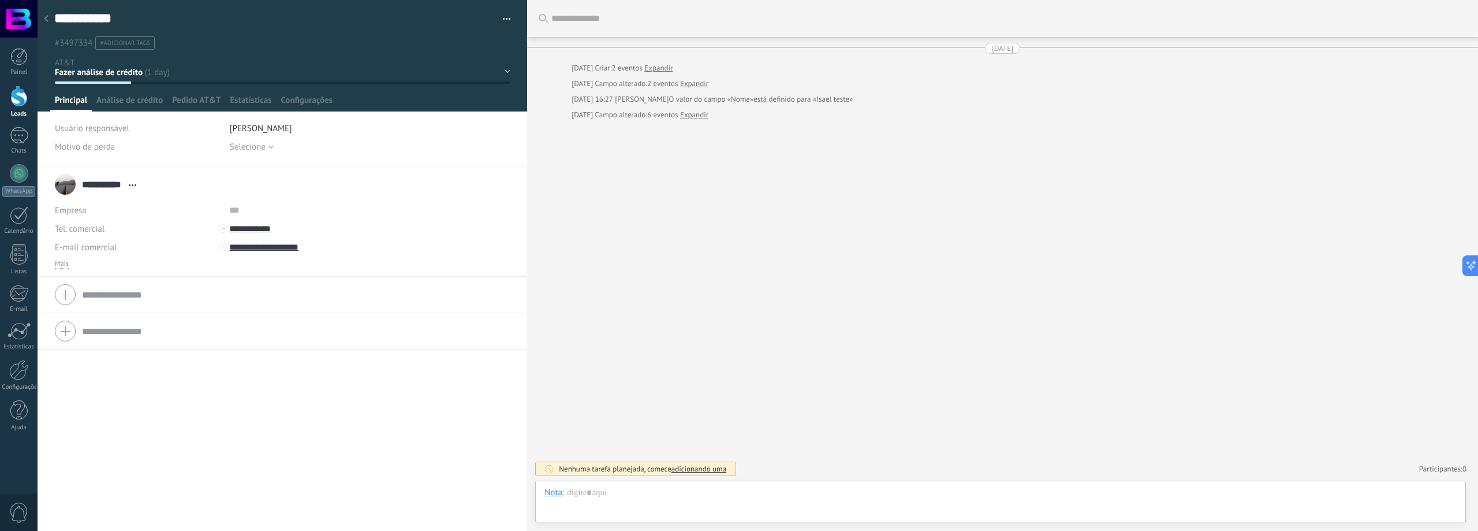
click at [591, 206] on div "Buscar Carregar mais [DATE] [DATE] Criar: 2 eventos Expandir [DATE] Campo alter…" at bounding box center [1002, 265] width 951 height 531
click at [0, 0] on div "Fazer análise de crédito Análise feita Lançar pedido Pedido lançado Cliente des…" at bounding box center [0, 0] width 0 height 0
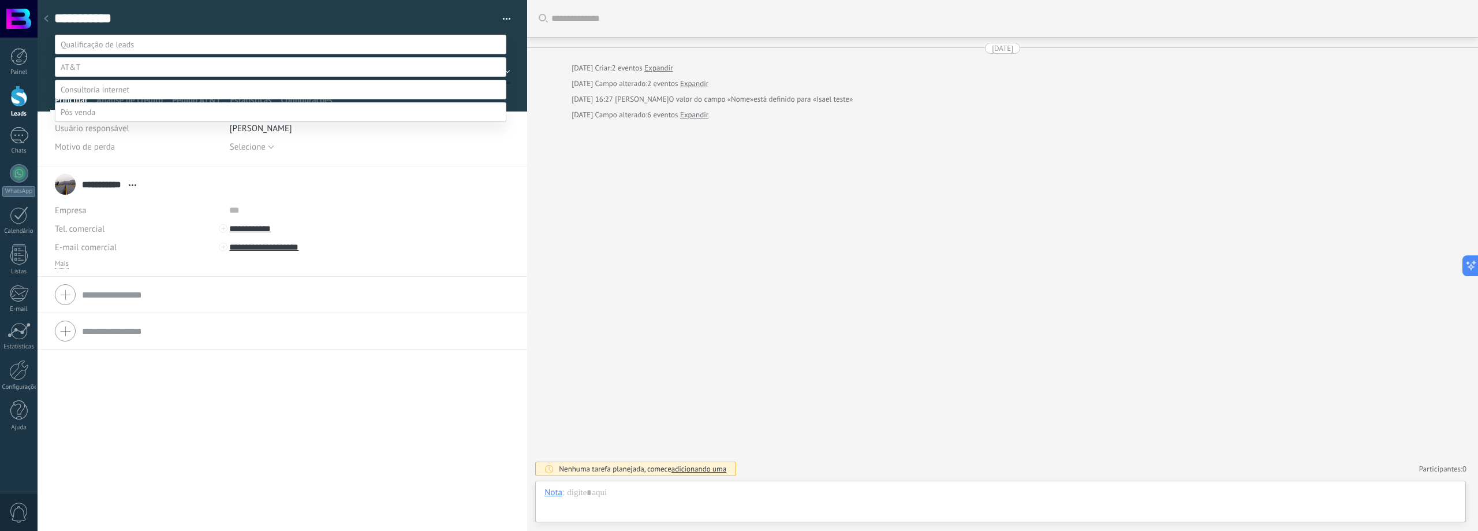
click at [95, 95] on span at bounding box center [95, 89] width 69 height 10
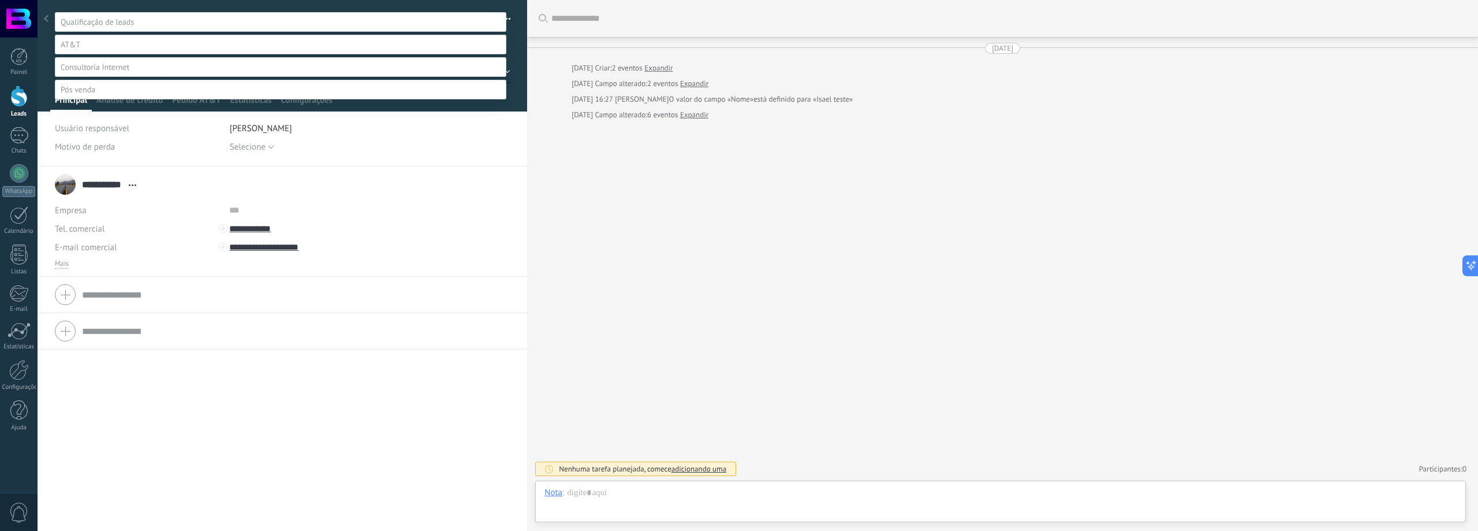
click at [0, 0] on label "Contato inicial" at bounding box center [0, 0] width 0 height 0
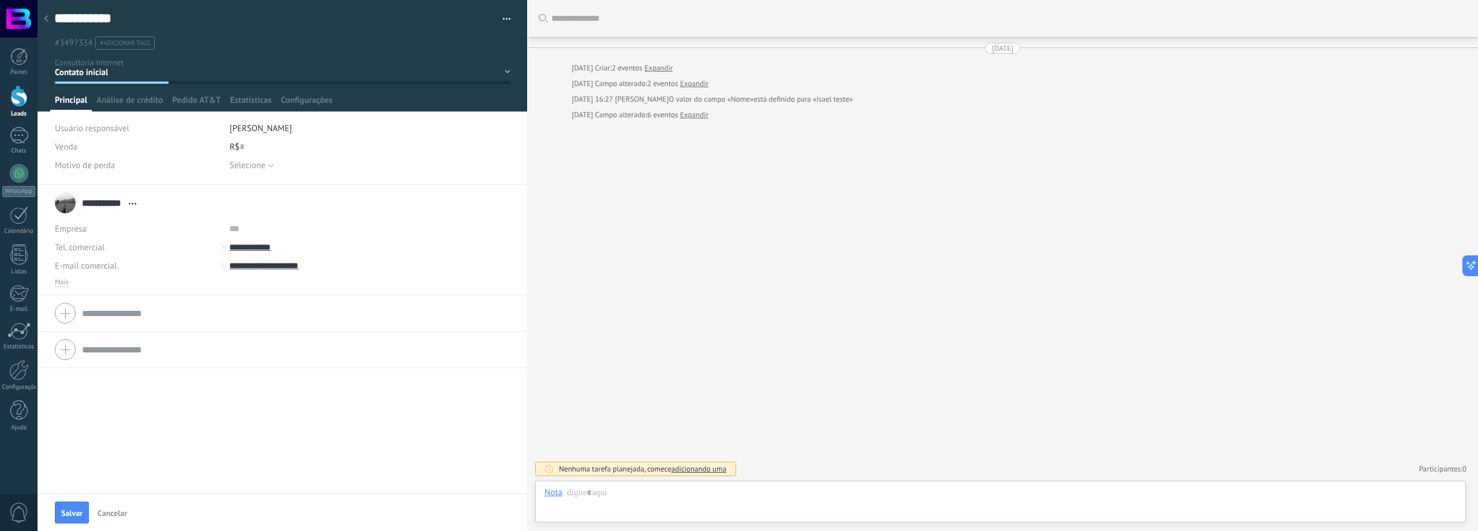
scroll to position [0, 0]
click at [398, 441] on div "**********" at bounding box center [283, 339] width 490 height 308
click at [20, 87] on div at bounding box center [18, 95] width 17 height 21
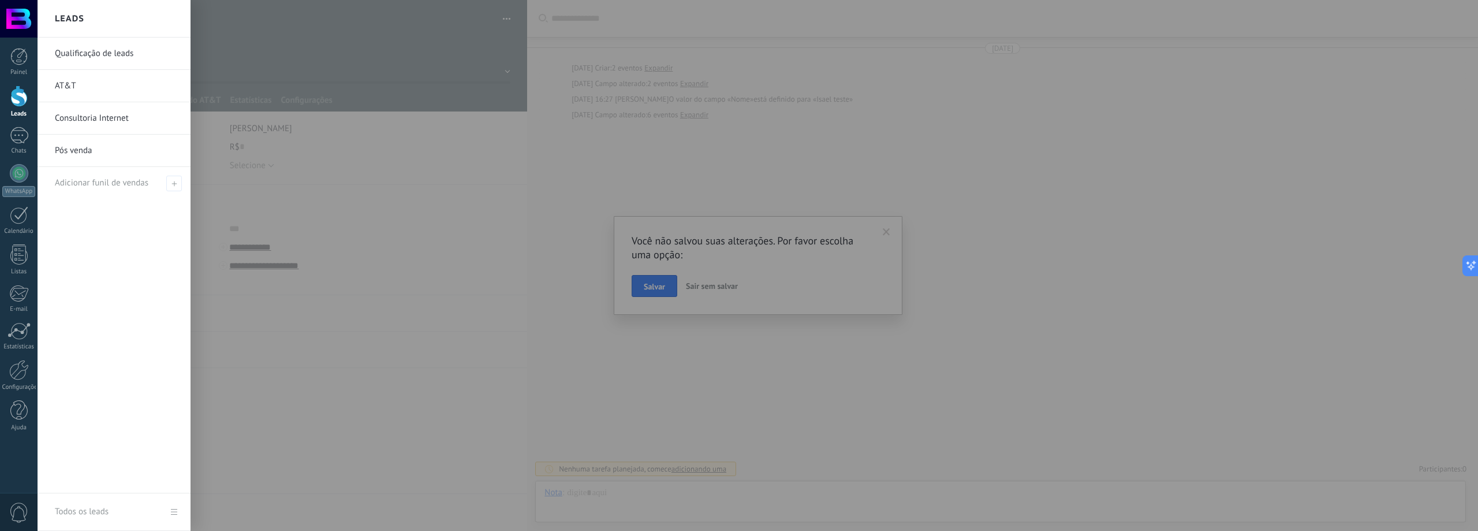
click at [22, 102] on div at bounding box center [18, 95] width 17 height 21
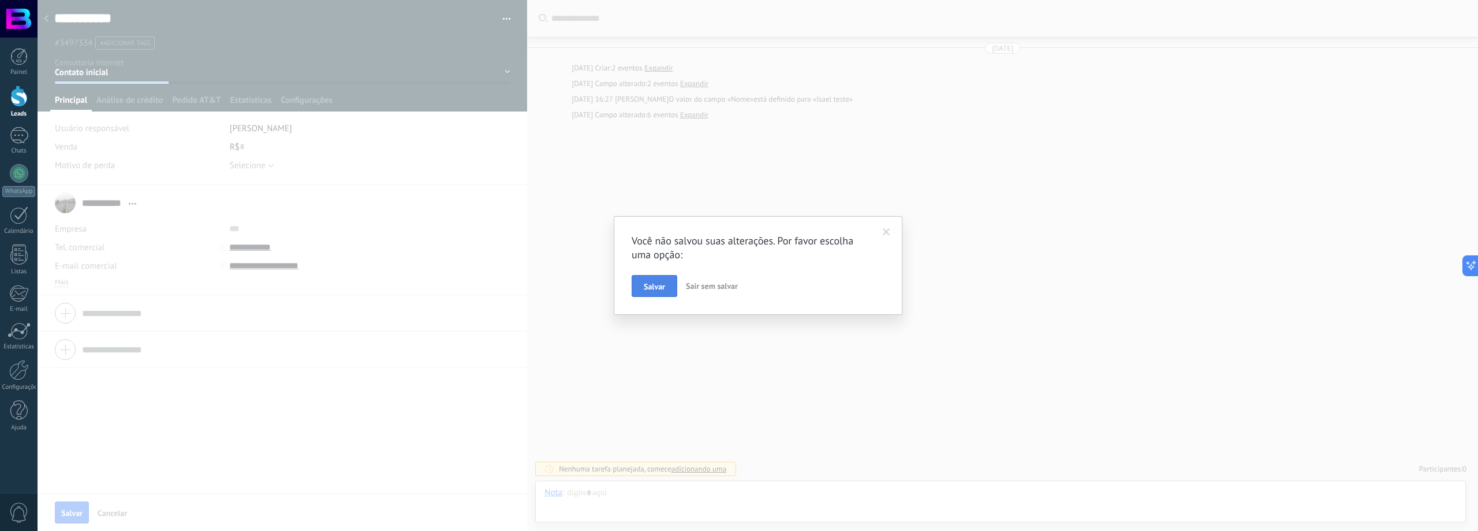
click at [639, 288] on button "Salvar" at bounding box center [655, 286] width 46 height 22
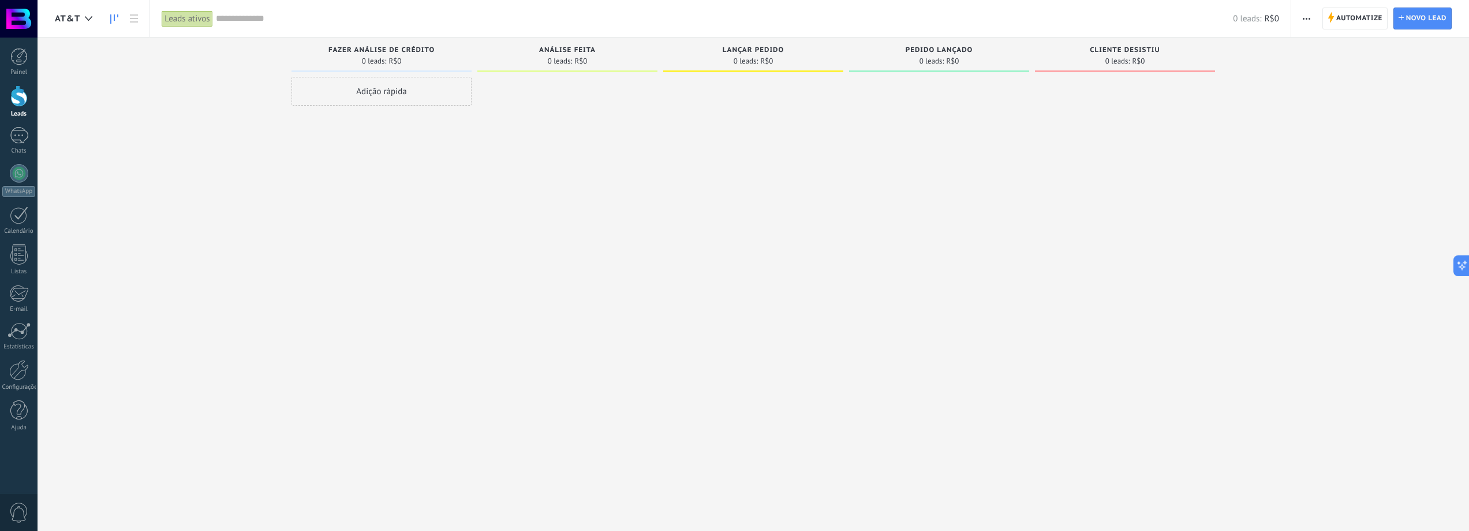
click at [390, 187] on div "Adição rápida" at bounding box center [382, 267] width 180 height 380
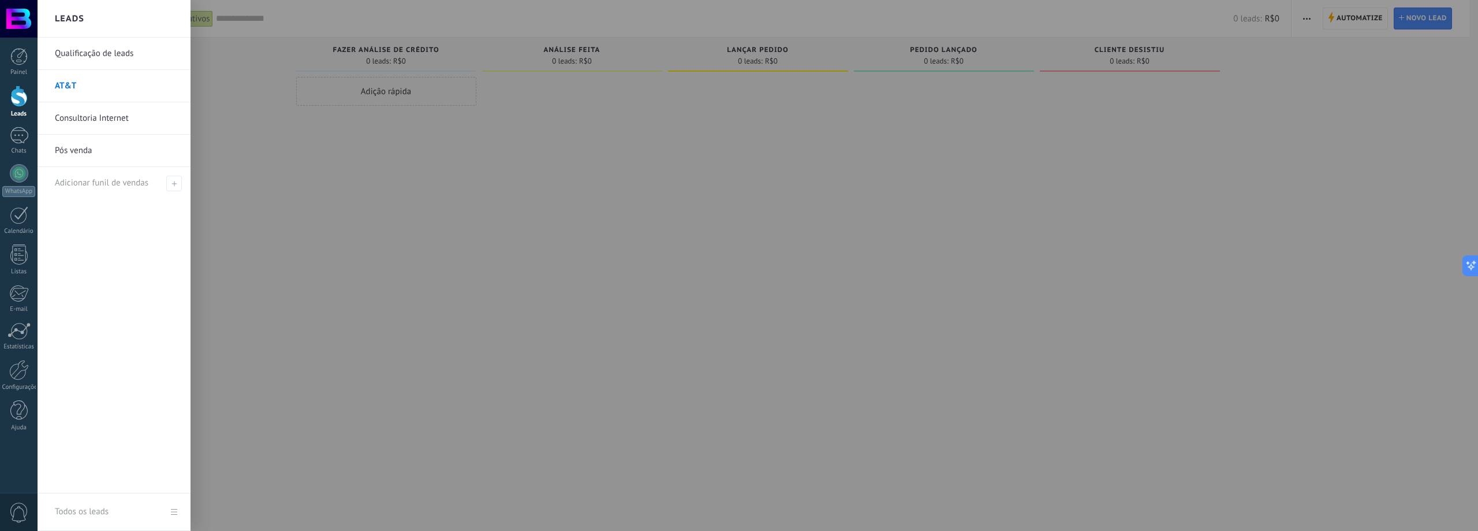
click at [73, 117] on link "Consultoria Internet" at bounding box center [117, 118] width 124 height 32
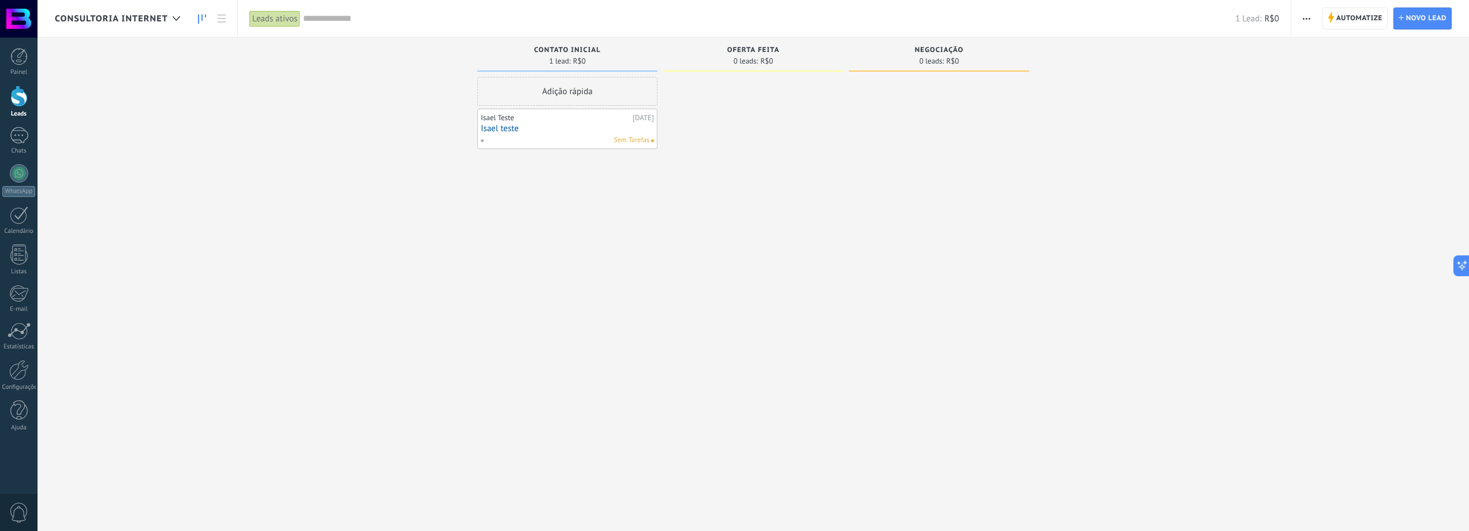
click at [538, 134] on div "[PERSON_NAME] Teste [DATE] [PERSON_NAME] teste Sem Tarefas" at bounding box center [567, 128] width 173 height 33
click at [566, 129] on link "Isael teste" at bounding box center [567, 129] width 173 height 10
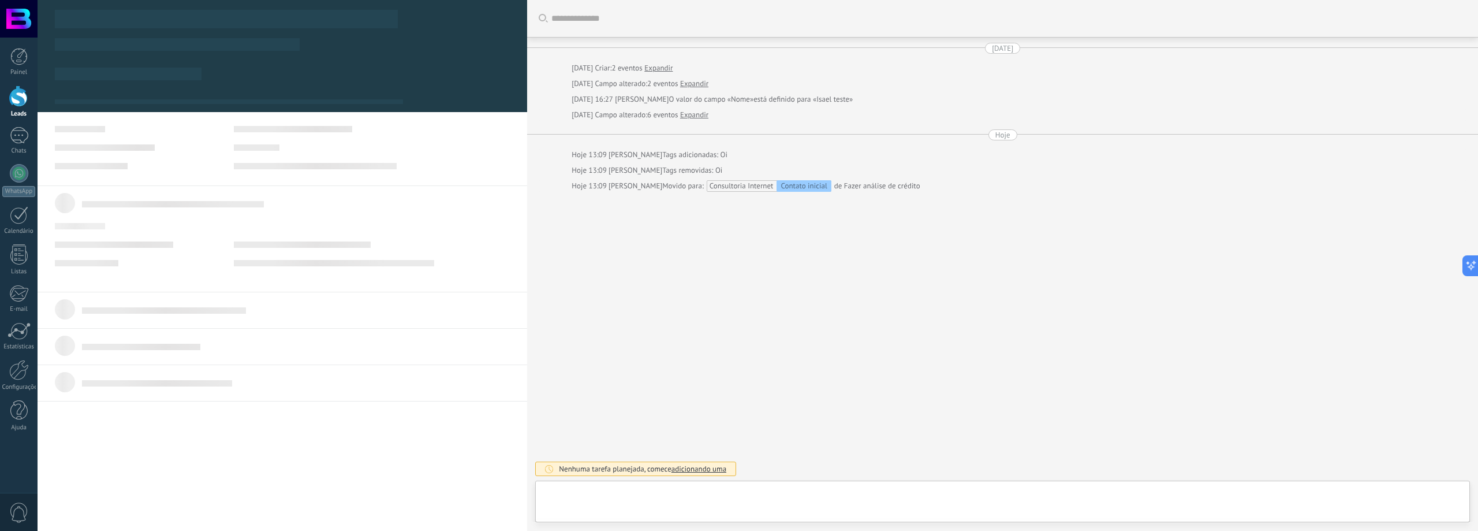
type textarea "**********"
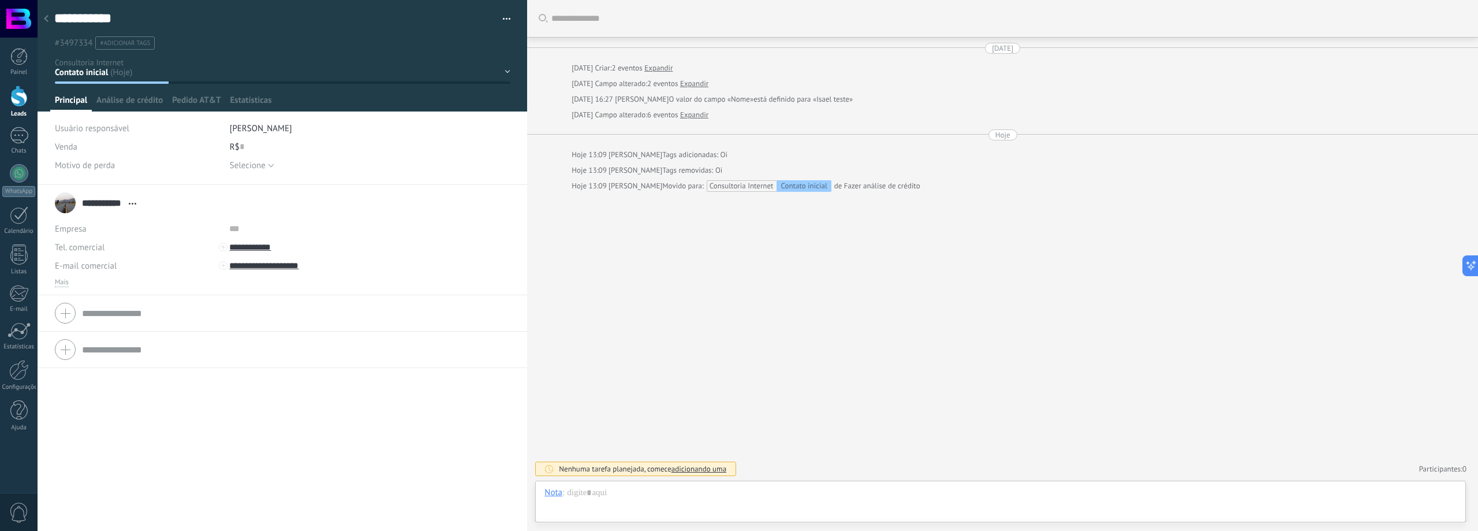
scroll to position [17, 0]
click at [370, 105] on div "Principal Análise de crédito Pedido AT&T Estatísticas Configurações" at bounding box center [282, 103] width 465 height 17
click at [126, 316] on form "Empresa Tel. comercial Comercial direto Celular Faz Casa Outros Tel. comercial …" at bounding box center [282, 313] width 455 height 29
click at [255, 491] on div "**********" at bounding box center [283, 358] width 490 height 346
click at [570, 374] on div "Buscar Carregar mais [DATE] [DATE] Criar: 2 eventos Expandir [DATE] Campo alter…" at bounding box center [1002, 265] width 951 height 531
